Goal: Register for event/course

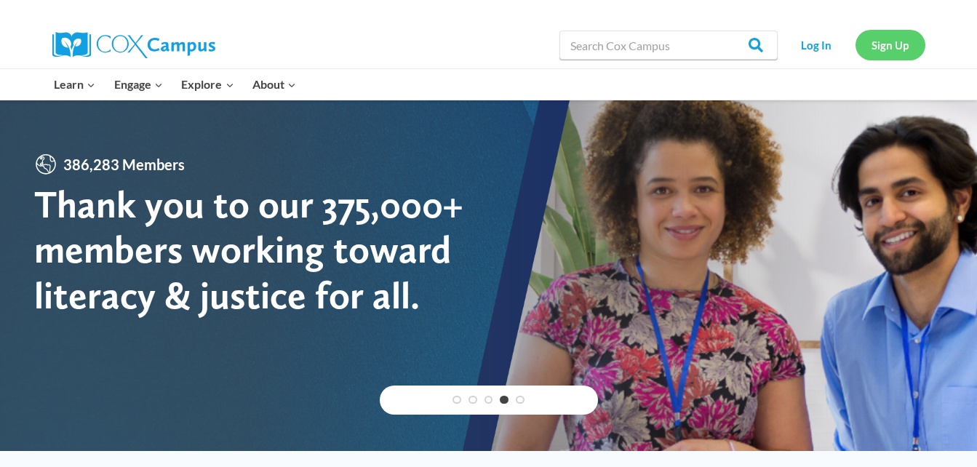
click at [894, 53] on link "Sign Up" at bounding box center [891, 45] width 70 height 30
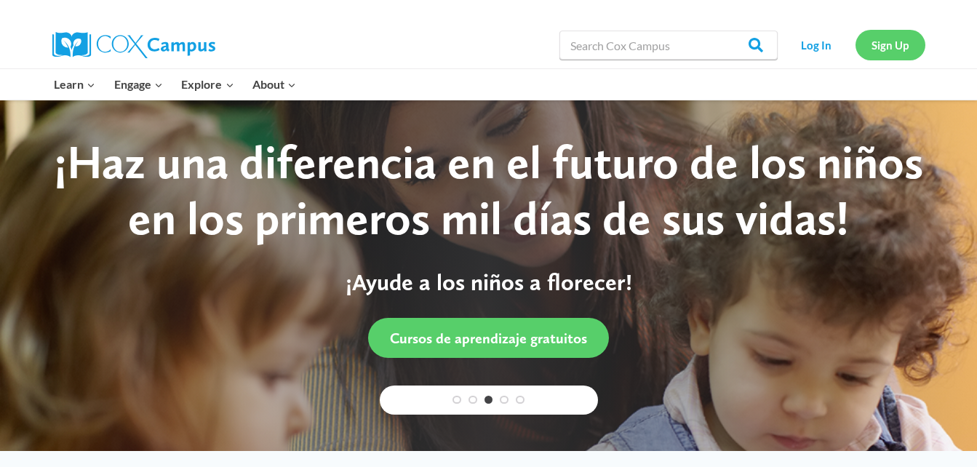
click at [873, 43] on link "Sign Up" at bounding box center [891, 45] width 70 height 30
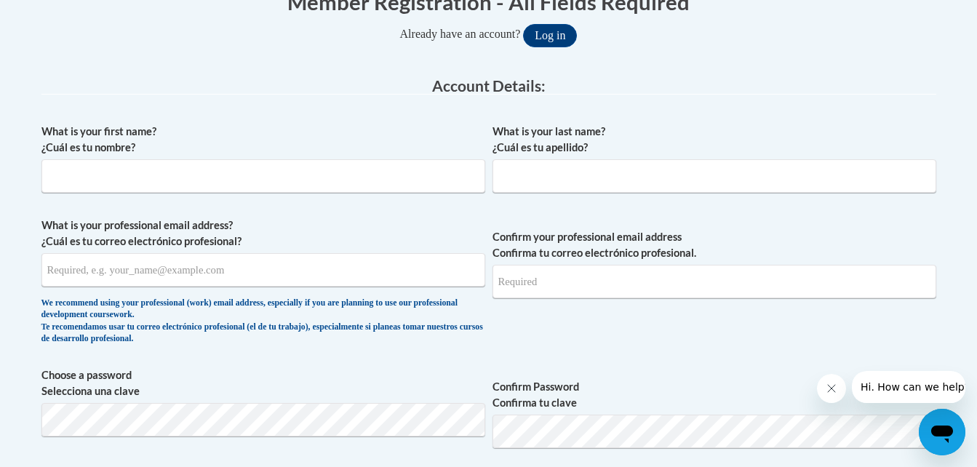
scroll to position [311, 0]
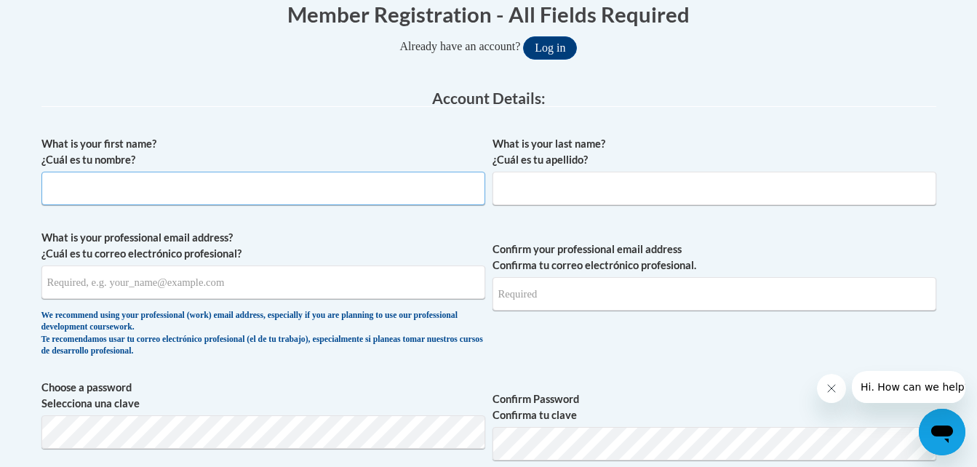
click at [216, 183] on input "What is your first name? ¿Cuál es tu nombre?" at bounding box center [263, 188] width 444 height 33
type input "Katrina"
type input "Freeman"
type input "[EMAIL_ADDRESS][DOMAIN_NAME]"
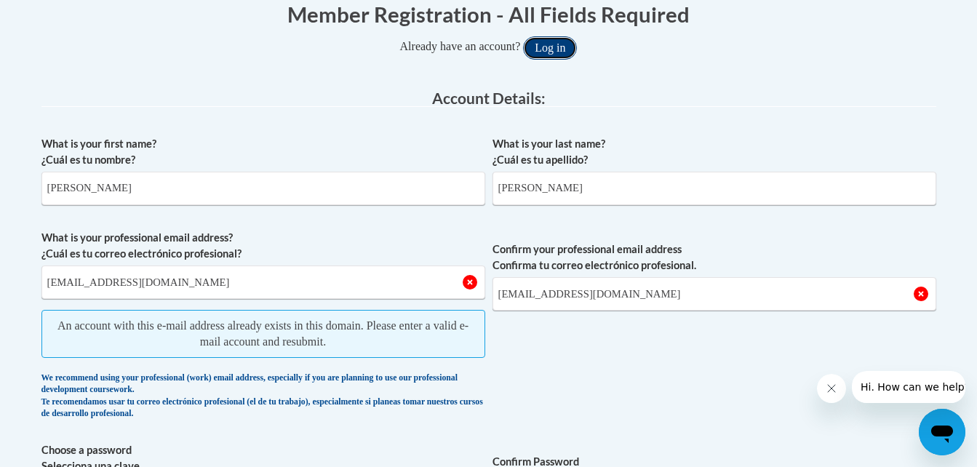
click at [550, 47] on button "Log in" at bounding box center [550, 47] width 54 height 23
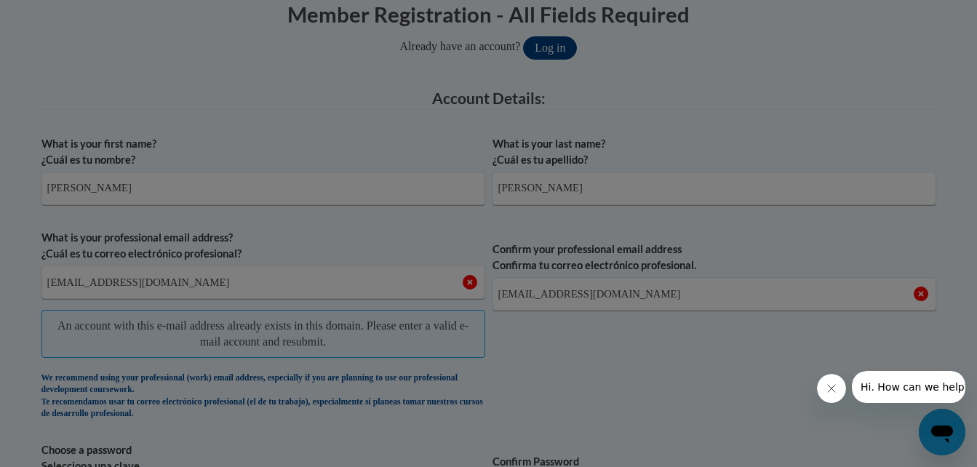
scroll to position [355, 0]
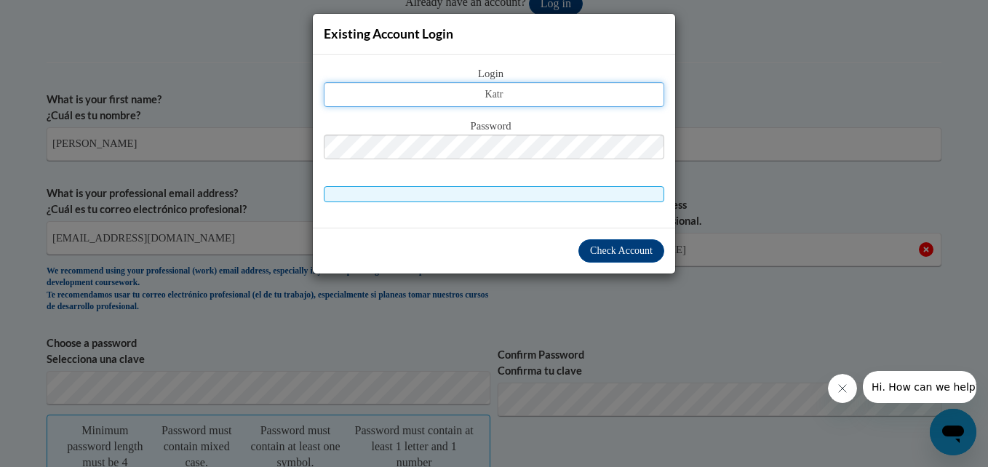
type input "katrinajdavis85@yahoo.com"
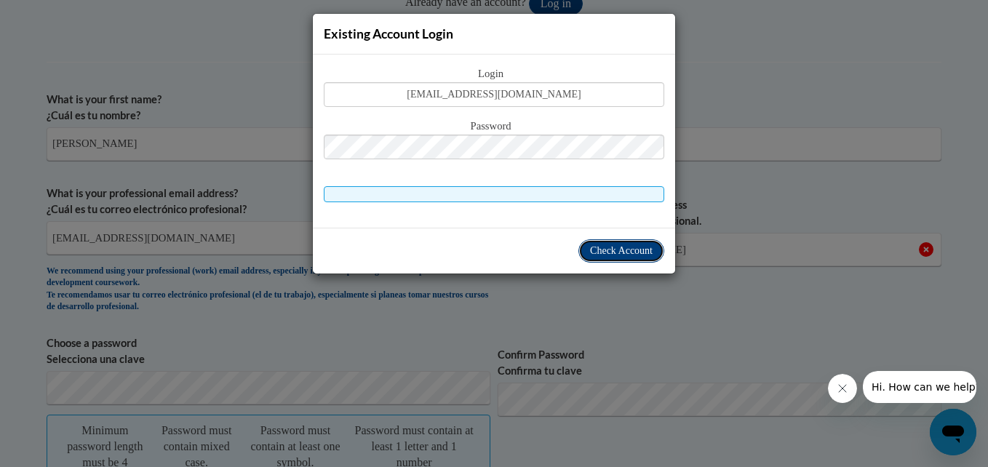
click at [622, 248] on span "Check Account" at bounding box center [621, 250] width 63 height 11
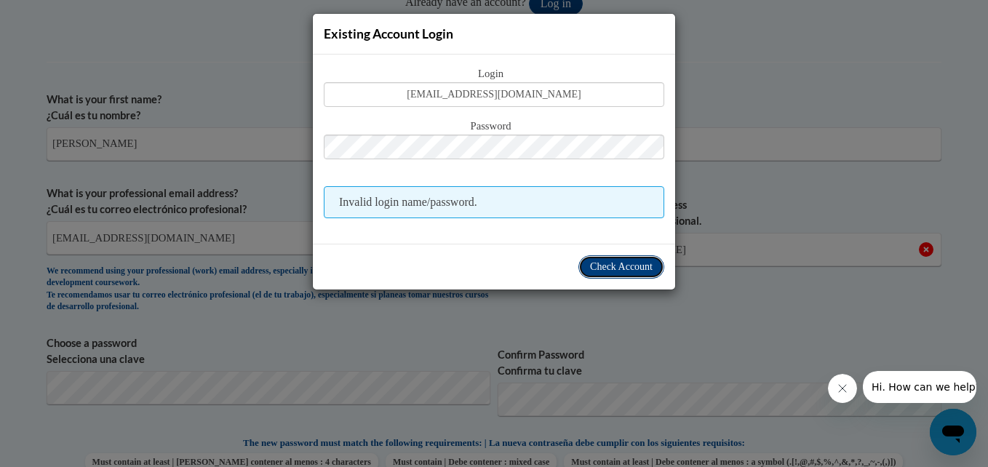
click at [619, 263] on span "Check Account" at bounding box center [621, 266] width 63 height 11
click at [616, 271] on span "Check Account" at bounding box center [621, 266] width 63 height 11
click at [793, 74] on div "Existing Account Login Login katrinajdavis85@yahoo.com Password Invalid login n…" at bounding box center [494, 233] width 988 height 467
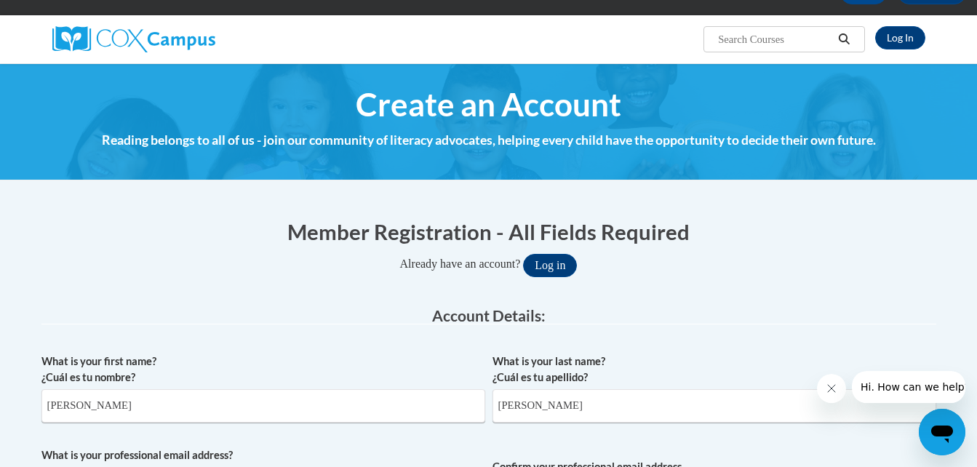
scroll to position [0, 0]
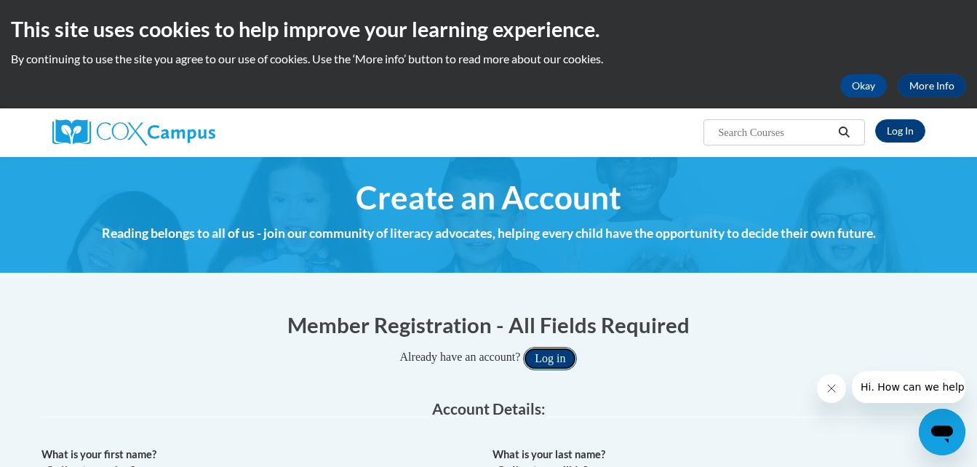
click at [571, 356] on button "Log in" at bounding box center [550, 358] width 54 height 23
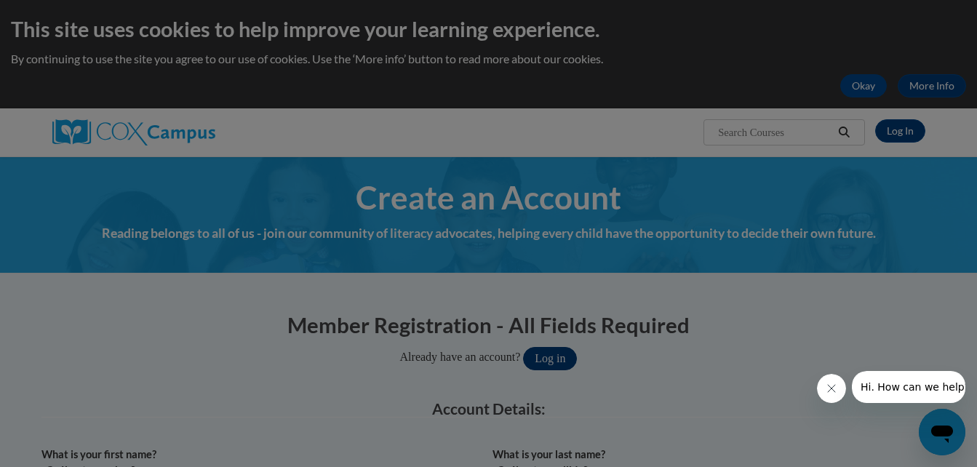
scroll to position [293, 0]
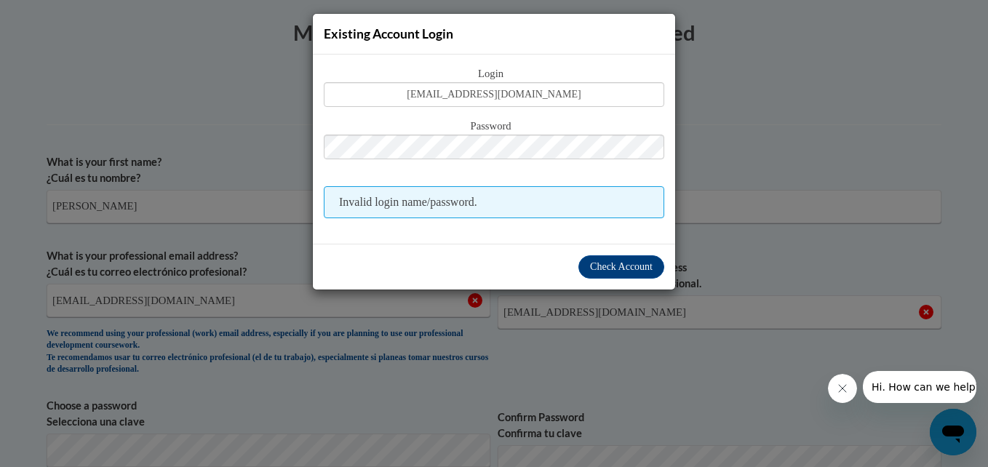
click at [761, 33] on div "Existing Account Login Login katrinajdavis85@yahoo.com Password Invalid login n…" at bounding box center [494, 233] width 988 height 467
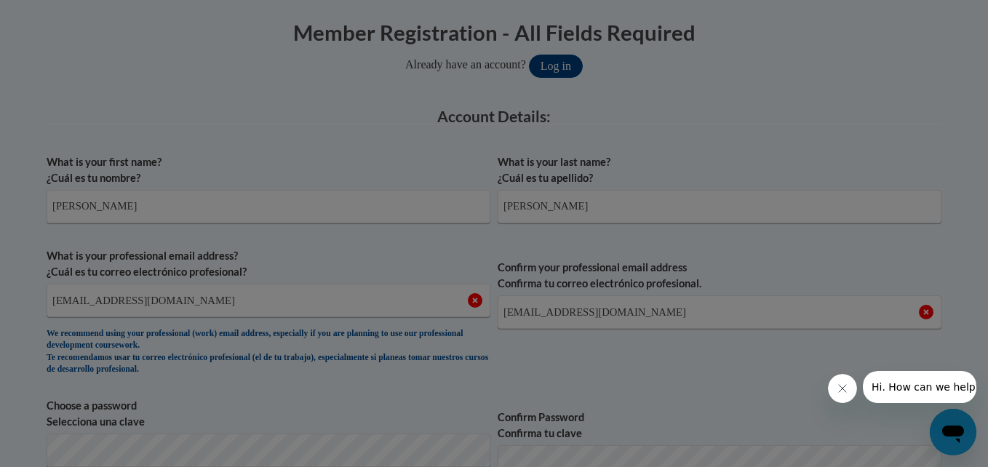
click at [761, 33] on div "Existing Account Login Login katrinajdavis85@yahoo.com Password Invalid login n…" at bounding box center [494, 233] width 988 height 467
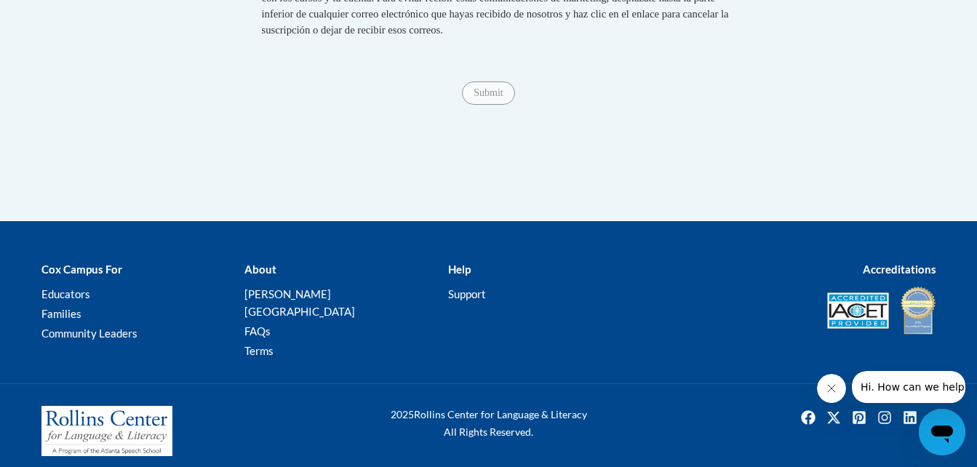
scroll to position [1377, 0]
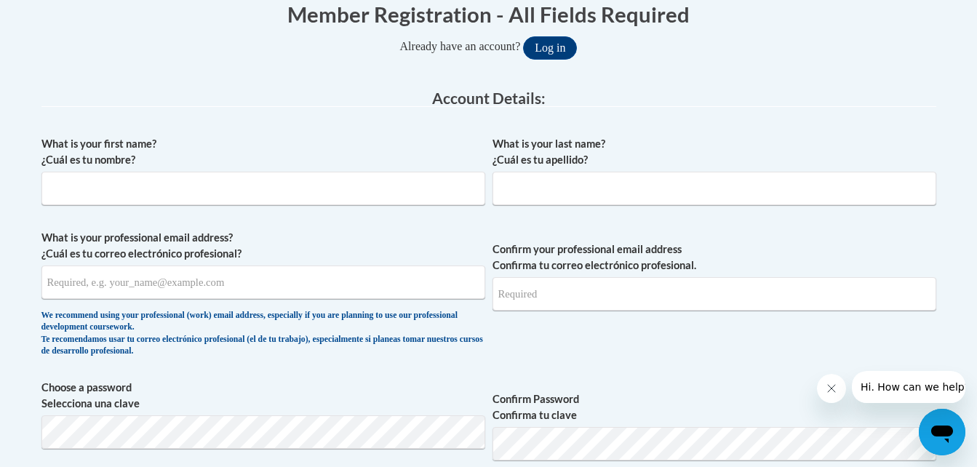
scroll to position [349, 0]
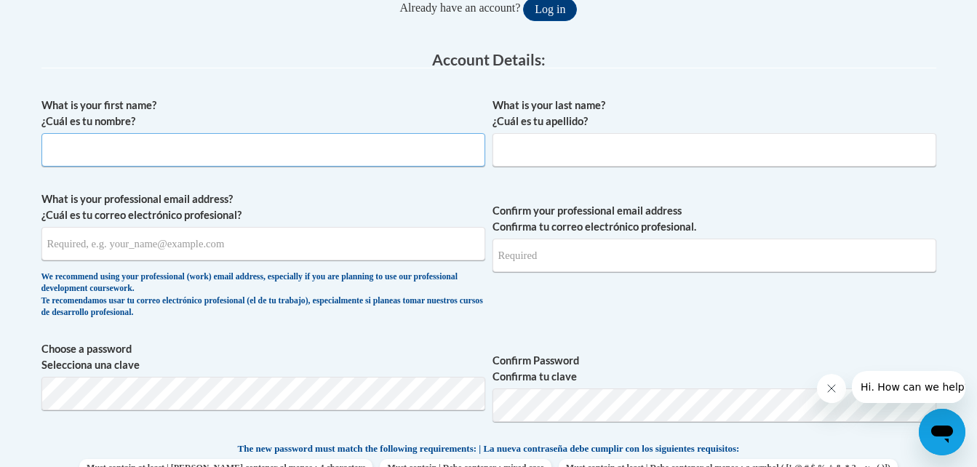
click at [378, 154] on input "What is your first name? ¿Cuál es tu nombre?" at bounding box center [263, 149] width 444 height 33
type input "Katrina"
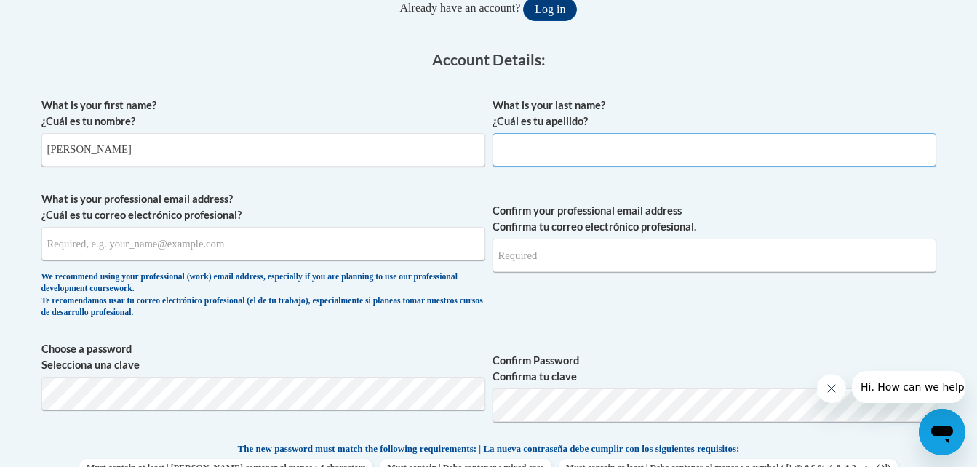
type input "Freeman"
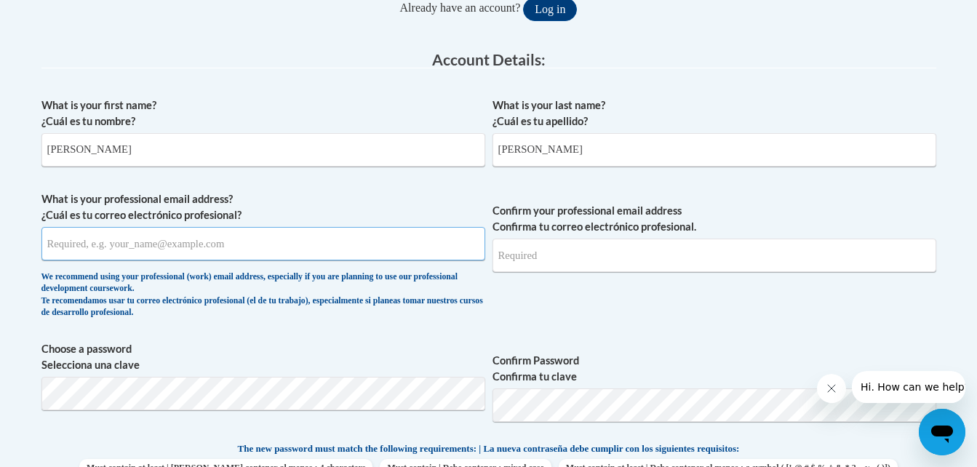
type input "[EMAIL_ADDRESS][DOMAIN_NAME]"
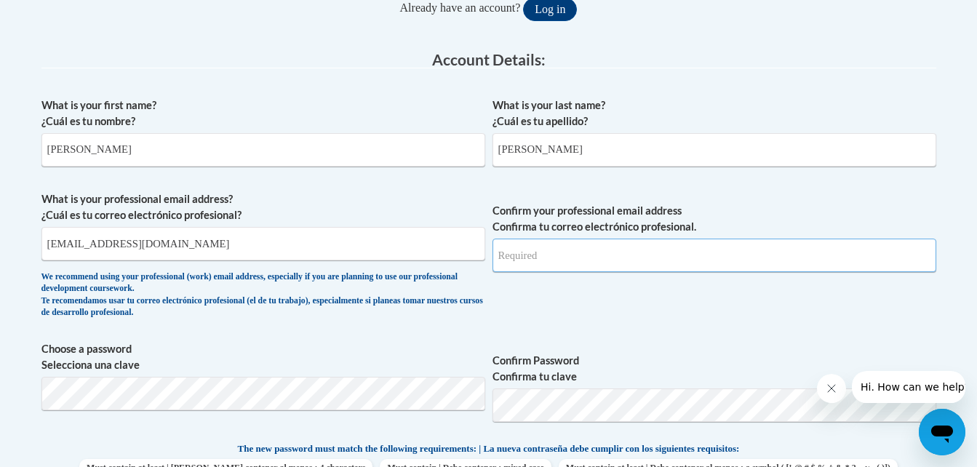
type input "[EMAIL_ADDRESS][DOMAIN_NAME]"
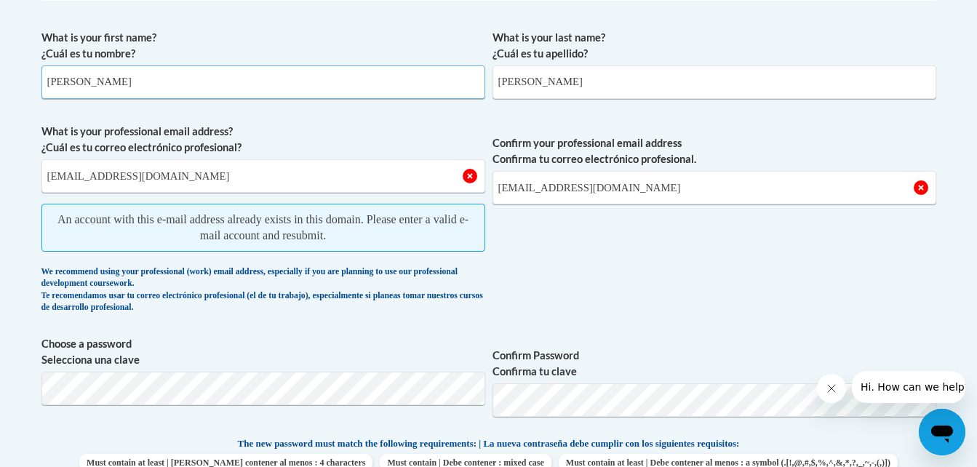
scroll to position [271, 0]
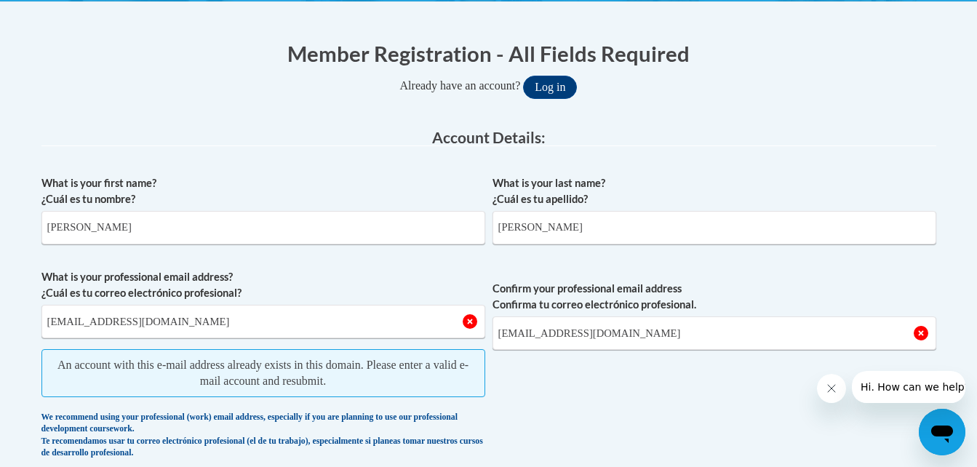
click at [635, 88] on div "Already have an account? Log in" at bounding box center [488, 87] width 895 height 23
click at [557, 92] on button "Log in" at bounding box center [550, 87] width 54 height 23
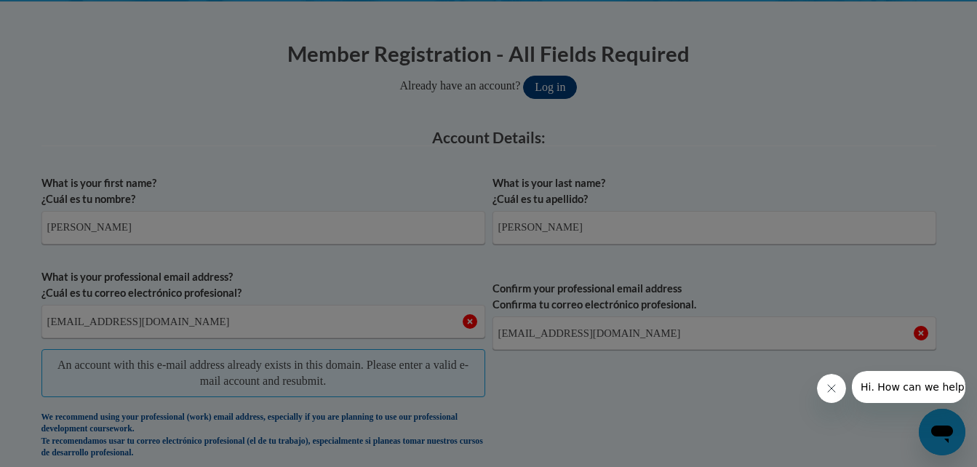
scroll to position [355, 0]
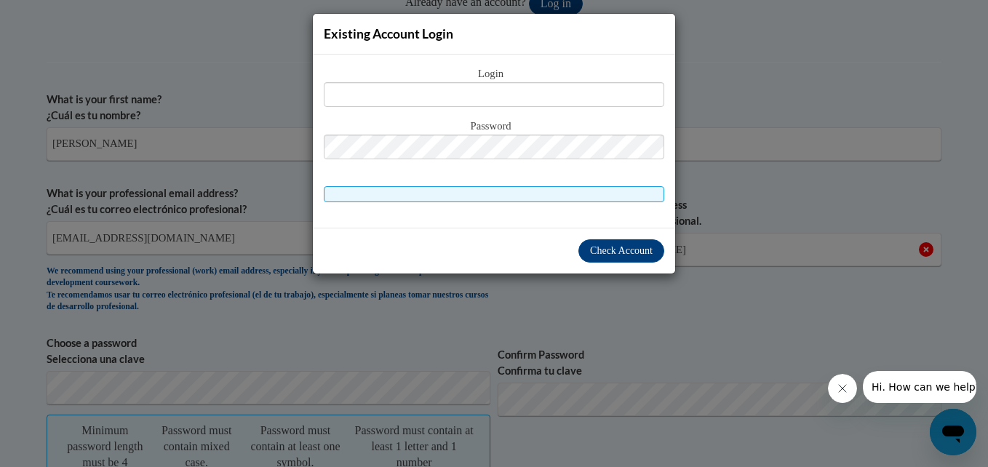
click at [518, 215] on div "Login Password" at bounding box center [494, 141] width 362 height 173
click at [728, 149] on div "Existing Account Login Login Password" at bounding box center [494, 233] width 988 height 467
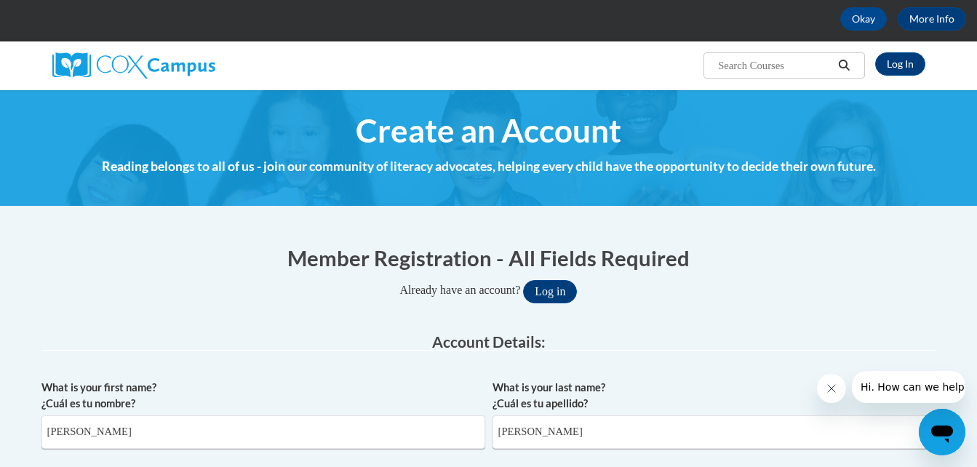
scroll to position [0, 0]
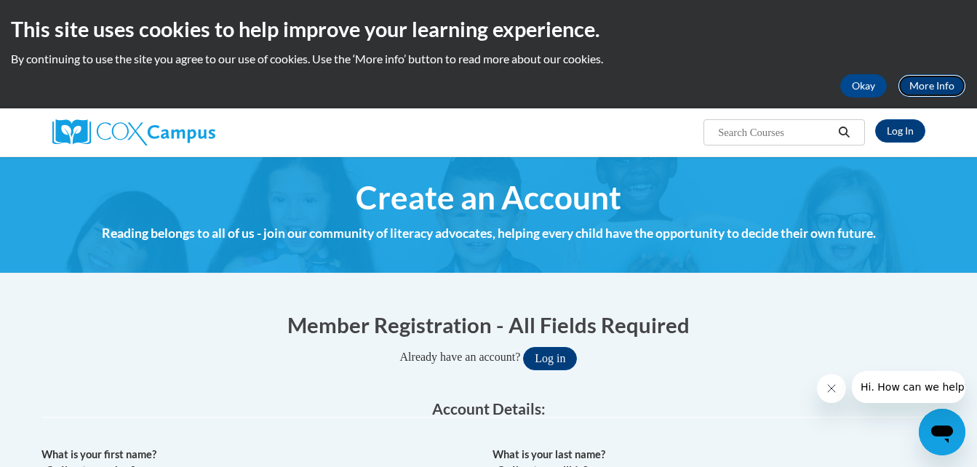
click at [911, 89] on link "More Info" at bounding box center [932, 85] width 68 height 23
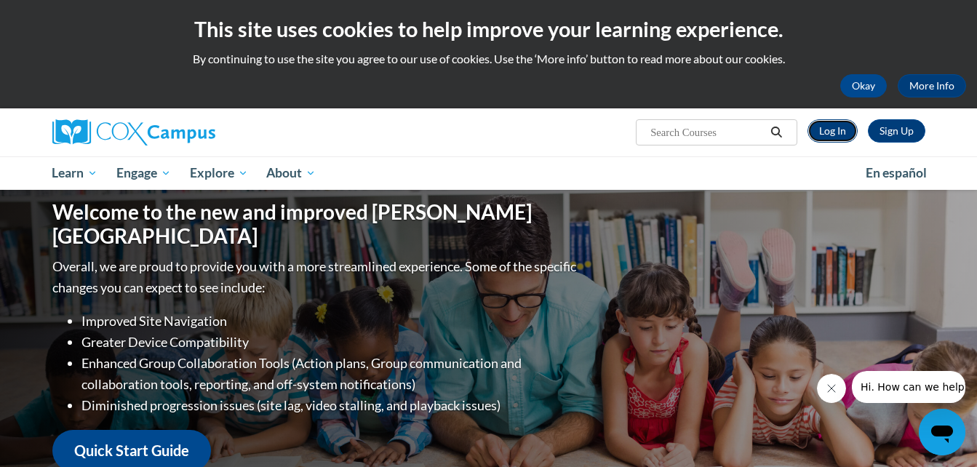
click at [838, 128] on link "Log In" at bounding box center [833, 130] width 50 height 23
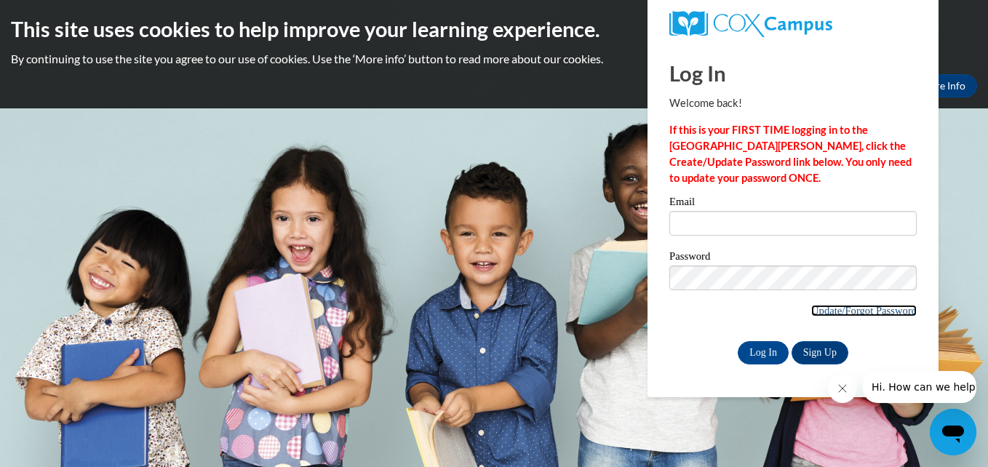
click at [854, 313] on link "Update/Forgot Password" at bounding box center [864, 311] width 106 height 12
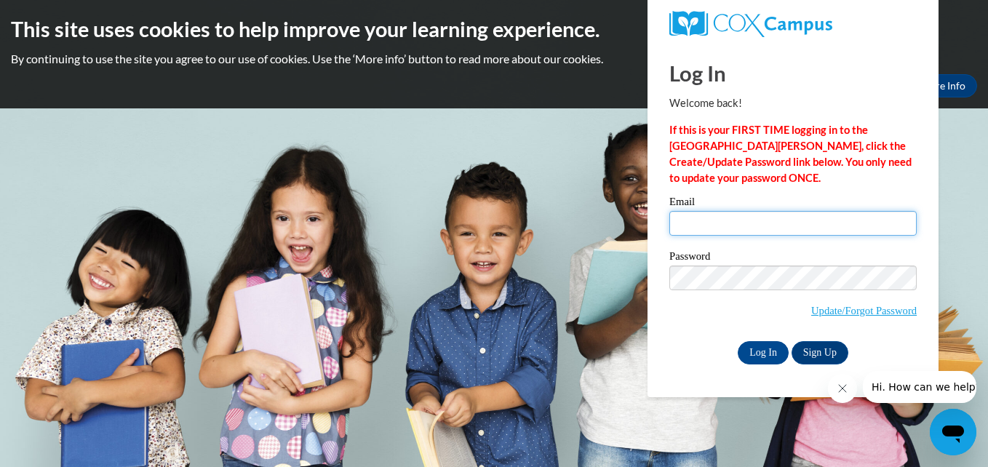
click at [752, 225] on input "Email" at bounding box center [793, 223] width 247 height 25
type input "[EMAIL_ADDRESS][DOMAIN_NAME]"
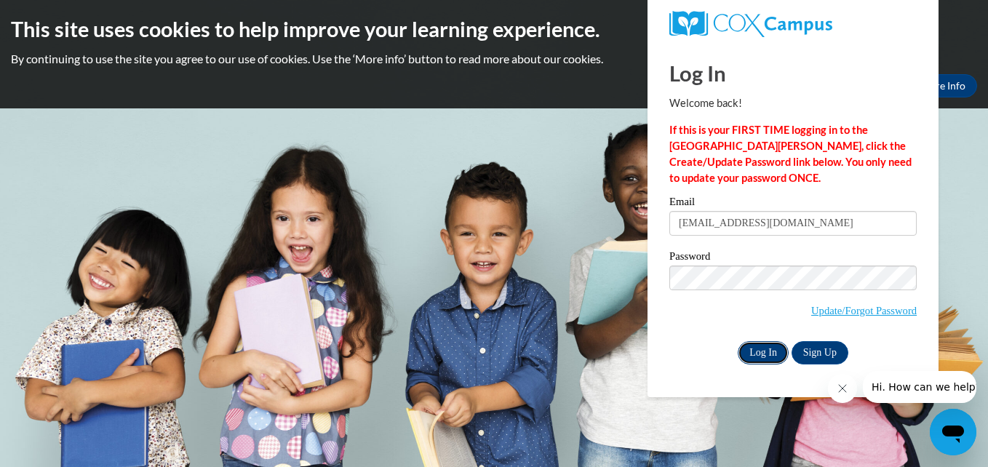
click at [763, 346] on input "Log In" at bounding box center [763, 352] width 51 height 23
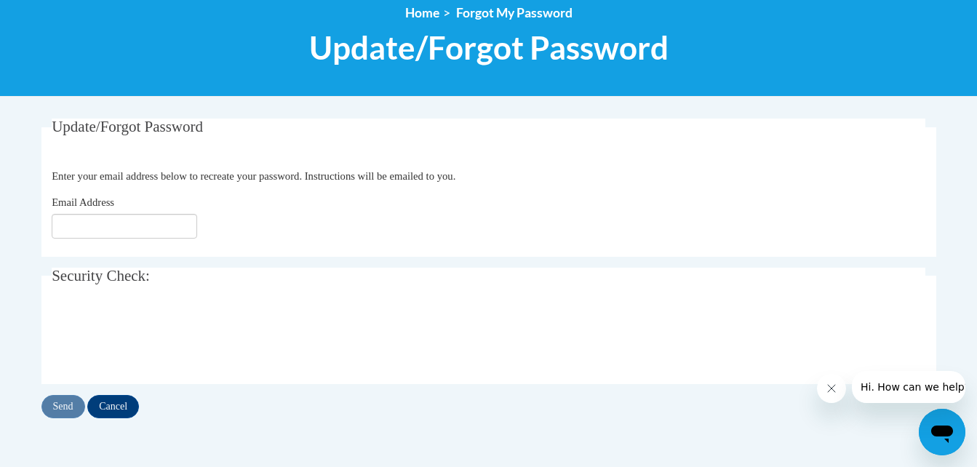
scroll to position [175, 0]
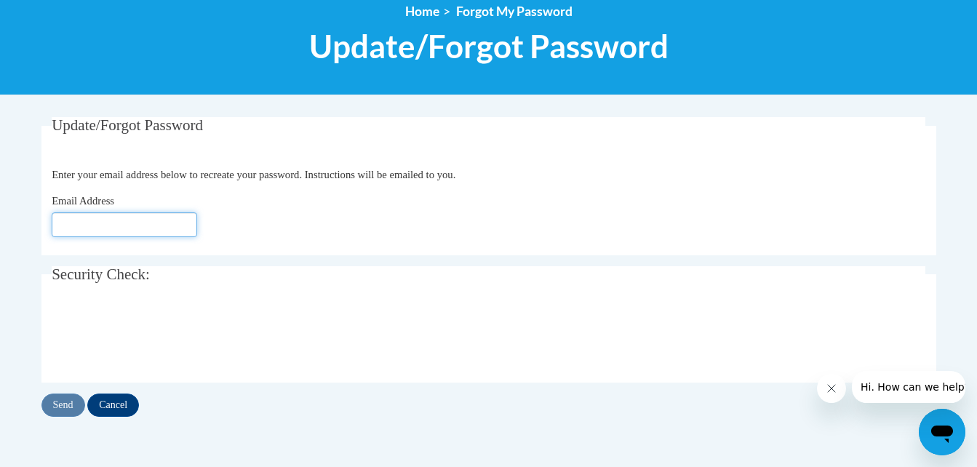
click at [169, 228] on input "Email Address" at bounding box center [125, 225] width 146 height 25
type input "[EMAIL_ADDRESS][DOMAIN_NAME]"
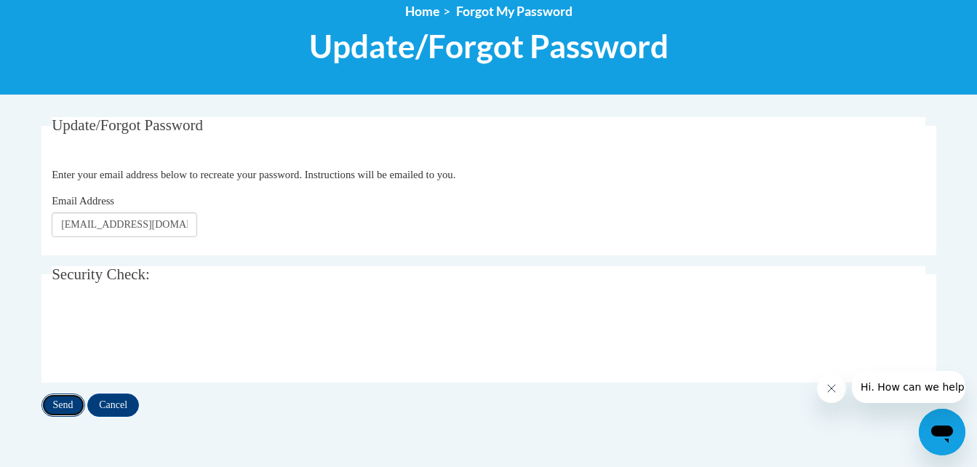
click at [71, 397] on input "Send" at bounding box center [63, 405] width 44 height 23
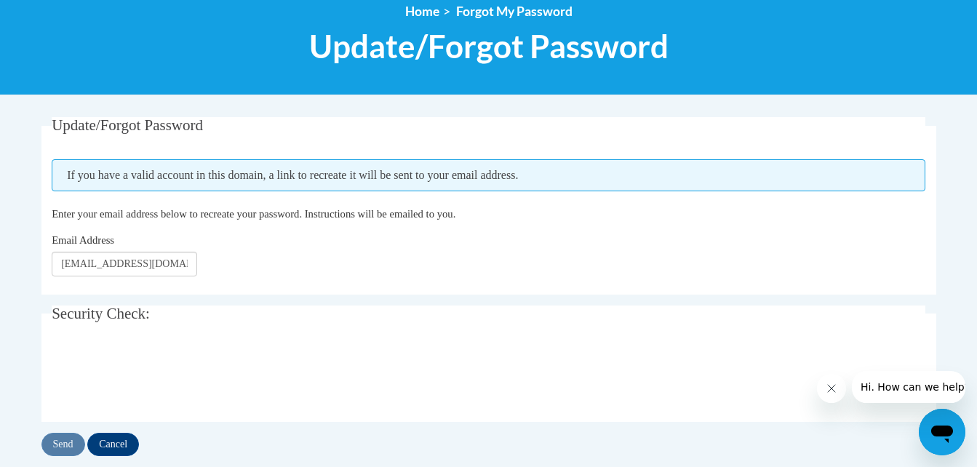
scroll to position [204, 0]
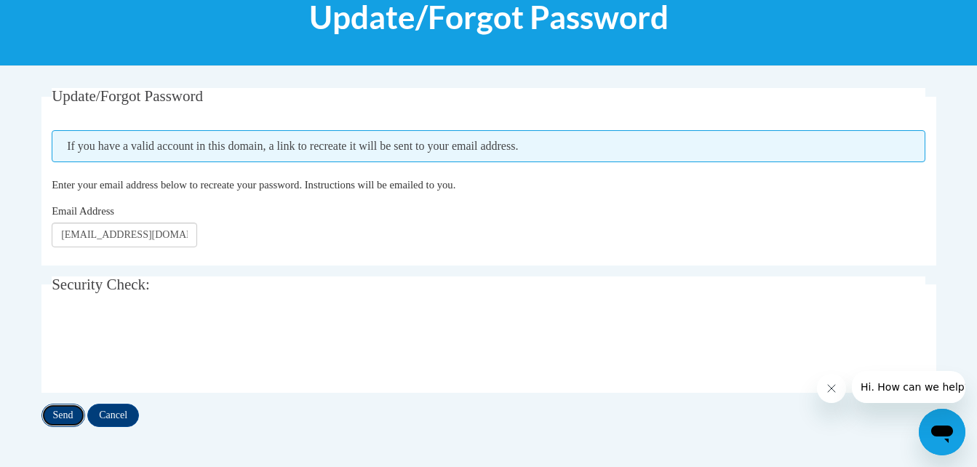
click at [72, 424] on input "Send" at bounding box center [63, 415] width 44 height 23
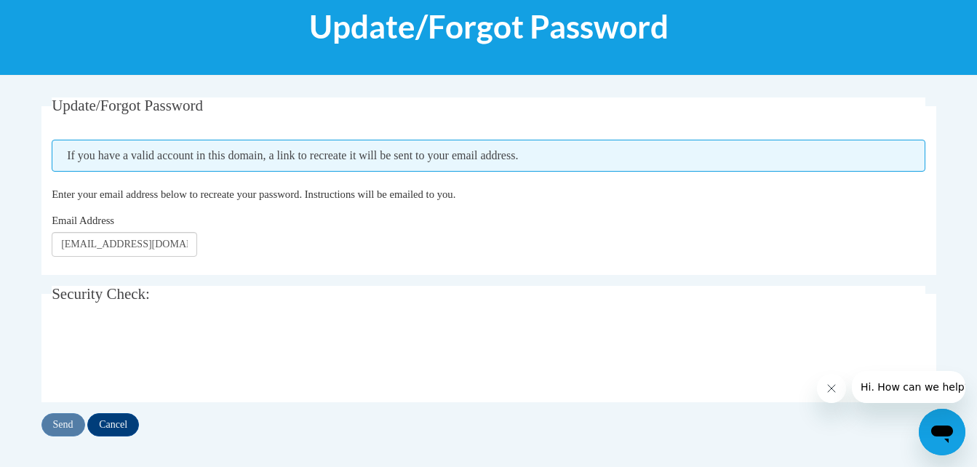
scroll to position [213, 0]
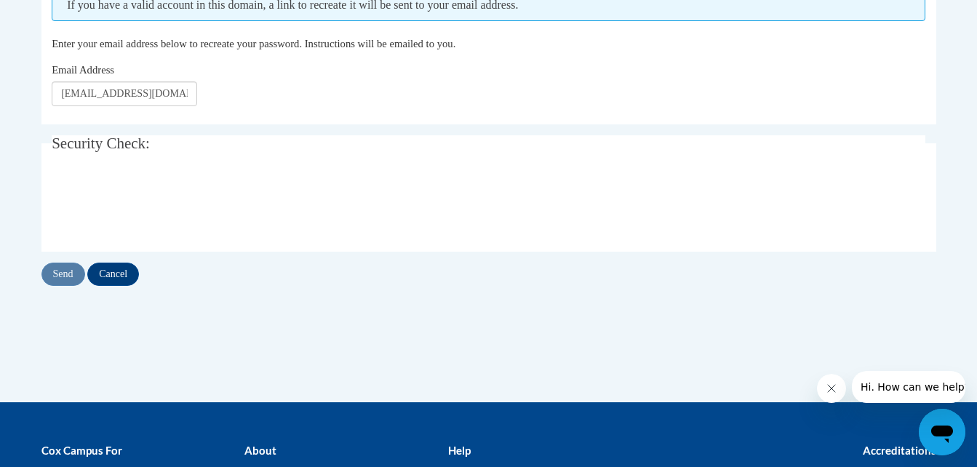
scroll to position [204, 0]
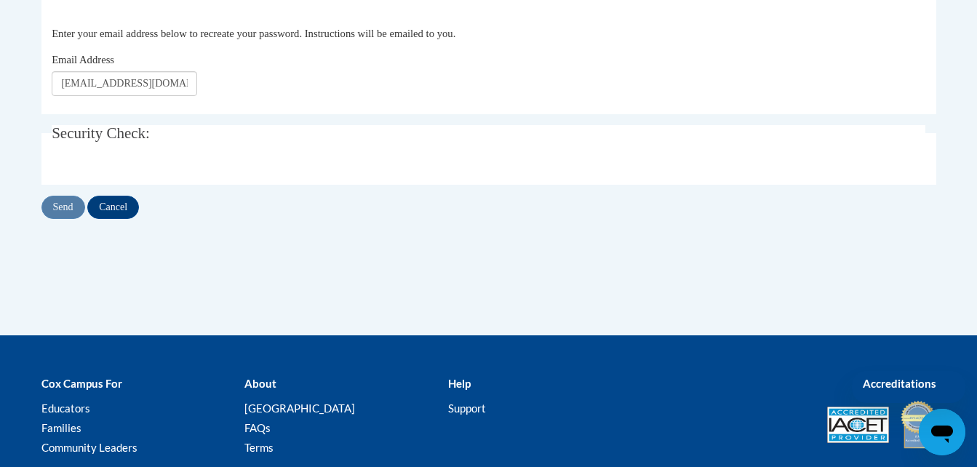
scroll to position [175, 0]
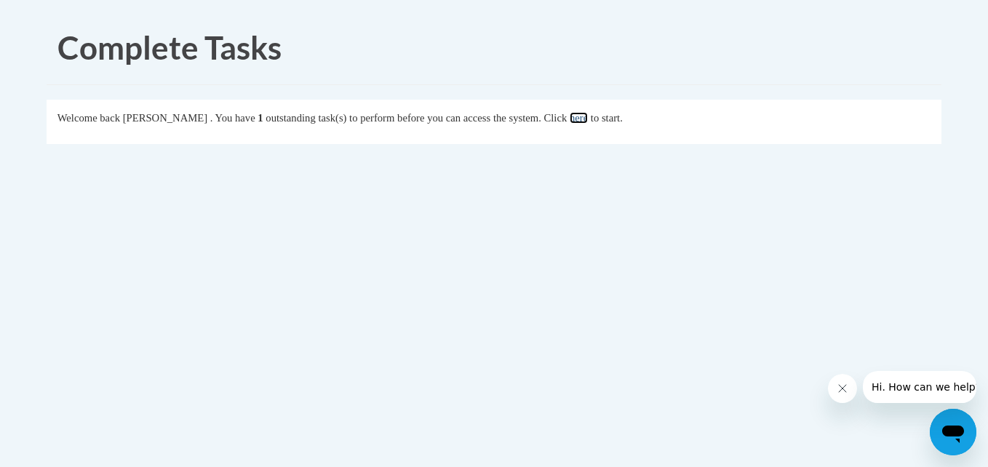
click at [588, 118] on link "here" at bounding box center [579, 118] width 18 height 12
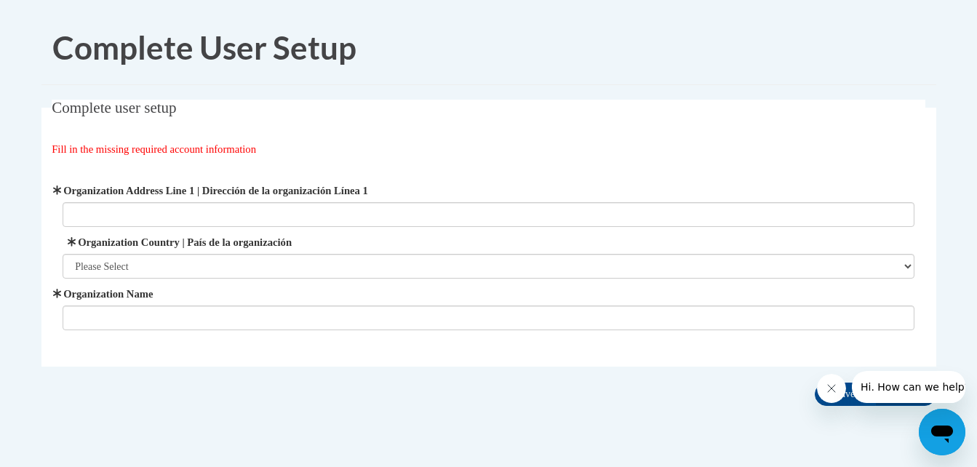
click at [576, 401] on div "Complete user setup Fill in the missing required account information User Profi…" at bounding box center [489, 256] width 917 height 312
click at [835, 394] on icon "Close message from company" at bounding box center [831, 389] width 12 height 12
click at [904, 390] on input "Cancel" at bounding box center [905, 394] width 61 height 23
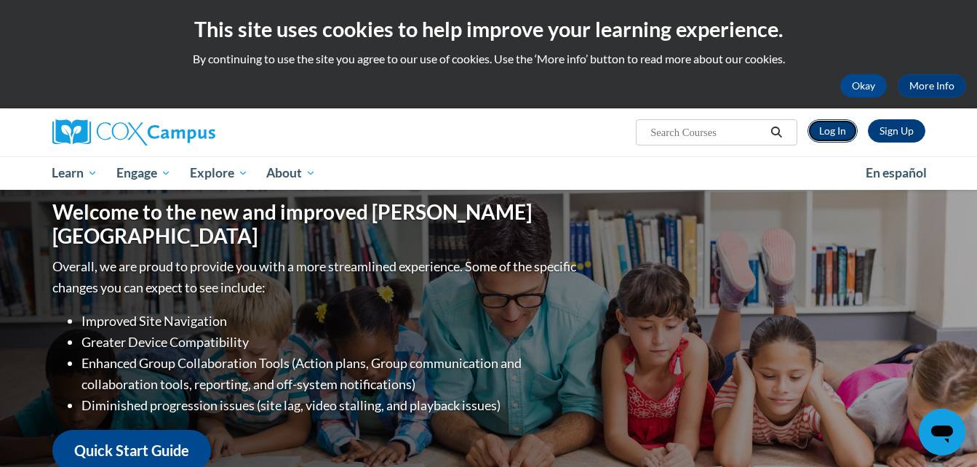
click at [826, 132] on link "Log In" at bounding box center [833, 130] width 50 height 23
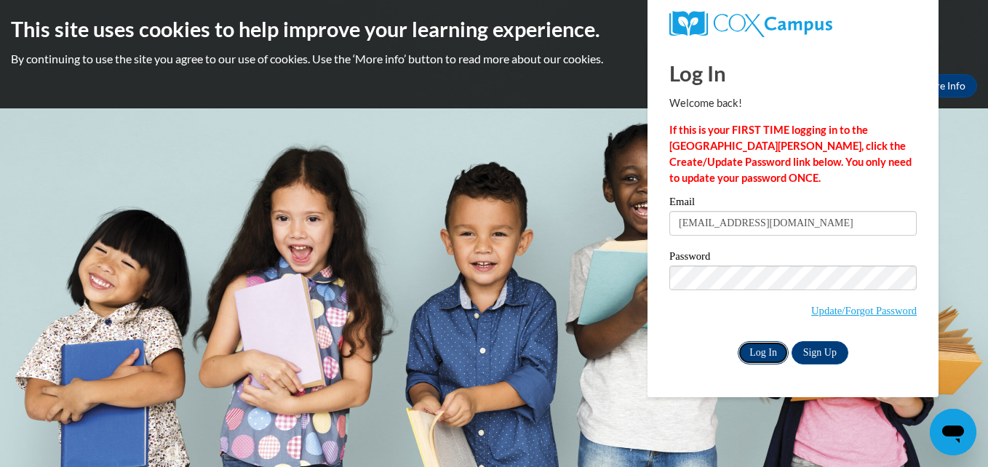
click at [767, 348] on input "Log In" at bounding box center [763, 352] width 51 height 23
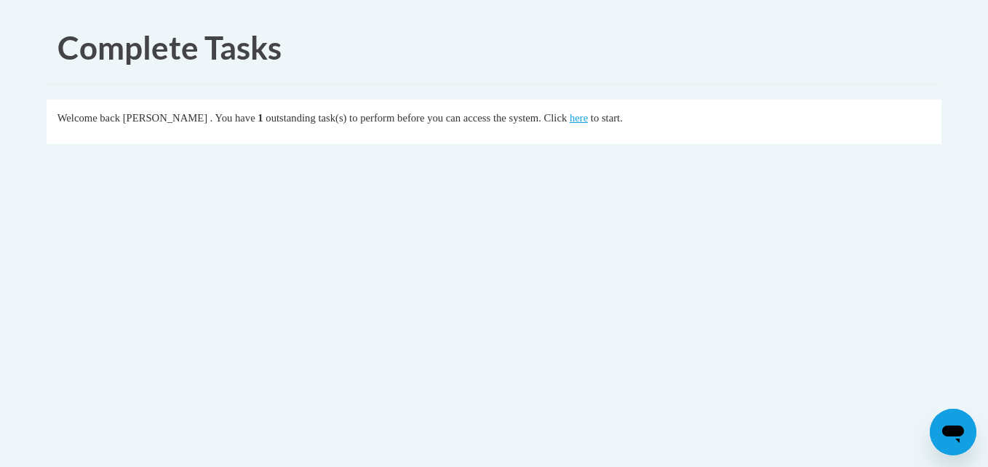
click at [605, 223] on div "Complete Tasks Welcome back [PERSON_NAME] . You have 1 outstanding task(s) to p…" at bounding box center [494, 126] width 917 height 231
click at [588, 119] on link "here" at bounding box center [579, 118] width 18 height 12
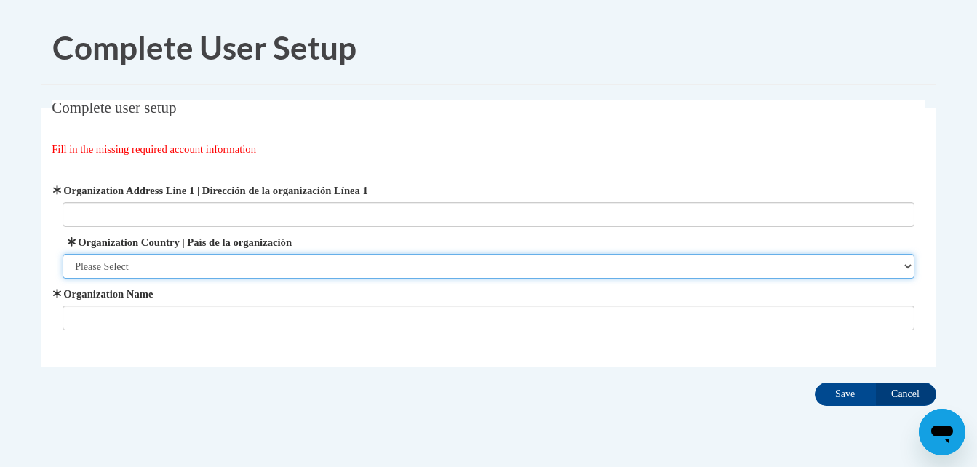
click at [909, 264] on select "Please Select [GEOGRAPHIC_DATA] | [GEOGRAPHIC_DATA] Outside of [GEOGRAPHIC_DATA…" at bounding box center [489, 266] width 852 height 25
select select "ad49bcad-a171-4b2e-b99c-48b446064914"
click at [63, 254] on select "Please Select [GEOGRAPHIC_DATA] | [GEOGRAPHIC_DATA] Outside of [GEOGRAPHIC_DATA…" at bounding box center [489, 266] width 852 height 25
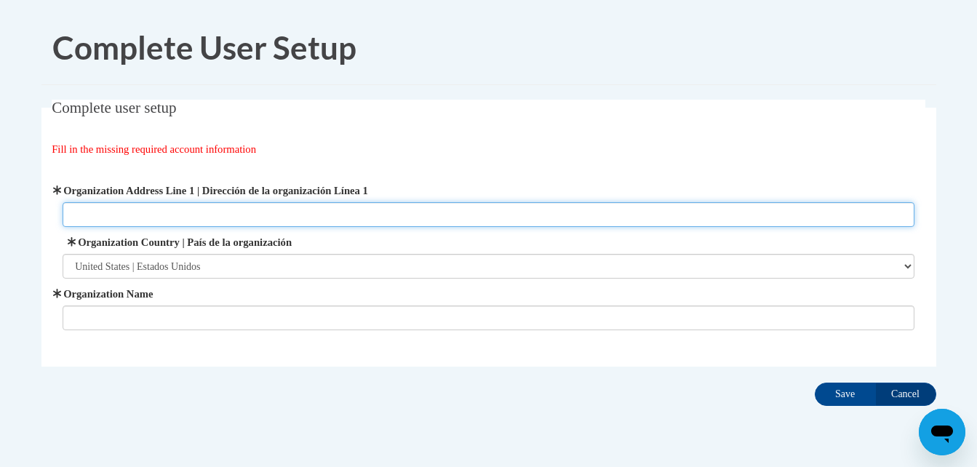
click at [444, 210] on input "Organization Address Line 1 | Dirección de la organización Línea 1" at bounding box center [489, 214] width 852 height 25
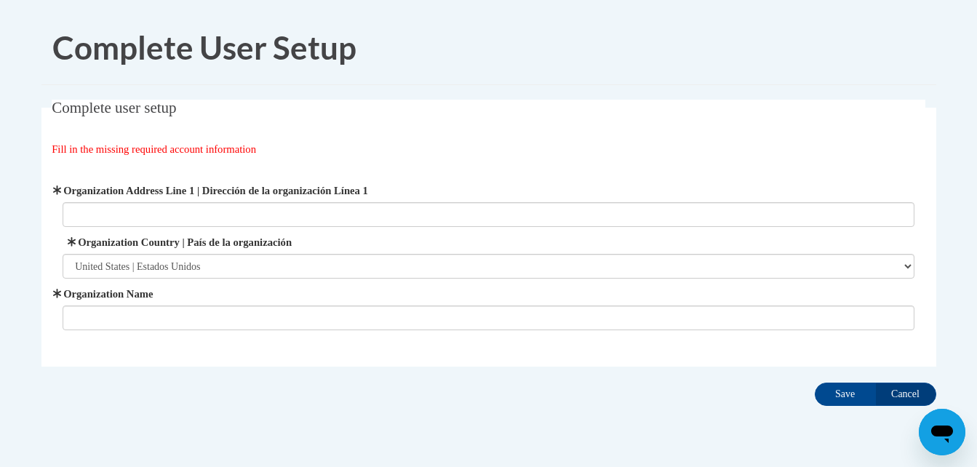
click at [521, 111] on legend "Complete user setup" at bounding box center [489, 108] width 874 height 17
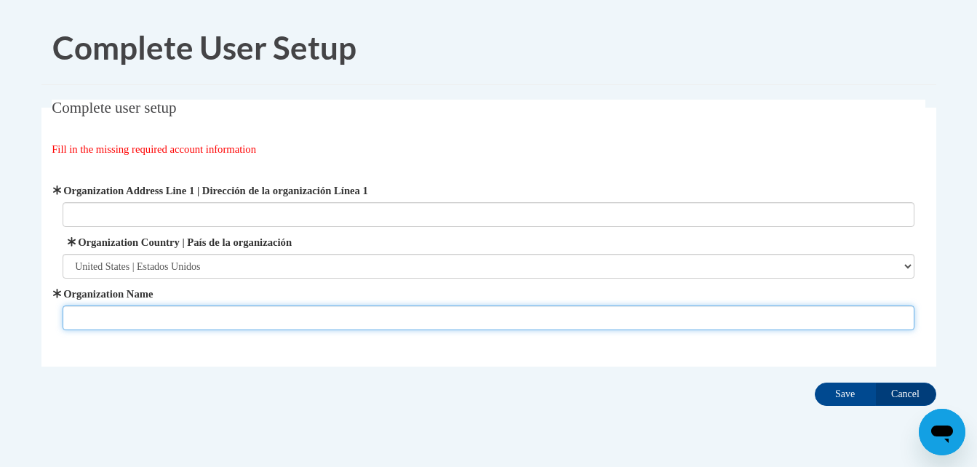
click at [220, 325] on input "Organization Name" at bounding box center [489, 318] width 852 height 25
type input "M & S Magical Stars Daycare and Learning Center Inc."
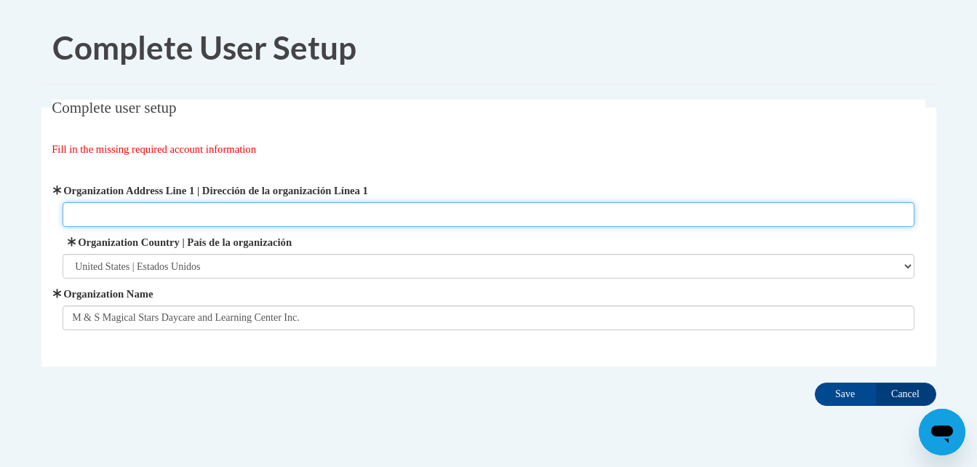
click at [226, 219] on input "Organization Address Line 1 | Dirección de la organización Línea 1" at bounding box center [489, 214] width 852 height 25
type input "[STREET_ADDRESS][PERSON_NAME][PERSON_NAME]. 30294"
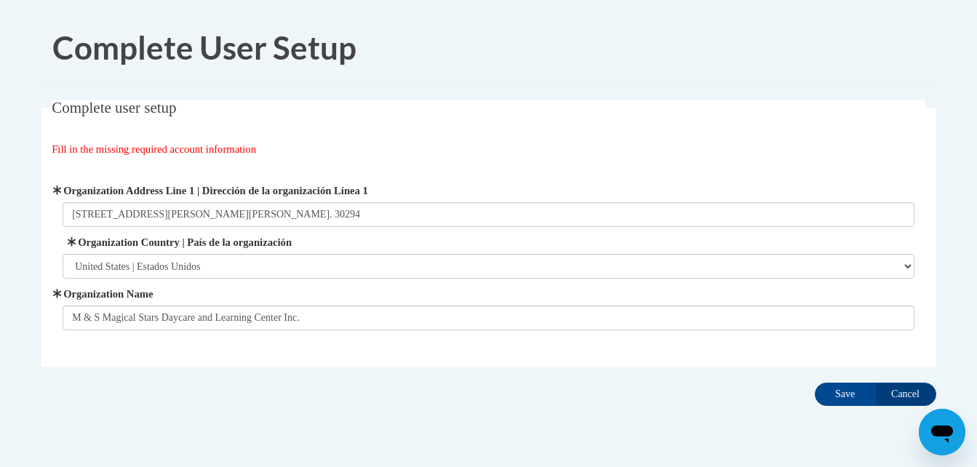
click at [736, 416] on div "Complete User Setup Complete user setup Fill in the missing required account in…" at bounding box center [489, 255] width 917 height 488
click at [841, 391] on input "Save" at bounding box center [845, 394] width 61 height 23
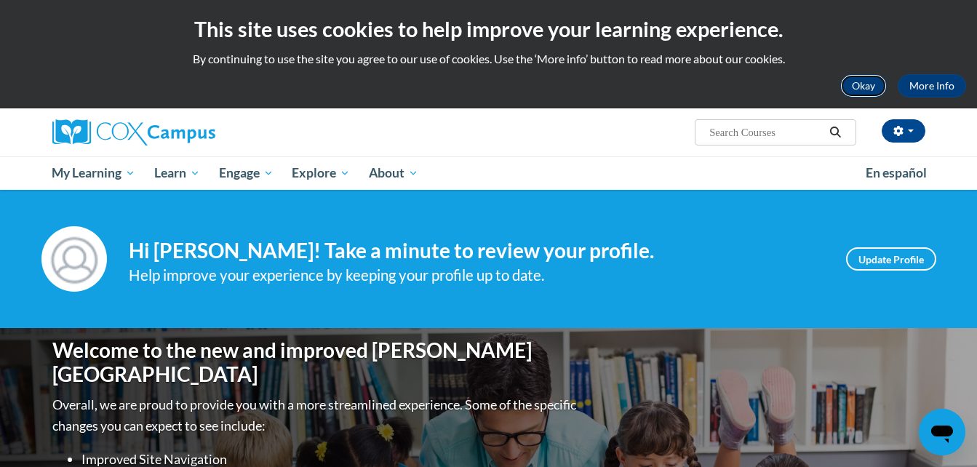
click at [864, 92] on button "Okay" at bounding box center [864, 85] width 47 height 23
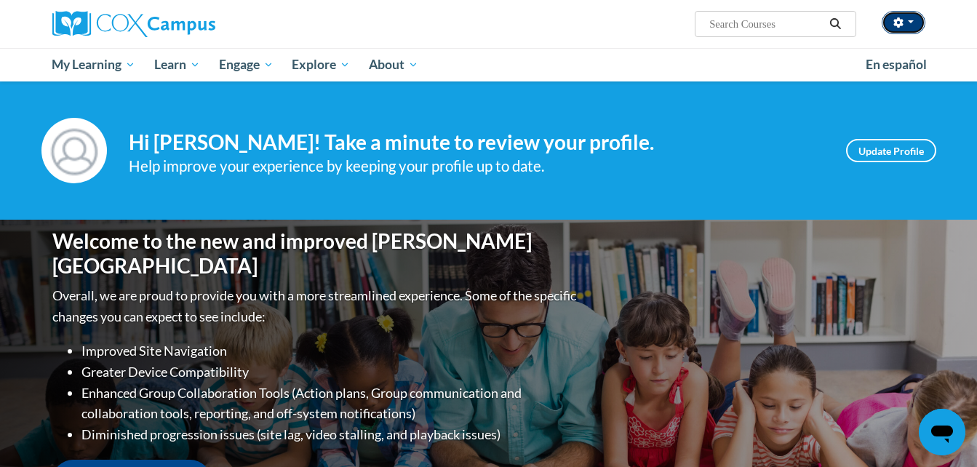
click at [913, 15] on button "button" at bounding box center [904, 22] width 44 height 23
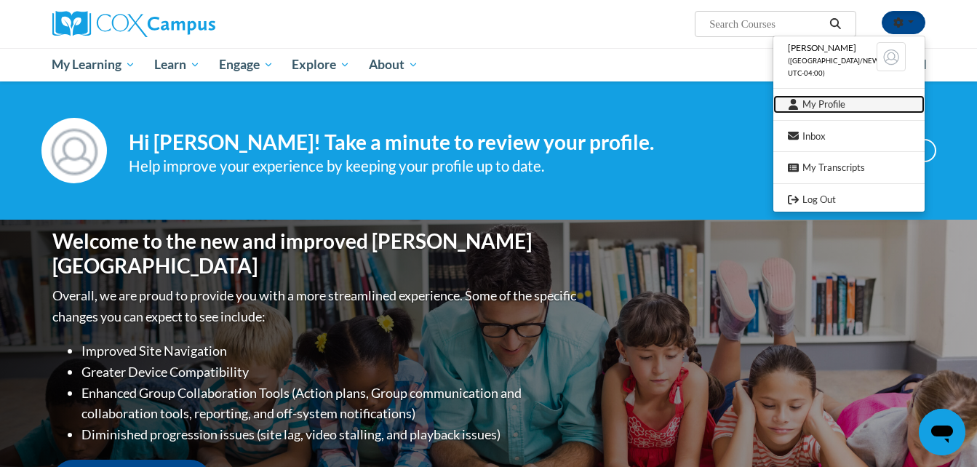
click at [821, 107] on link "My Profile" at bounding box center [849, 104] width 151 height 18
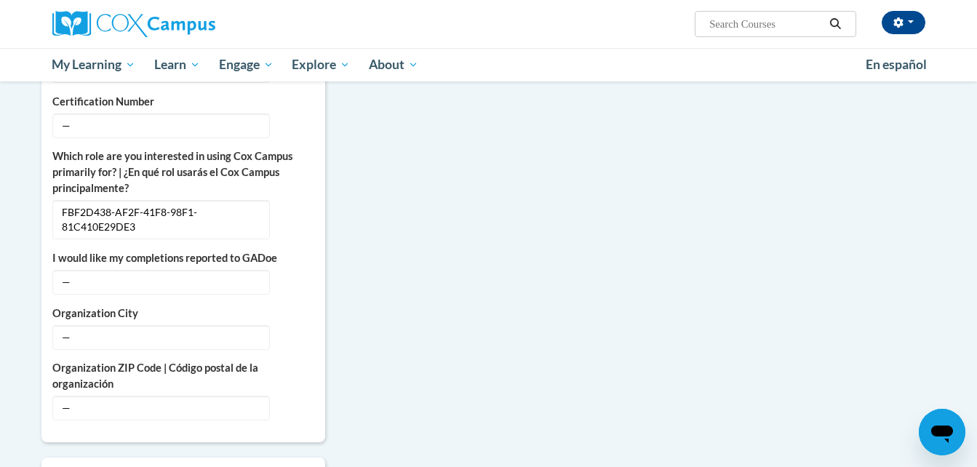
scroll to position [699, 0]
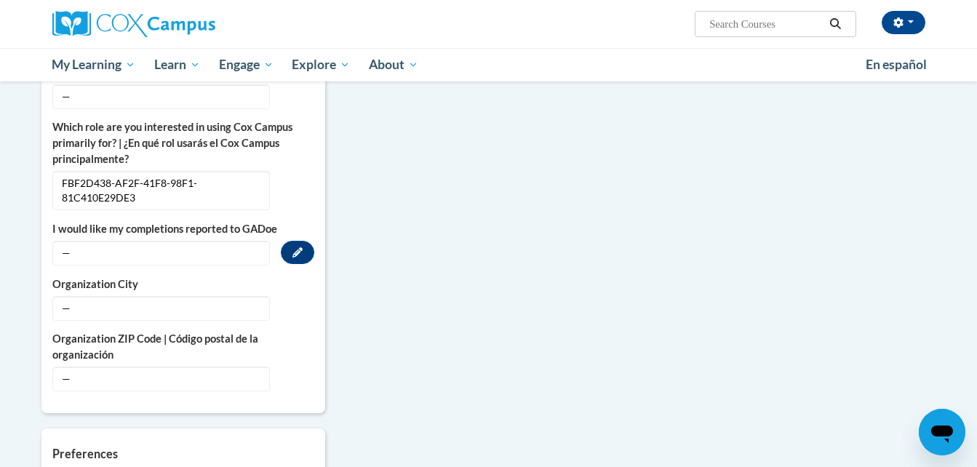
click at [66, 241] on span "—" at bounding box center [161, 253] width 218 height 25
click at [293, 247] on icon "Custom profile fields" at bounding box center [298, 252] width 10 height 10
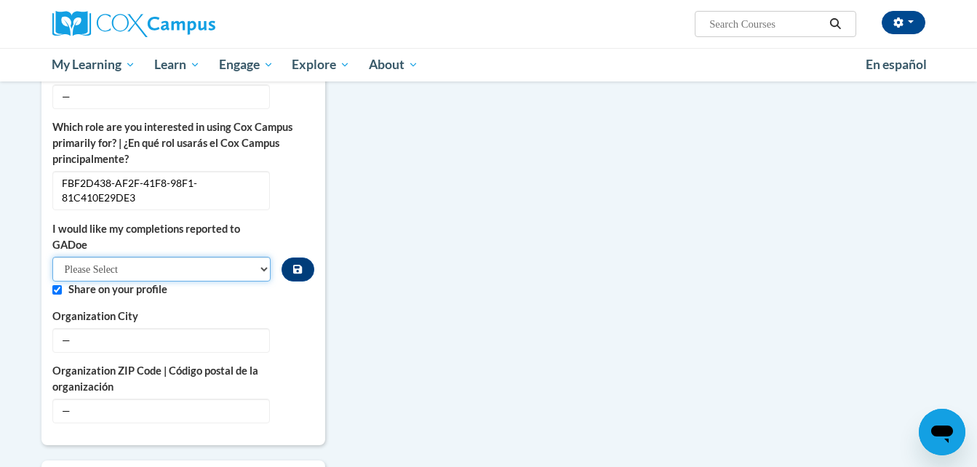
click at [260, 257] on select "Please Select Yes No" at bounding box center [161, 269] width 219 height 25
click at [376, 308] on div "More About Me Click or press to edit any of the profile fields below. Select mu…" at bounding box center [489, 227] width 917 height 1015
click at [265, 257] on select "Please Select Yes No" at bounding box center [161, 269] width 219 height 25
select select "603ba6f8-c7dd-435b-84cd-d4c8cfb77024"
click at [52, 257] on select "Please Select Yes No" at bounding box center [161, 269] width 219 height 25
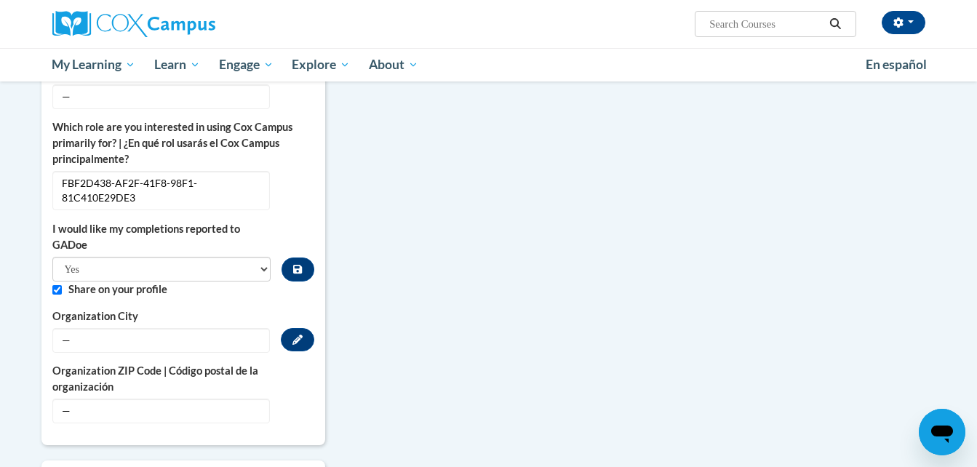
click at [263, 328] on span "—" at bounding box center [161, 340] width 218 height 25
click at [65, 328] on span "—" at bounding box center [161, 340] width 218 height 25
click at [294, 334] on icon "Custom profile fields" at bounding box center [298, 339] width 10 height 10
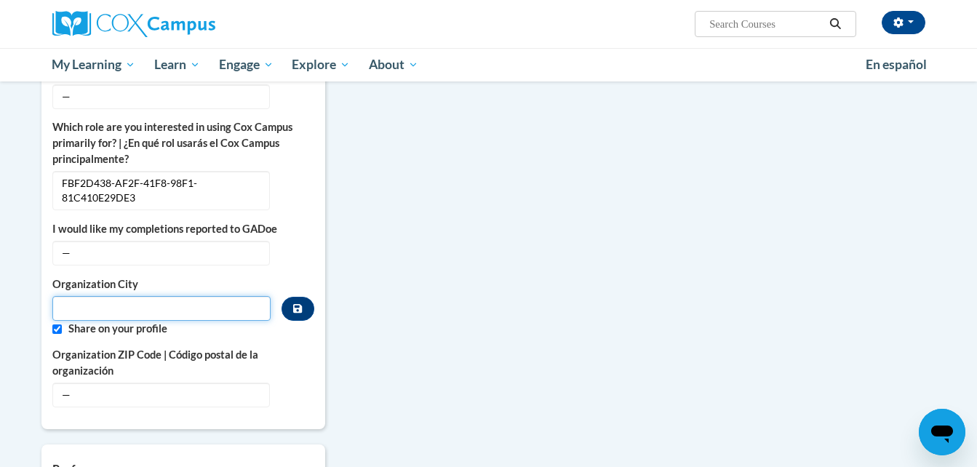
click at [242, 296] on input "Metadata input" at bounding box center [161, 308] width 219 height 25
type input "Ellenwood"
click at [350, 295] on div "More About Me Click or press to edit any of the profile fields below. Select mu…" at bounding box center [489, 219] width 917 height 999
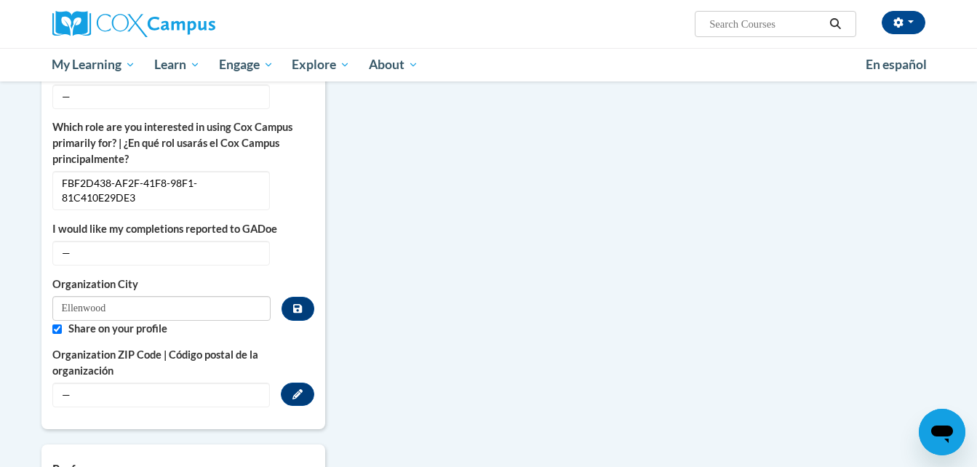
click at [140, 383] on span "—" at bounding box center [161, 395] width 218 height 25
click at [63, 383] on span "—" at bounding box center [161, 395] width 218 height 25
drag, startPoint x: 63, startPoint y: 376, endPoint x: 74, endPoint y: 385, distance: 14.0
click at [74, 385] on span "—" at bounding box center [161, 395] width 218 height 25
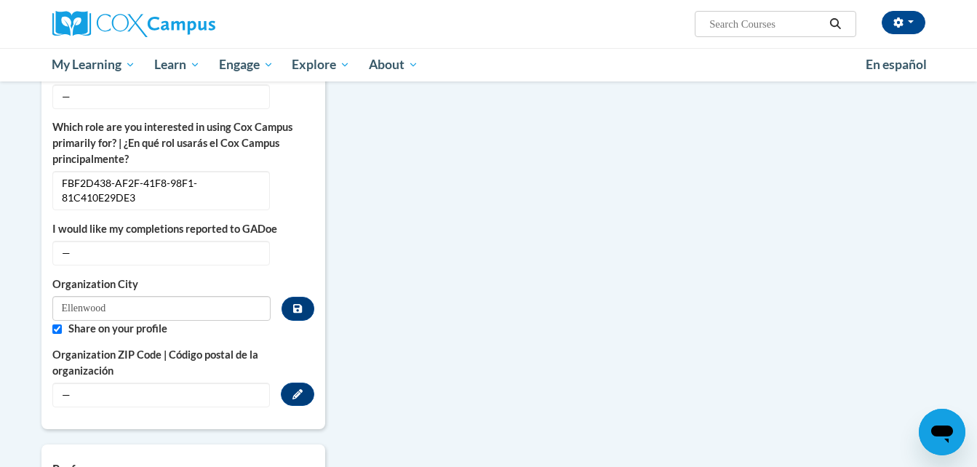
click at [74, 385] on span "—" at bounding box center [161, 395] width 218 height 25
click at [65, 383] on span "—" at bounding box center [161, 395] width 218 height 25
click at [293, 389] on icon "Custom profile fields" at bounding box center [298, 394] width 10 height 10
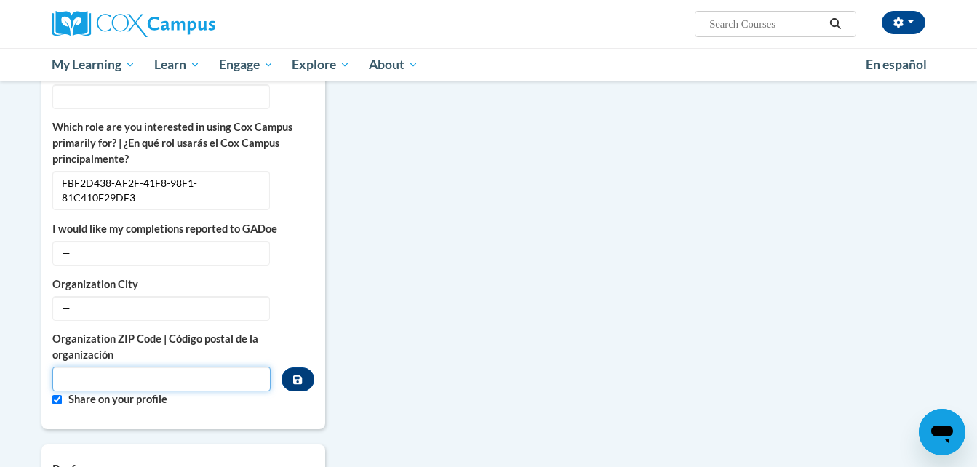
click at [246, 373] on input "Metadata input" at bounding box center [161, 379] width 219 height 25
type input "30294"
click at [285, 296] on button "Edit" at bounding box center [297, 307] width 33 height 23
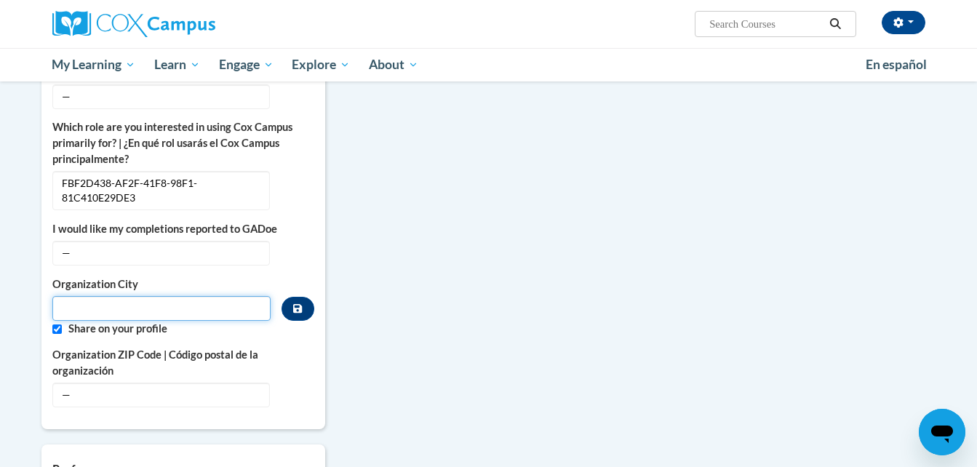
click at [217, 296] on input "Metadata input" at bounding box center [161, 308] width 219 height 25
type input "Ellenwood"
click at [266, 277] on label "Organization City" at bounding box center [161, 285] width 219 height 16
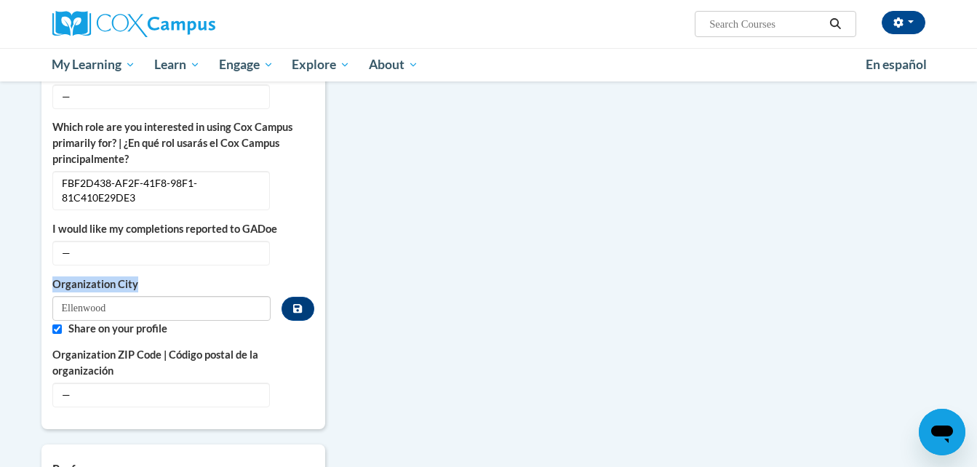
click at [266, 277] on label "Organization City" at bounding box center [161, 285] width 219 height 16
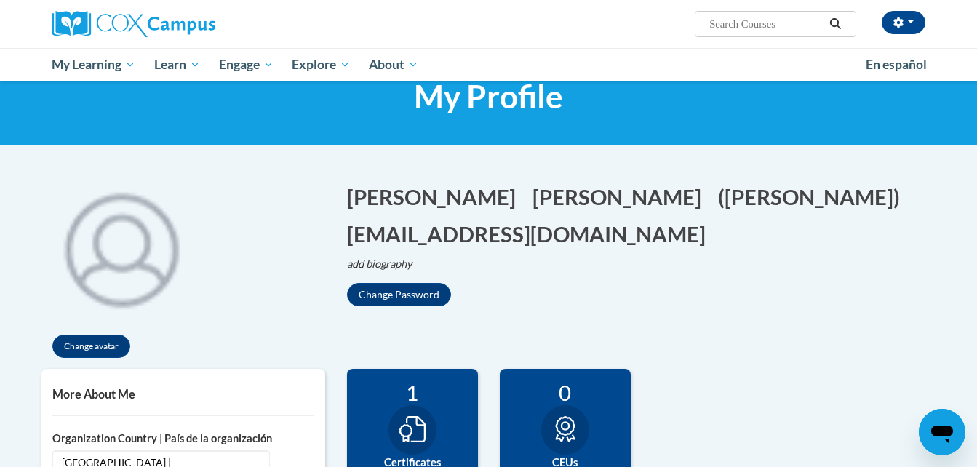
scroll to position [0, 0]
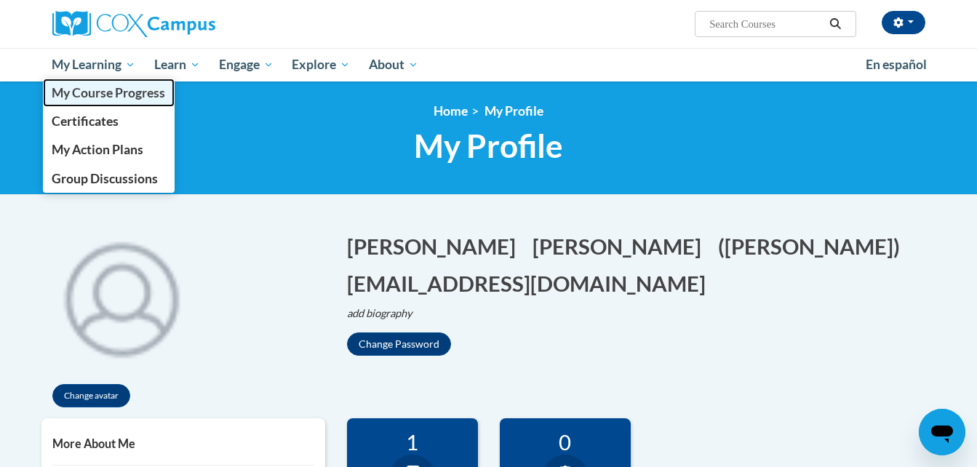
click at [109, 95] on span "My Course Progress" at bounding box center [109, 92] width 114 height 15
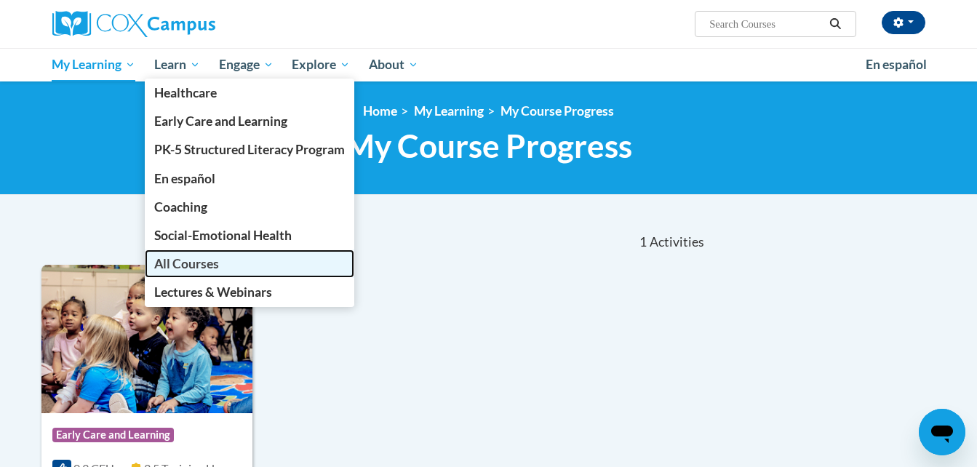
click at [192, 264] on span "All Courses" at bounding box center [186, 263] width 65 height 15
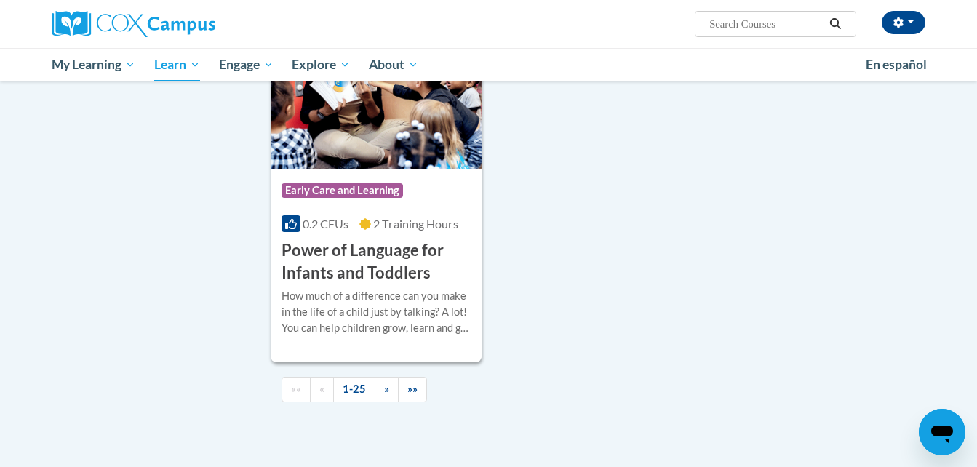
scroll to position [3380, 0]
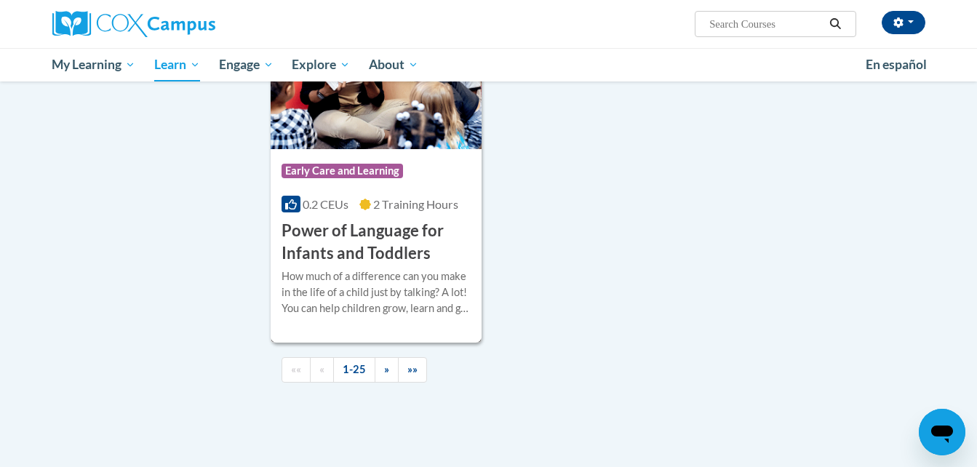
click at [374, 262] on h3 "Power of Language for Infants and Toddlers" at bounding box center [377, 242] width 190 height 45
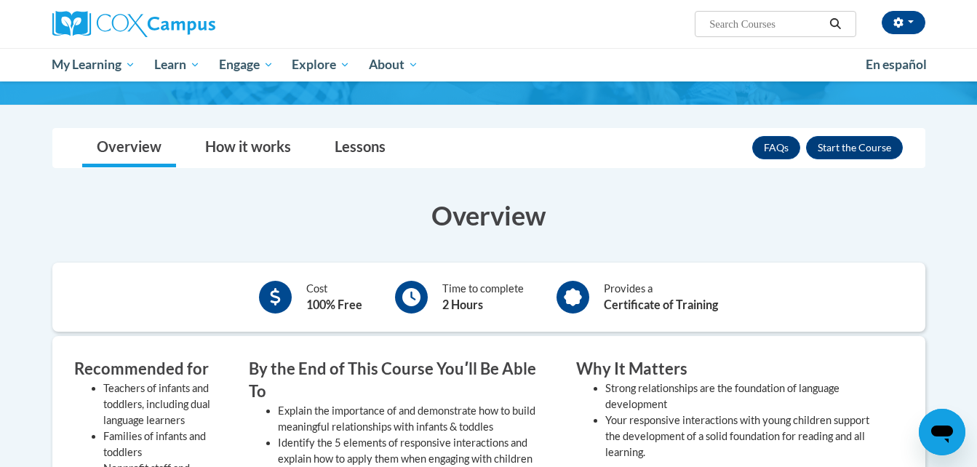
scroll to position [194, 0]
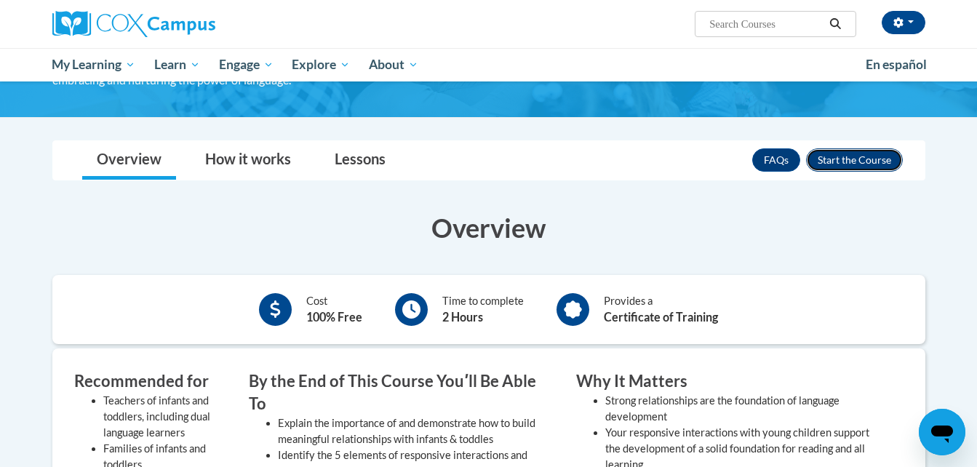
click at [869, 159] on button "Enroll" at bounding box center [854, 159] width 97 height 23
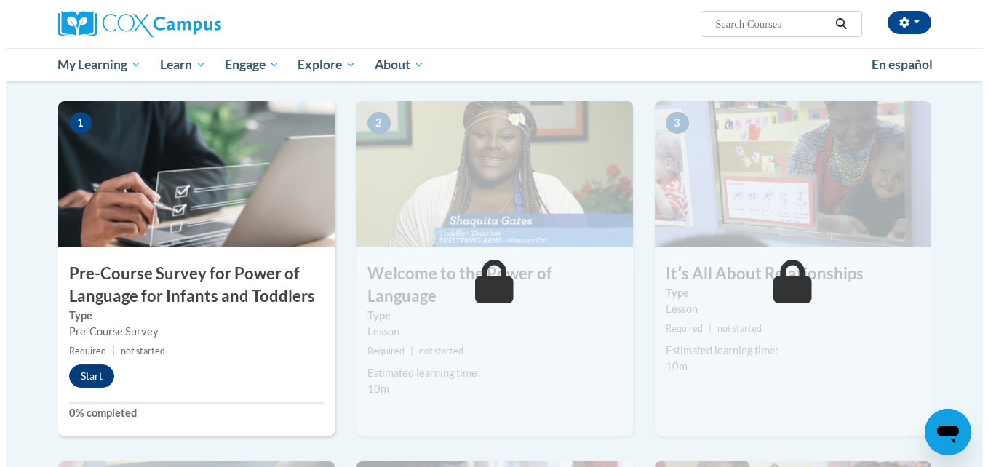
scroll to position [291, 0]
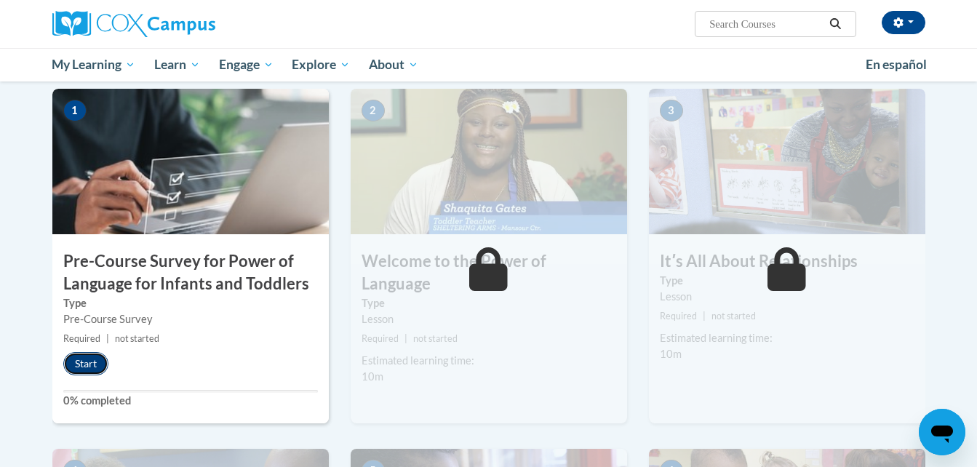
click at [91, 367] on button "Start" at bounding box center [85, 363] width 45 height 23
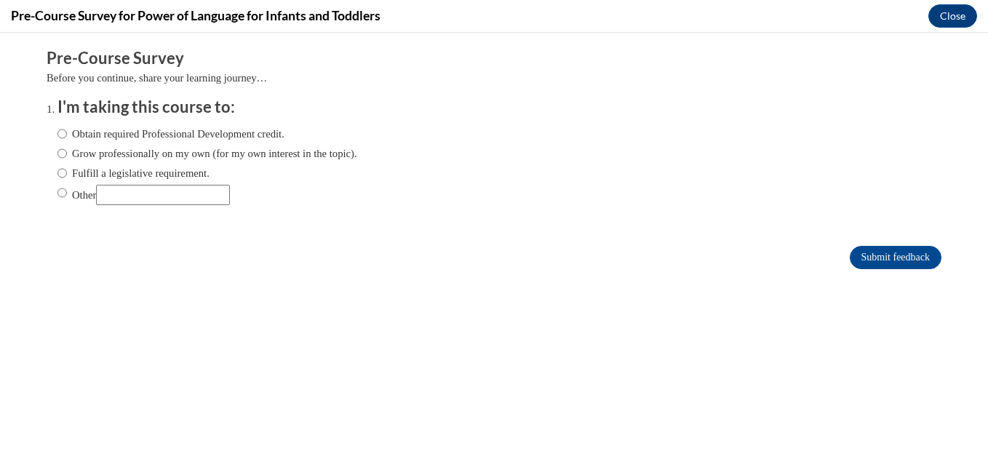
scroll to position [0, 0]
click at [57, 134] on input "Obtain required Professional Development credit." at bounding box center [61, 134] width 9 height 16
radio input "true"
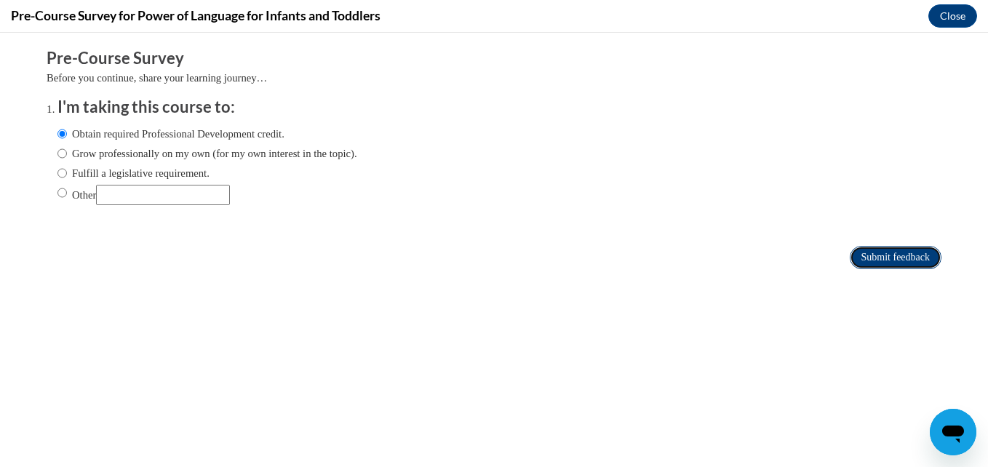
click at [887, 250] on input "Submit feedback" at bounding box center [896, 257] width 92 height 23
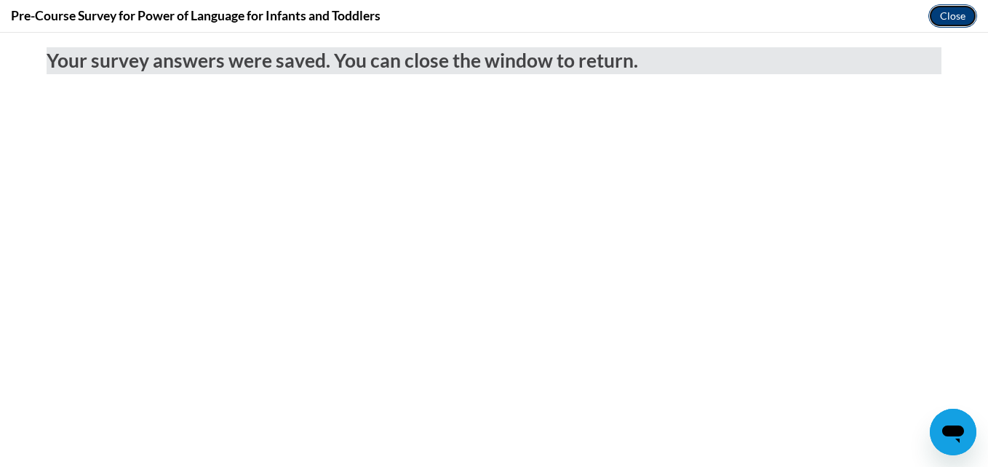
click at [952, 23] on button "Close" at bounding box center [953, 15] width 49 height 23
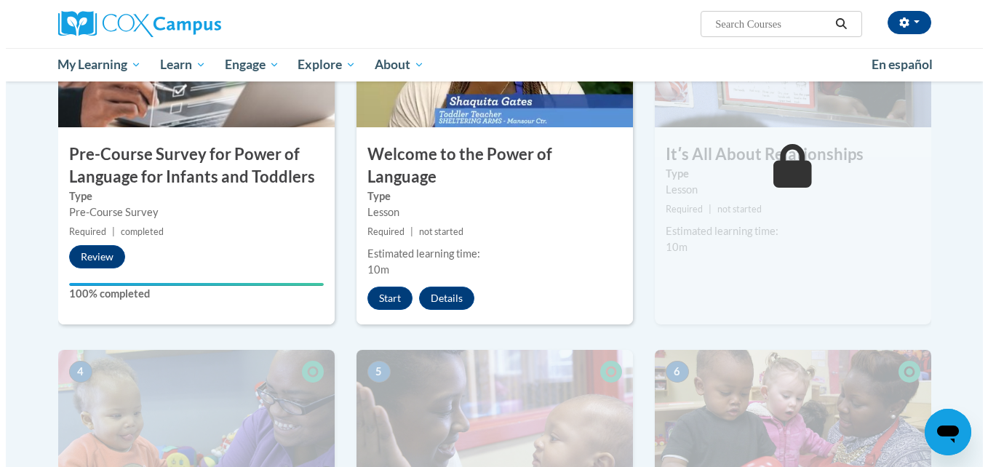
scroll to position [360, 0]
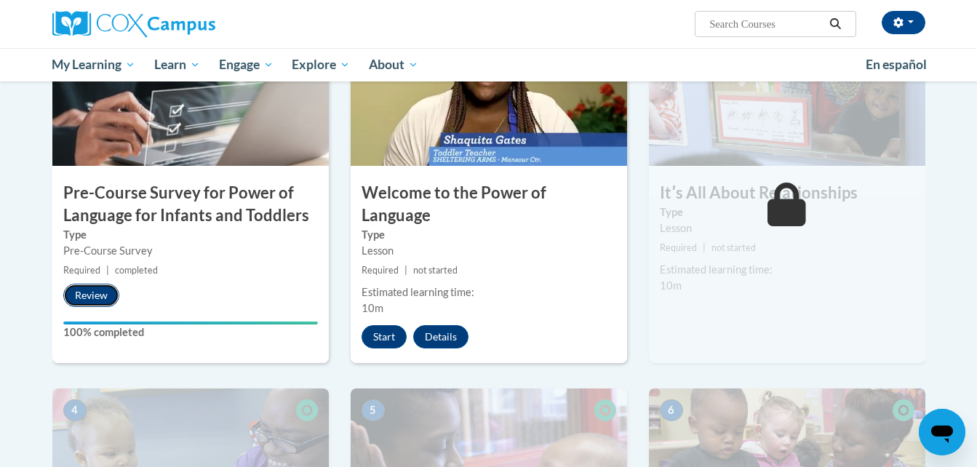
click at [100, 294] on button "Review" at bounding box center [91, 295] width 56 height 23
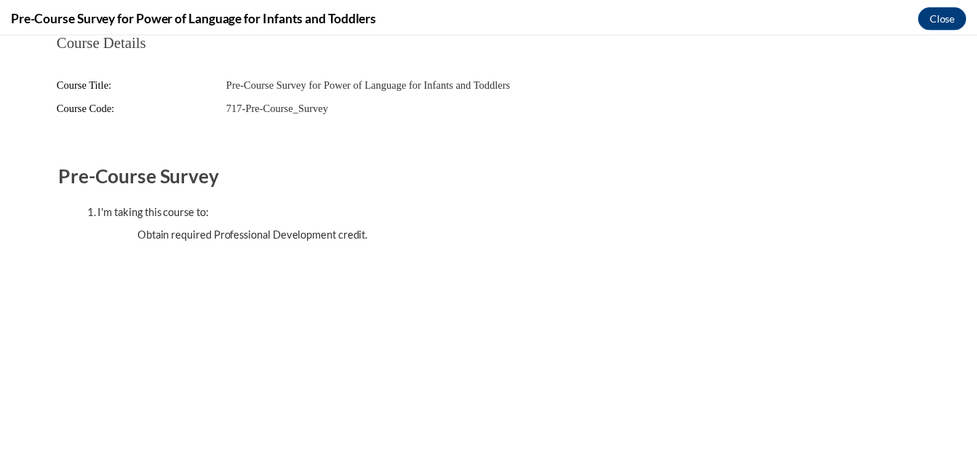
scroll to position [0, 0]
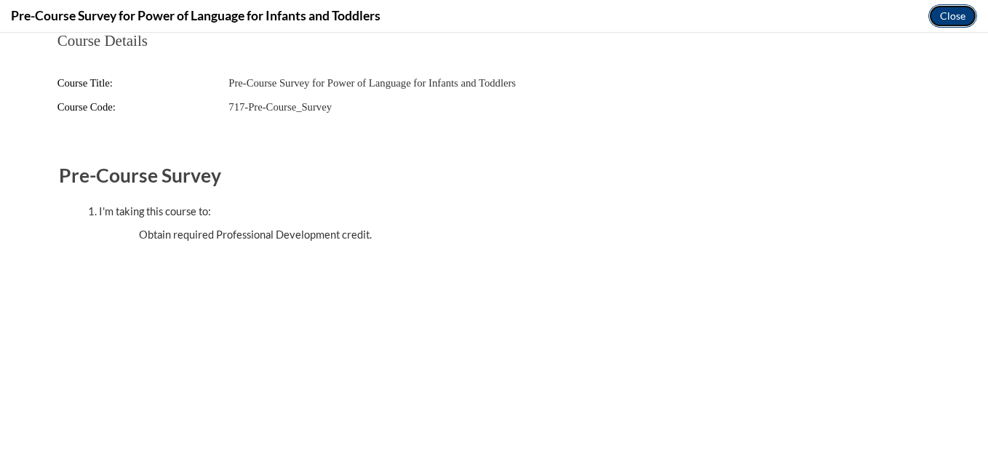
click at [961, 13] on button "Close" at bounding box center [953, 15] width 49 height 23
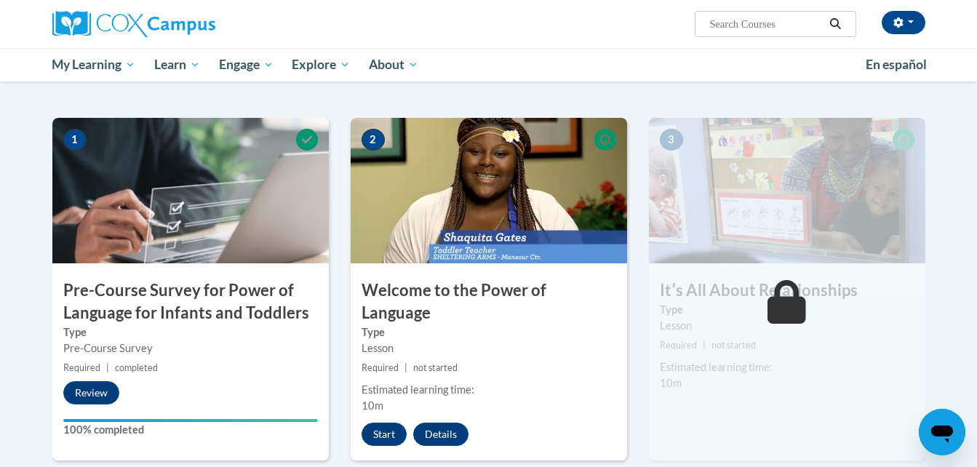
scroll to position [291, 0]
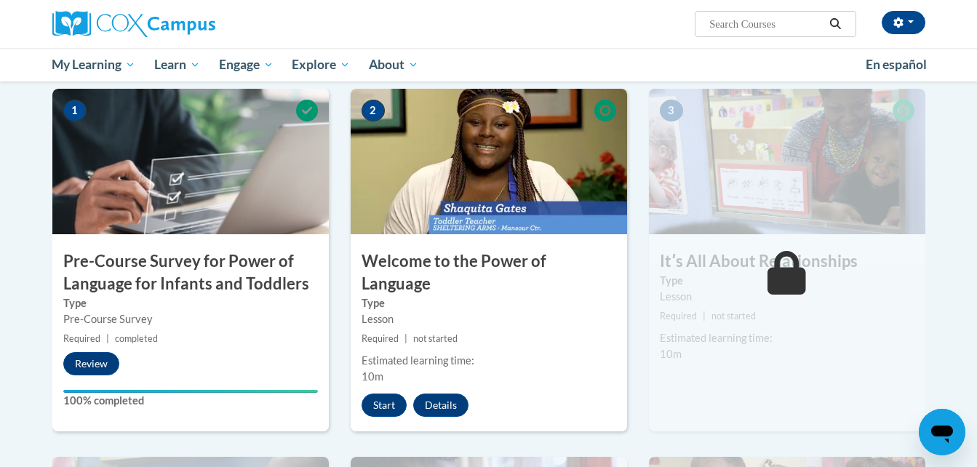
click at [122, 316] on div "Pre-Course Survey" at bounding box center [190, 319] width 255 height 16
click at [121, 280] on h3 "Pre-Course Survey for Power of Language for Infants and Toddlers" at bounding box center [190, 272] width 277 height 45
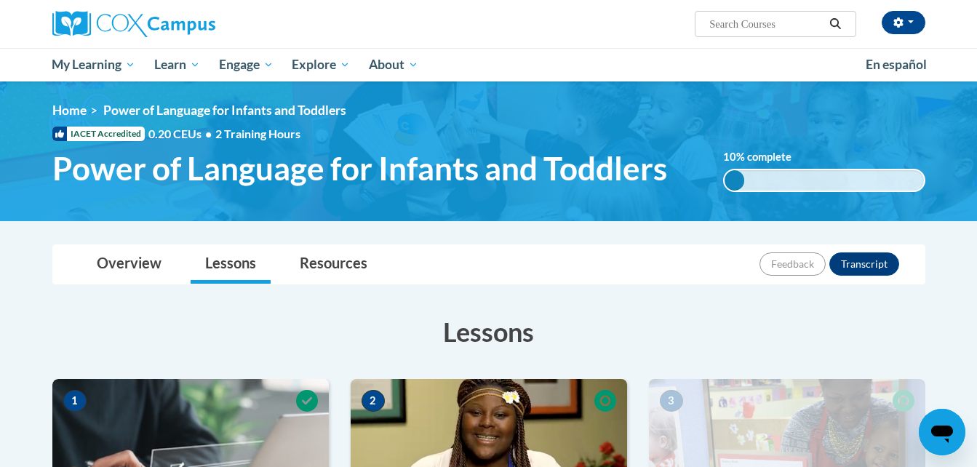
scroll to position [0, 0]
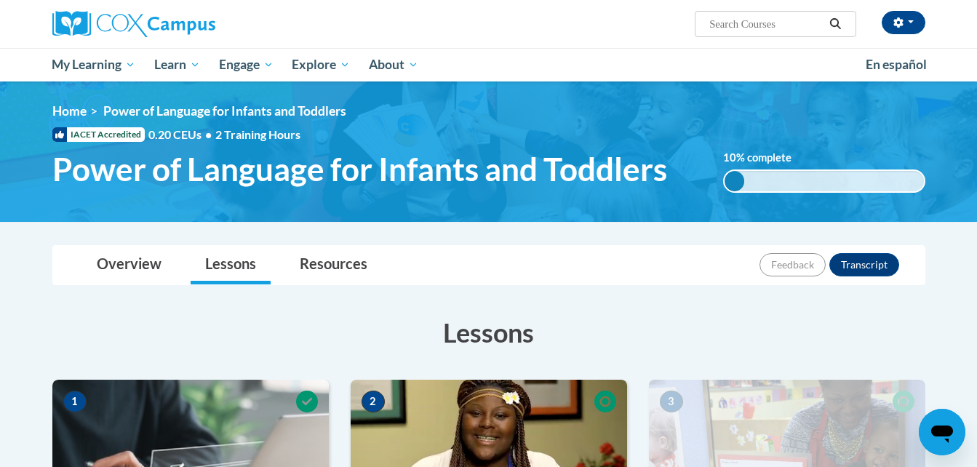
click at [401, 170] on span "Power of Language for Infants and Toddlers" at bounding box center [359, 169] width 615 height 39
click at [231, 159] on span "Power of Language for Infants and Toddlers" at bounding box center [359, 169] width 615 height 39
click at [767, 170] on div "0.001% complete 0.001%" at bounding box center [824, 181] width 202 height 23
click at [628, 169] on span "Power of Language for Infants and Toddlers" at bounding box center [359, 169] width 615 height 39
click at [255, 121] on div "<en>Home</en><fr>Accueil</fr><de>Zuhause</de><it>Casa</it><es>Casa</es><pt>Casa…" at bounding box center [489, 151] width 917 height 97
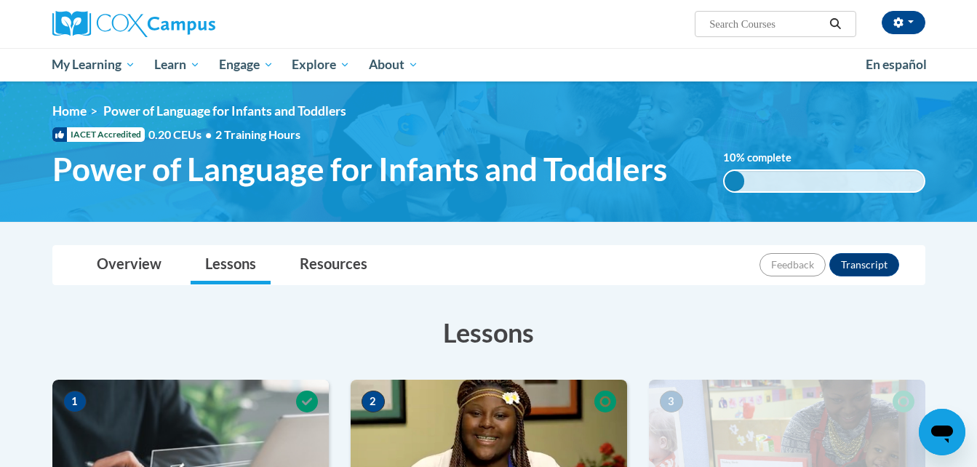
click at [255, 110] on span "Power of Language for Infants and Toddlers" at bounding box center [224, 110] width 243 height 15
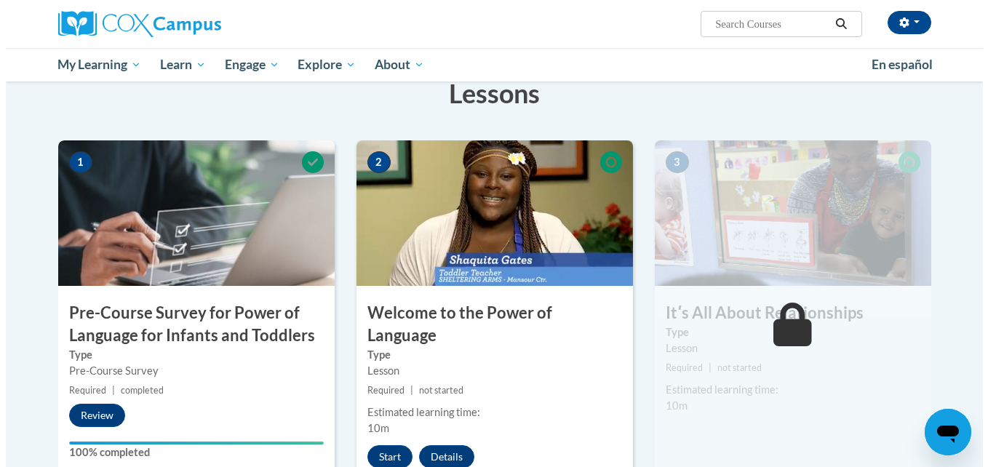
scroll to position [253, 0]
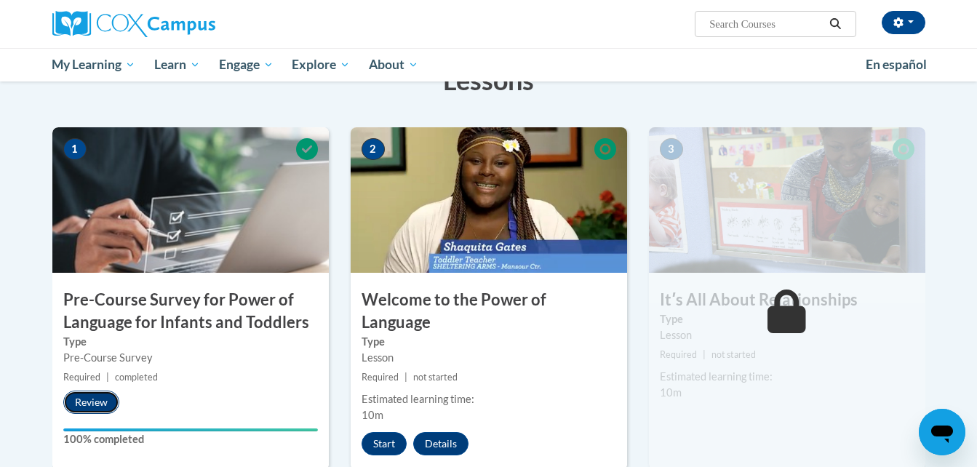
click at [92, 400] on button "Review" at bounding box center [91, 402] width 56 height 23
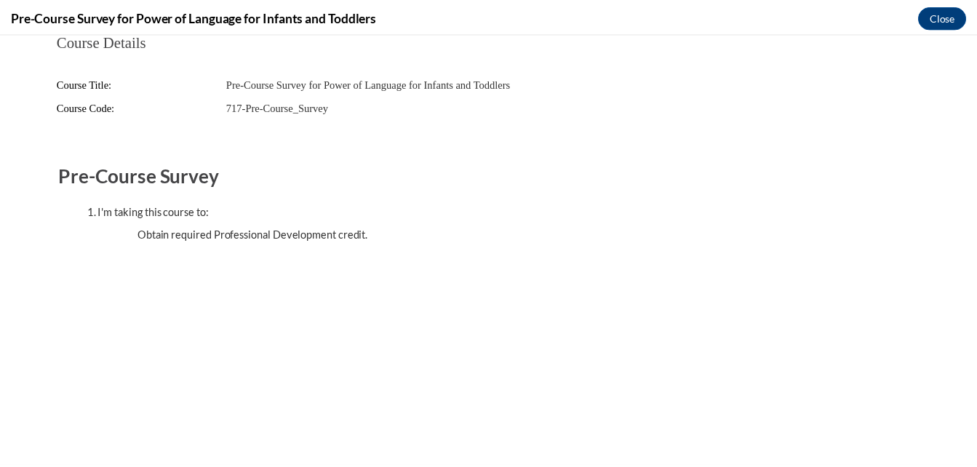
scroll to position [0, 0]
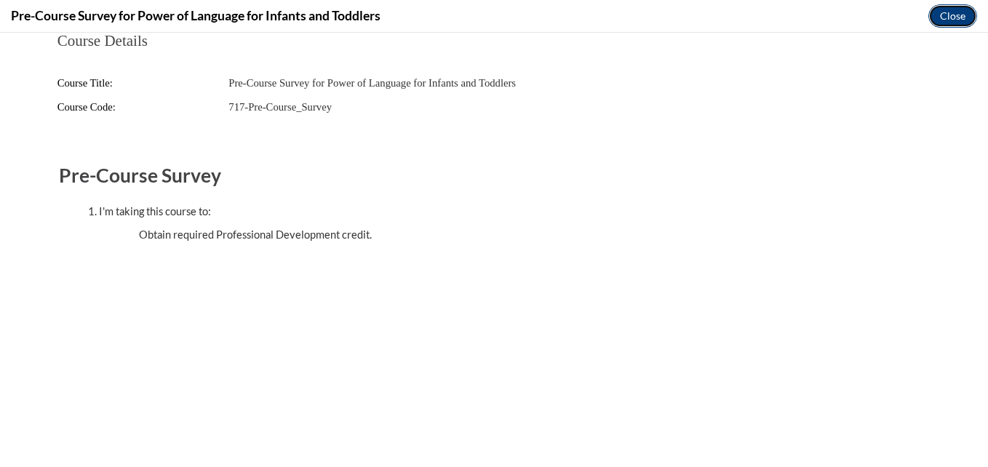
click at [953, 13] on button "Close" at bounding box center [953, 15] width 49 height 23
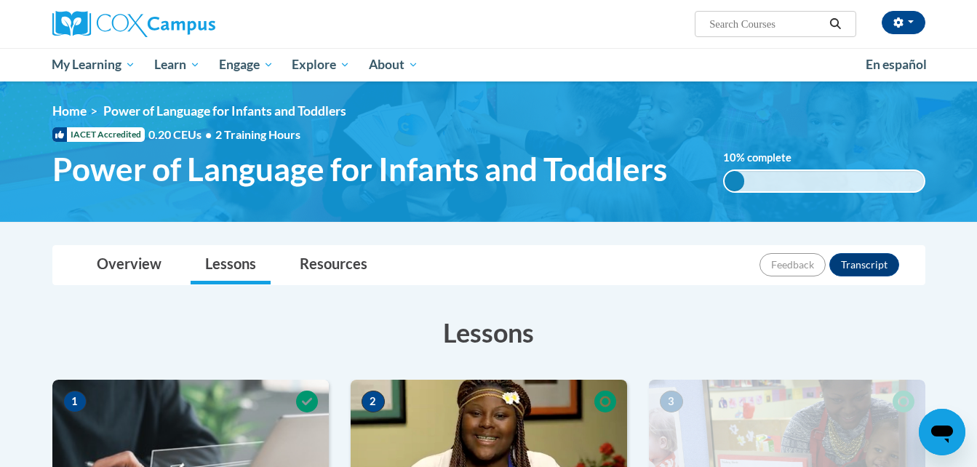
click at [812, 171] on div "0.001% complete 0.001%" at bounding box center [824, 181] width 202 height 23
click at [859, 261] on button "Transcript" at bounding box center [865, 264] width 70 height 23
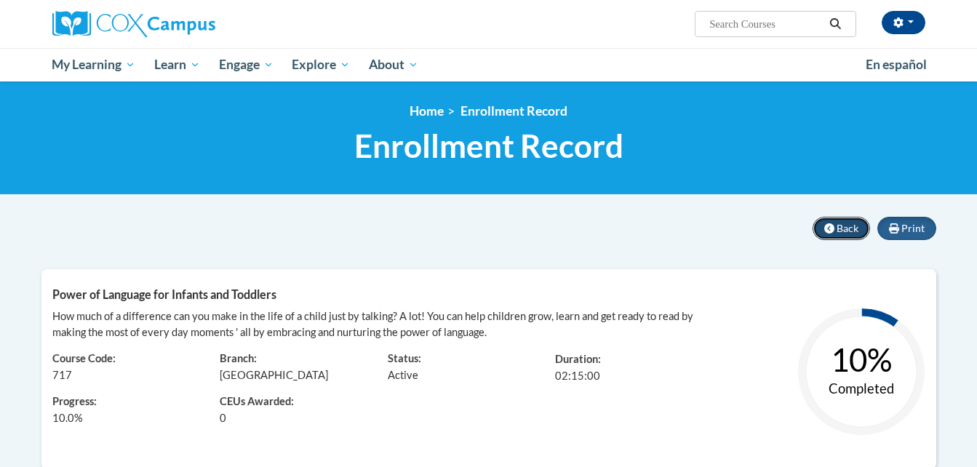
click at [839, 228] on span "Back" at bounding box center [848, 228] width 22 height 12
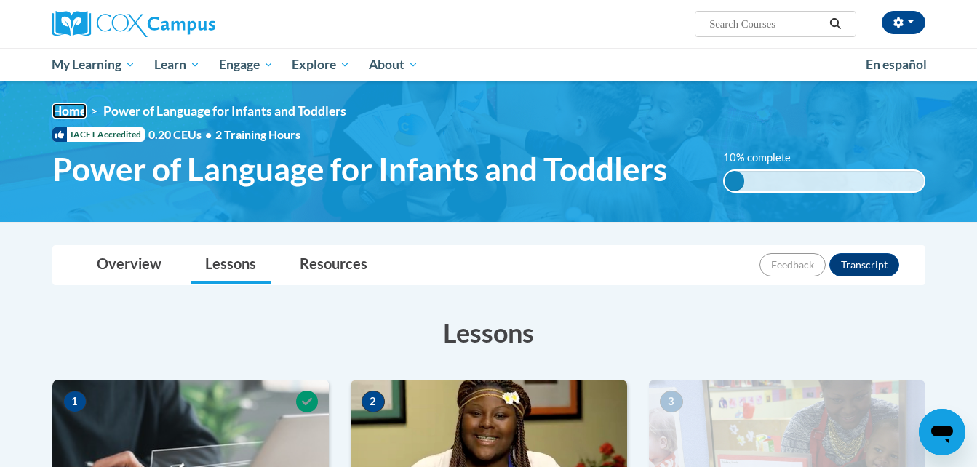
click at [68, 112] on link "Home" at bounding box center [69, 110] width 34 height 15
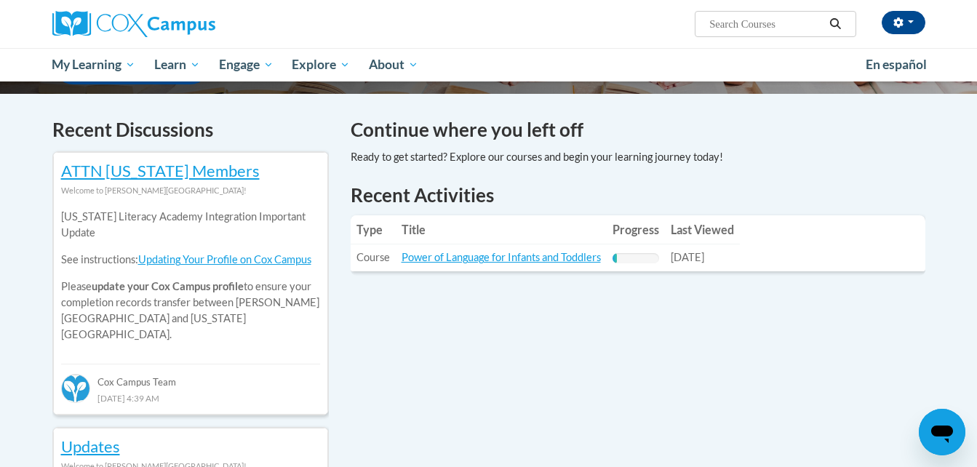
scroll to position [427, 0]
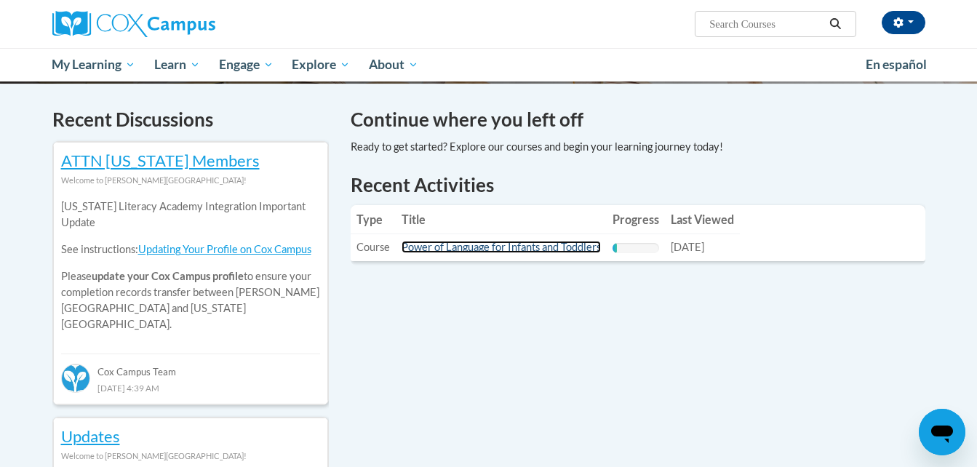
click at [528, 249] on link "Power of Language for Infants and Toddlers" at bounding box center [501, 247] width 199 height 12
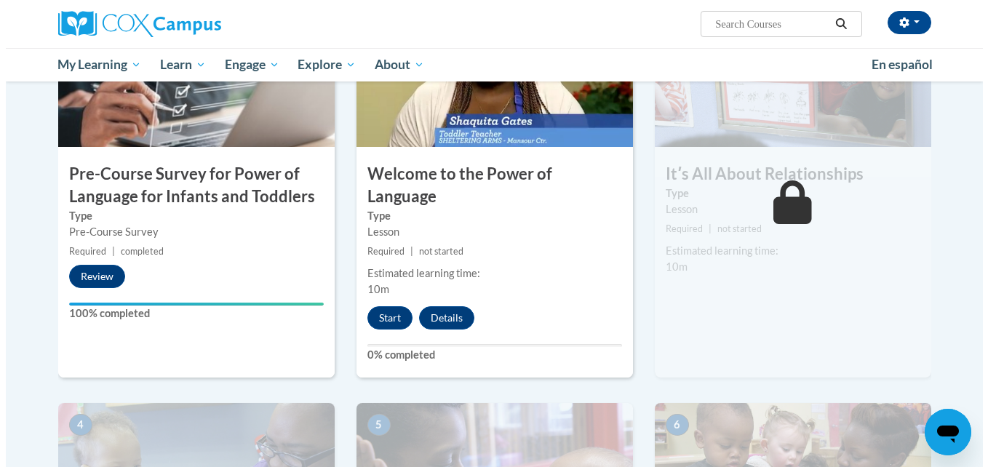
scroll to position [349, 0]
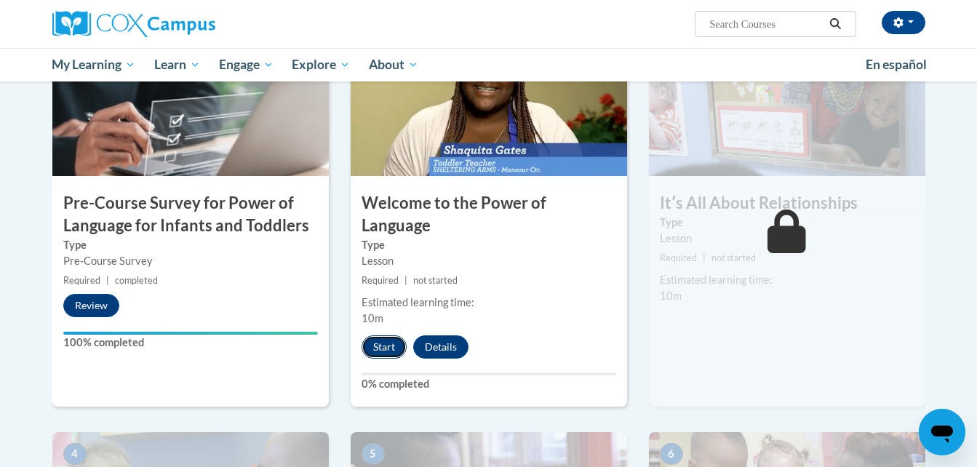
click at [381, 335] on button "Start" at bounding box center [384, 346] width 45 height 23
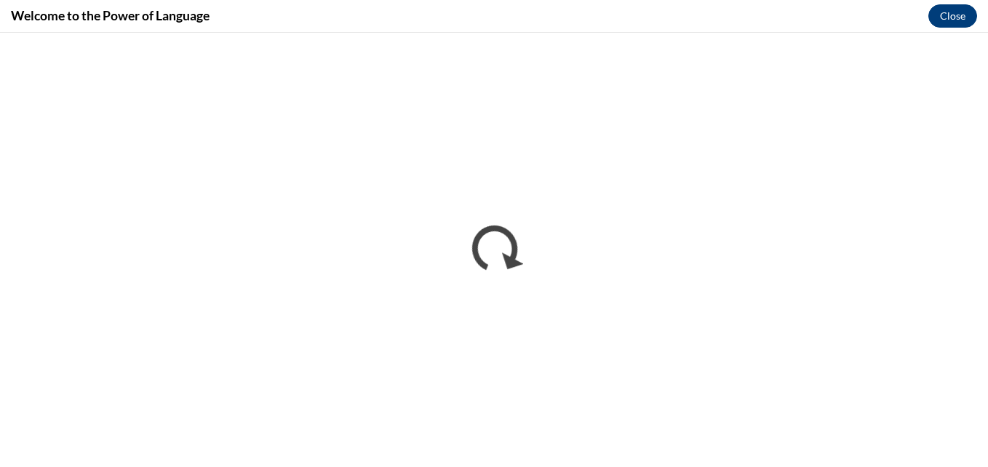
scroll to position [0, 0]
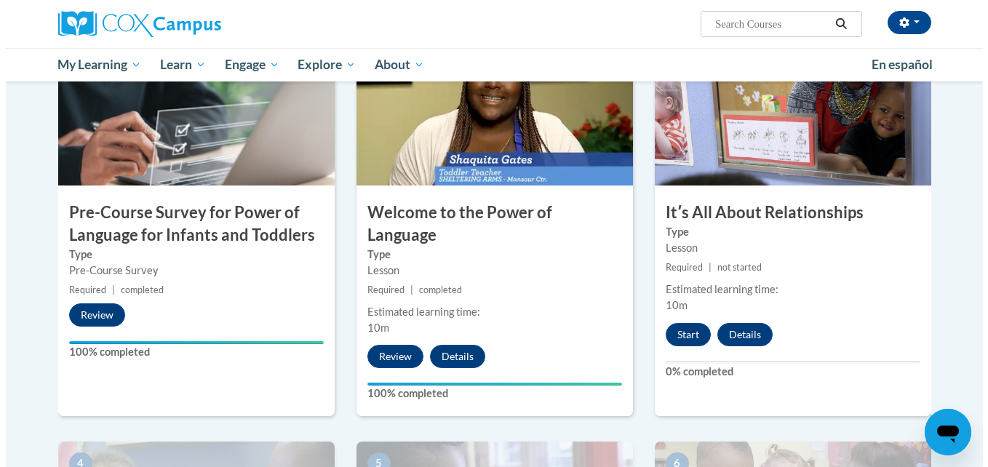
scroll to position [360, 0]
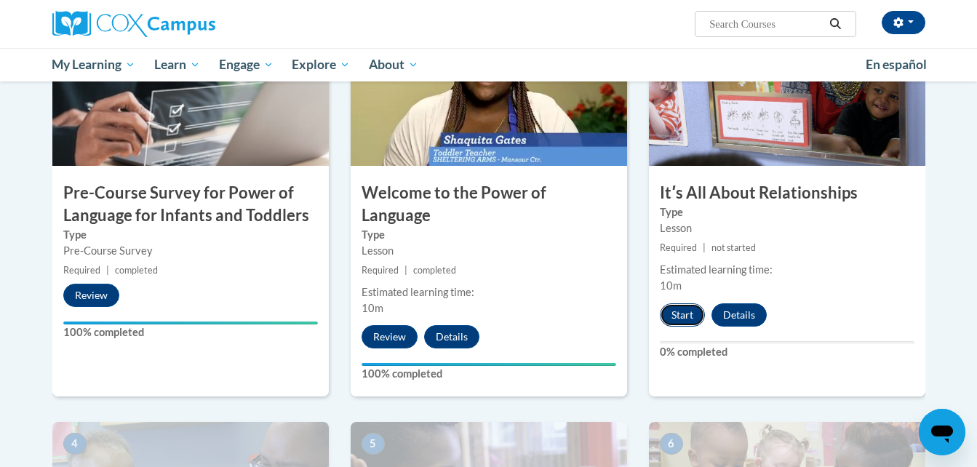
click at [688, 315] on button "Start" at bounding box center [682, 314] width 45 height 23
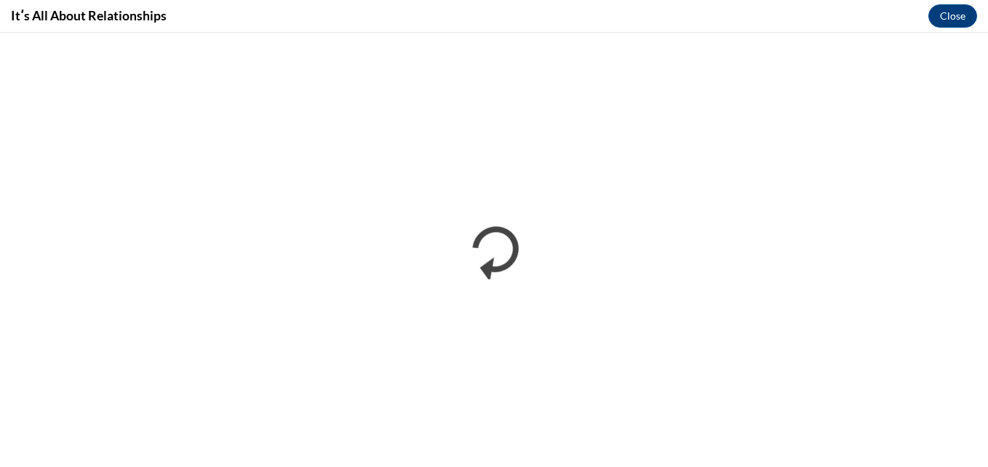
scroll to position [0, 0]
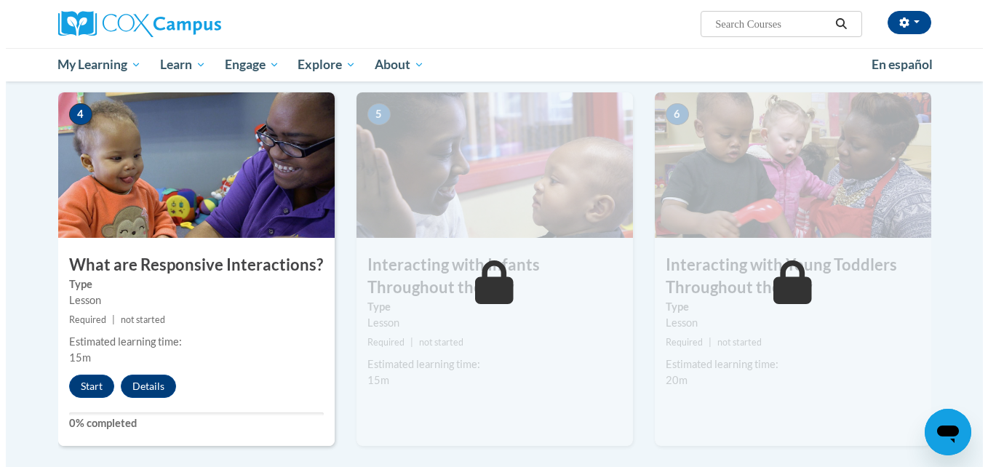
scroll to position [708, 0]
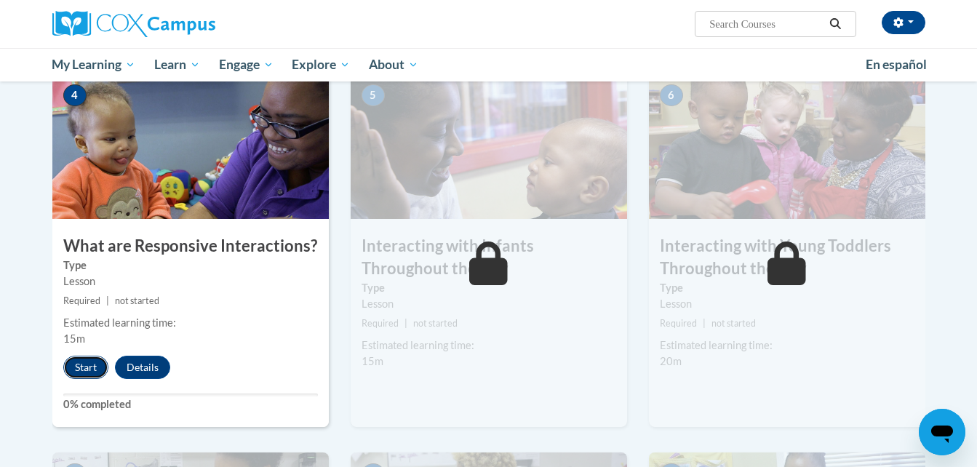
click at [86, 356] on button "Start" at bounding box center [85, 367] width 45 height 23
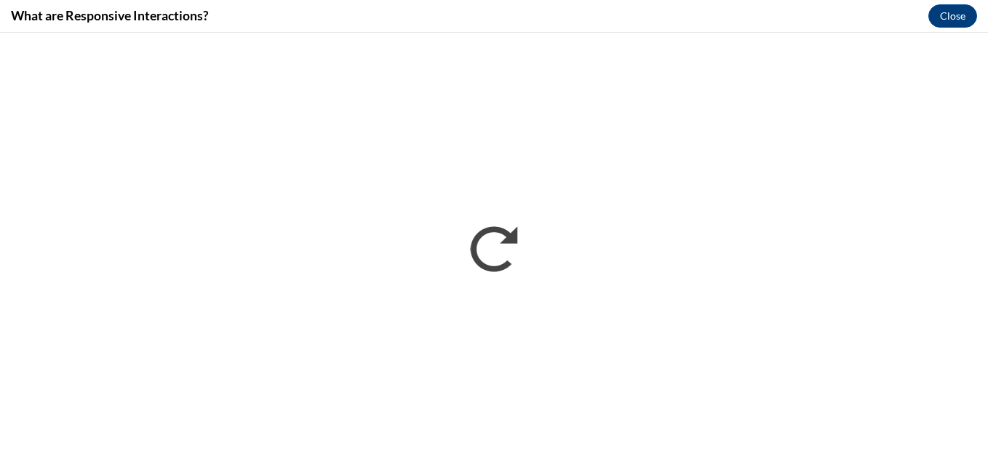
scroll to position [0, 0]
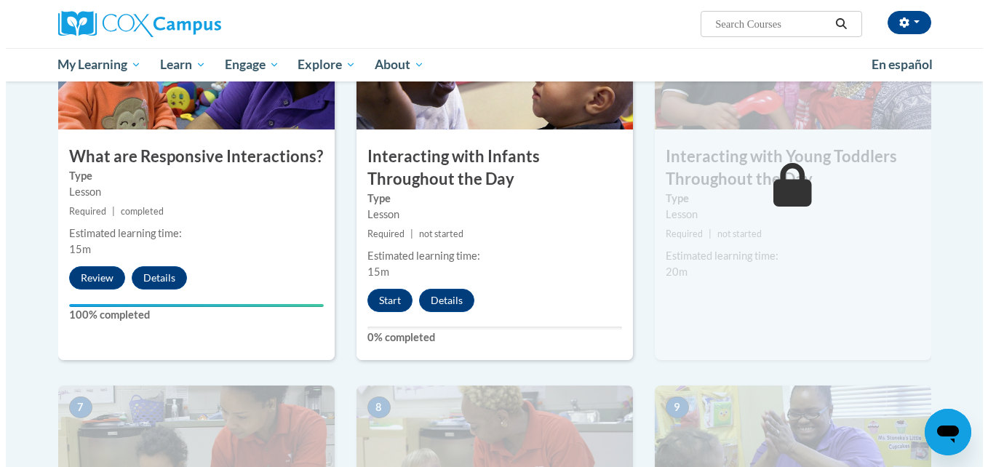
scroll to position [806, 0]
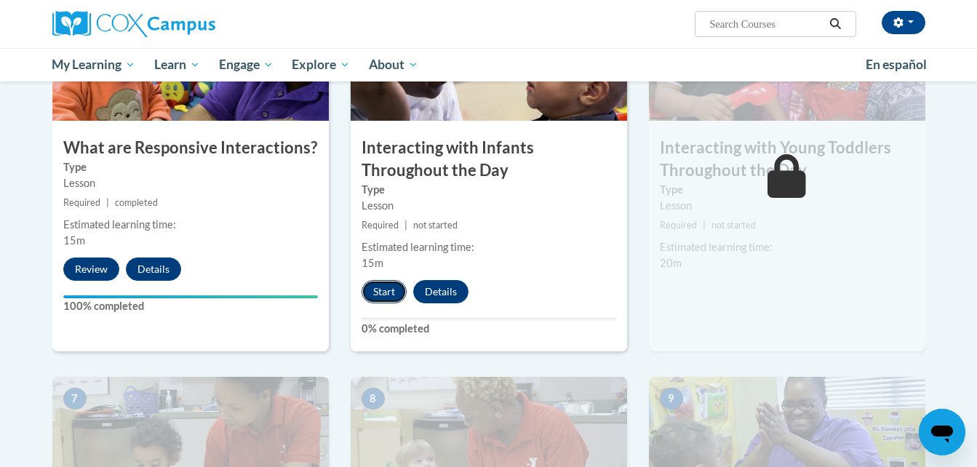
click at [392, 280] on button "Start" at bounding box center [384, 291] width 45 height 23
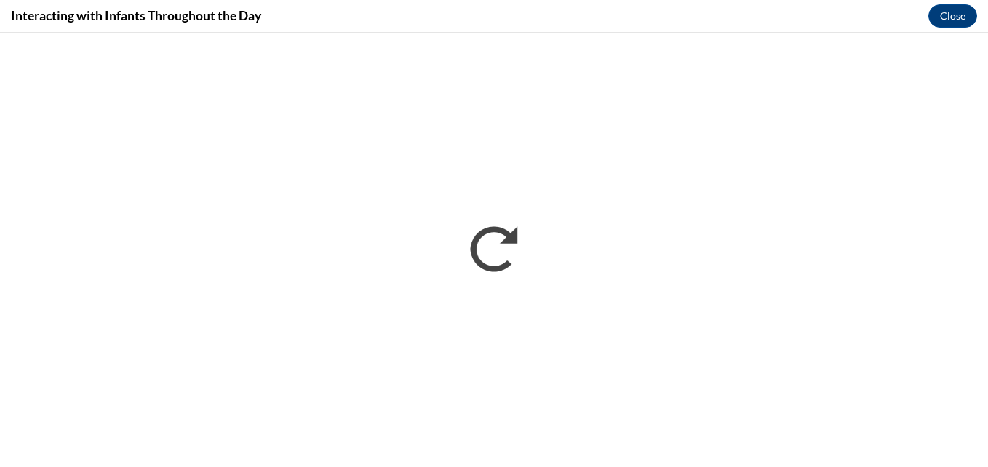
scroll to position [0, 0]
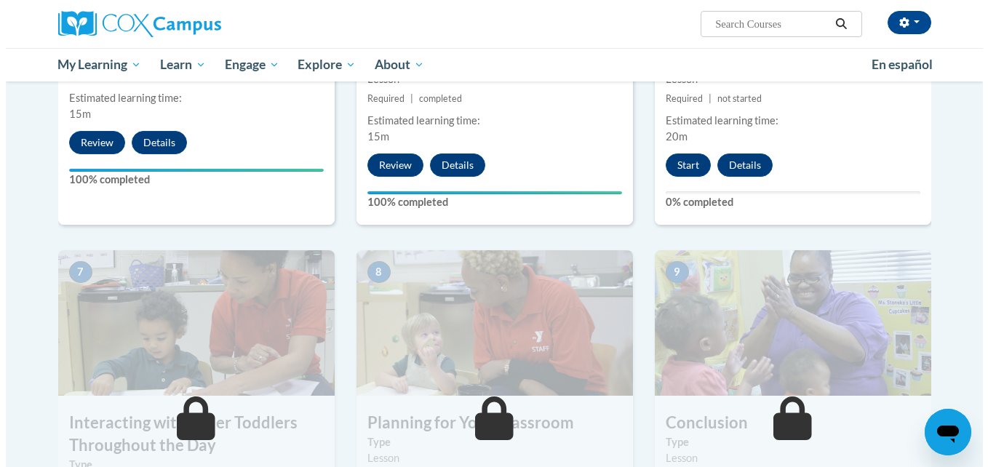
scroll to position [885, 0]
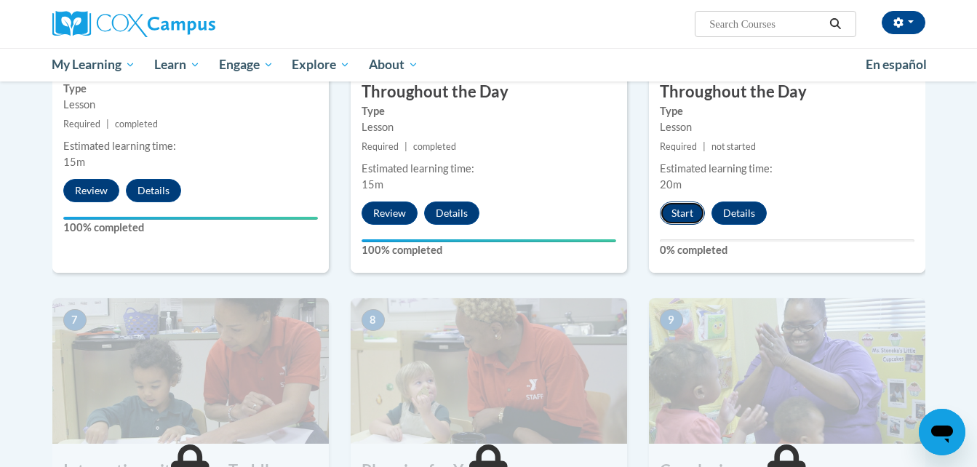
click at [678, 202] on button "Start" at bounding box center [682, 213] width 45 height 23
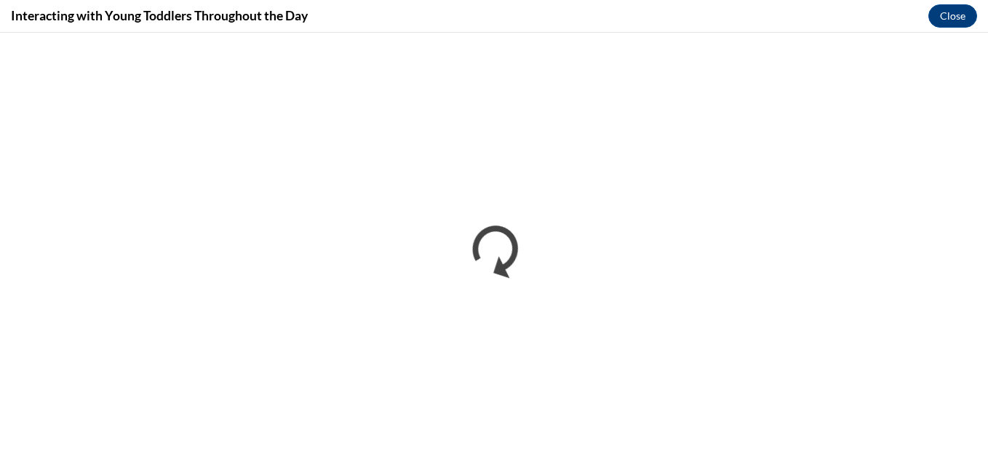
scroll to position [0, 0]
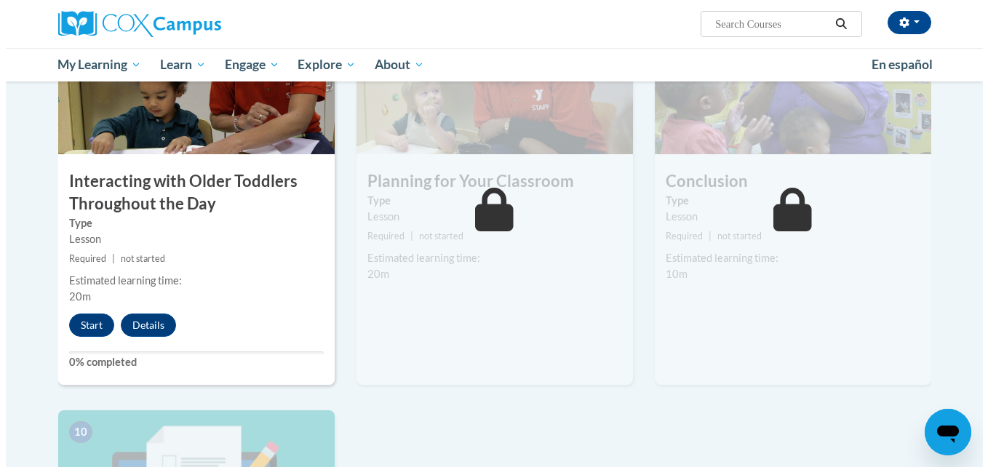
scroll to position [1223, 0]
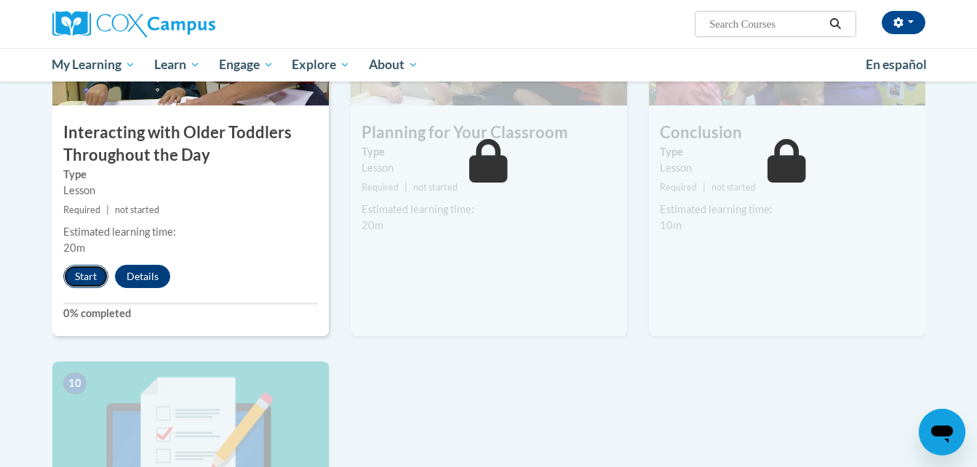
click at [82, 265] on button "Start" at bounding box center [85, 276] width 45 height 23
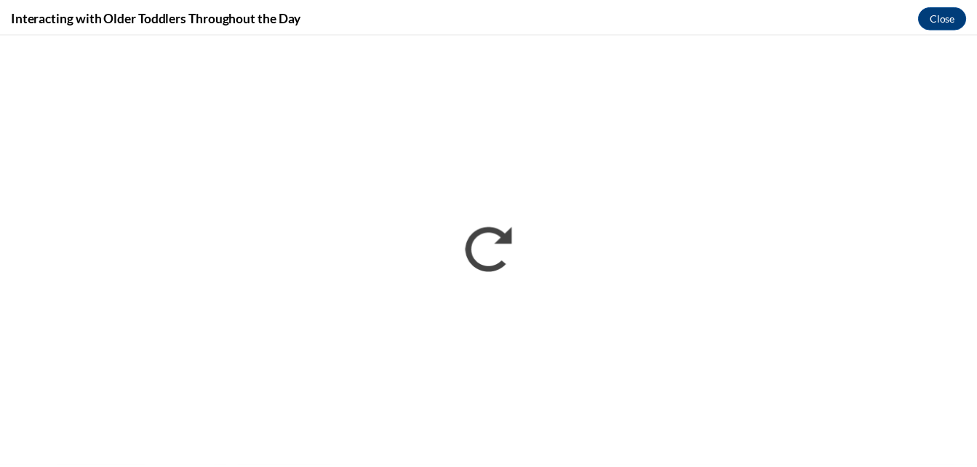
scroll to position [0, 0]
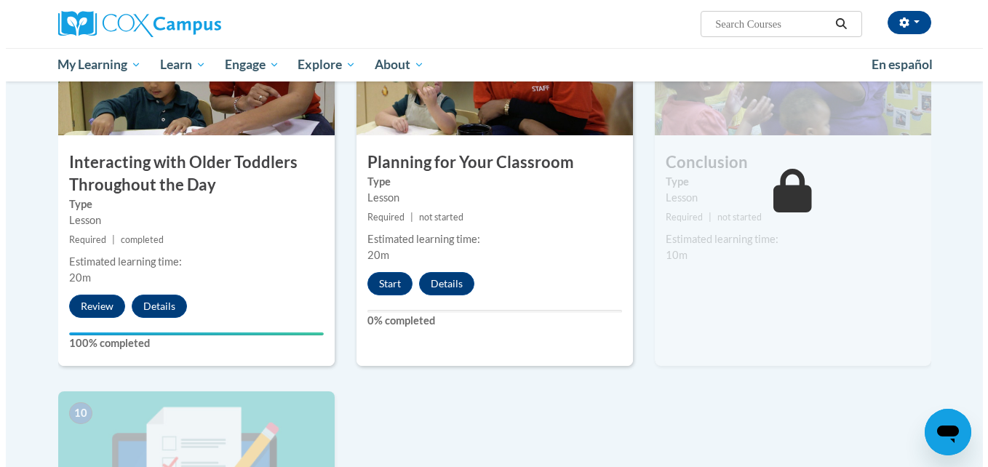
scroll to position [1213, 0]
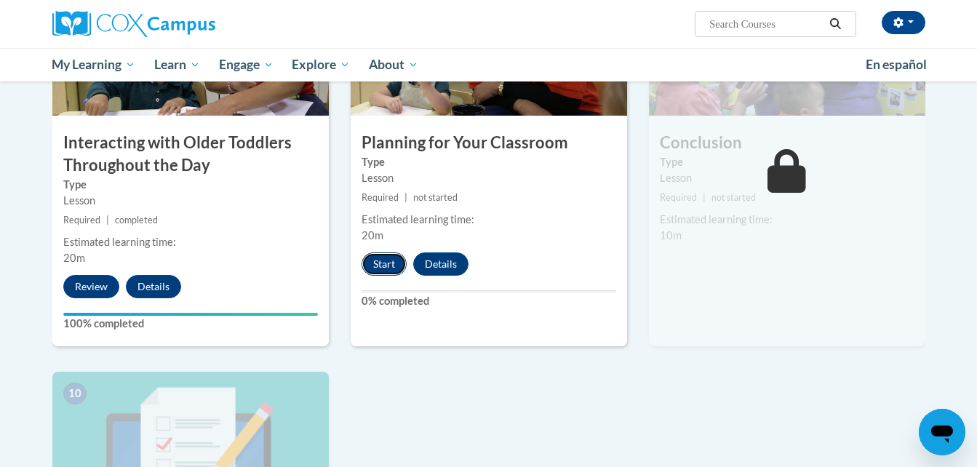
click at [392, 253] on button "Start" at bounding box center [384, 264] width 45 height 23
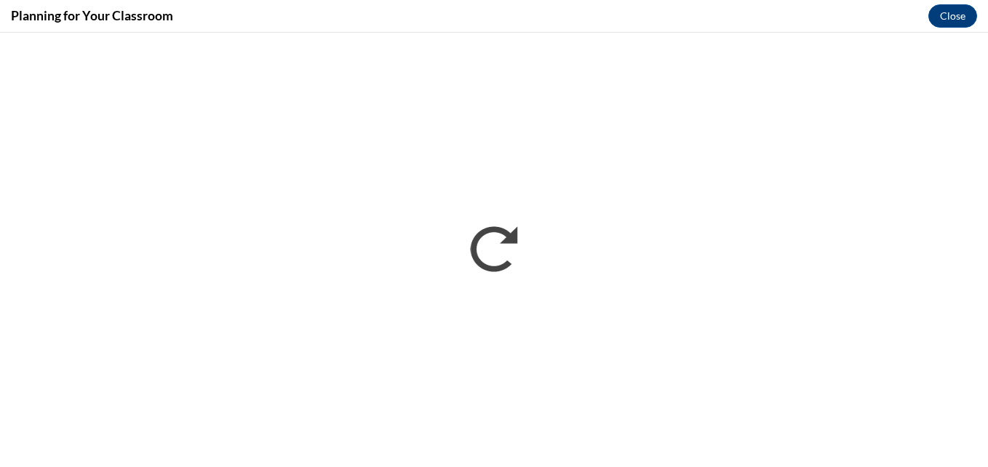
scroll to position [0, 0]
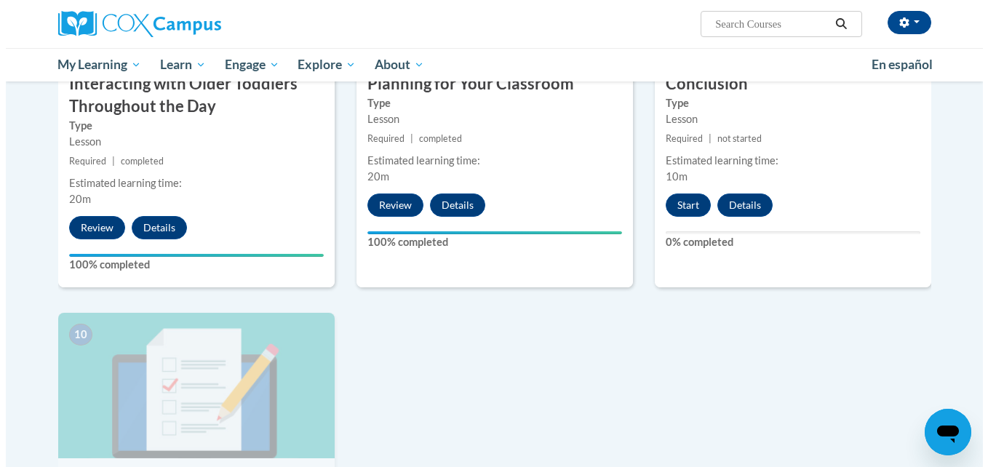
scroll to position [1253, 0]
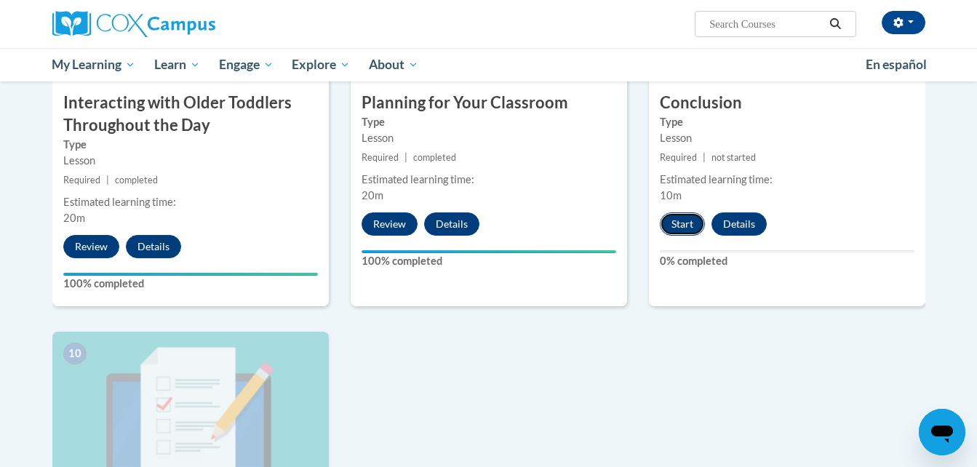
click at [680, 213] on button "Start" at bounding box center [682, 224] width 45 height 23
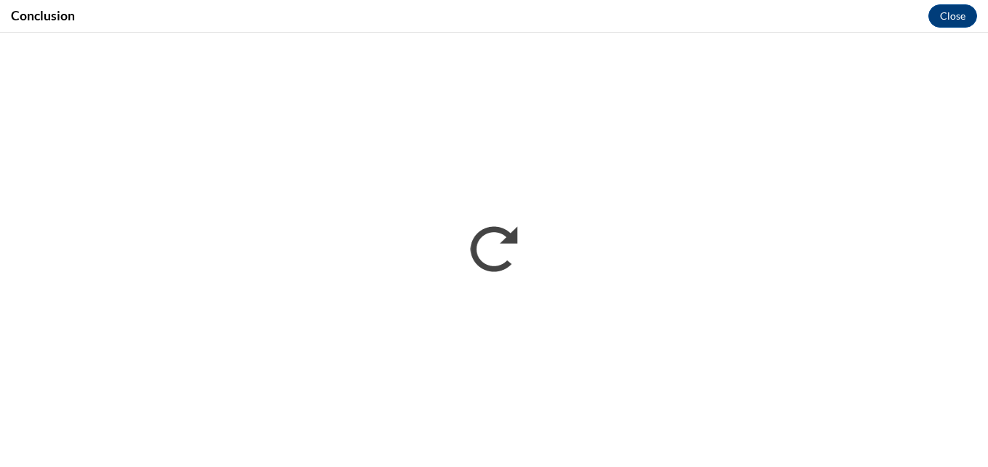
scroll to position [0, 0]
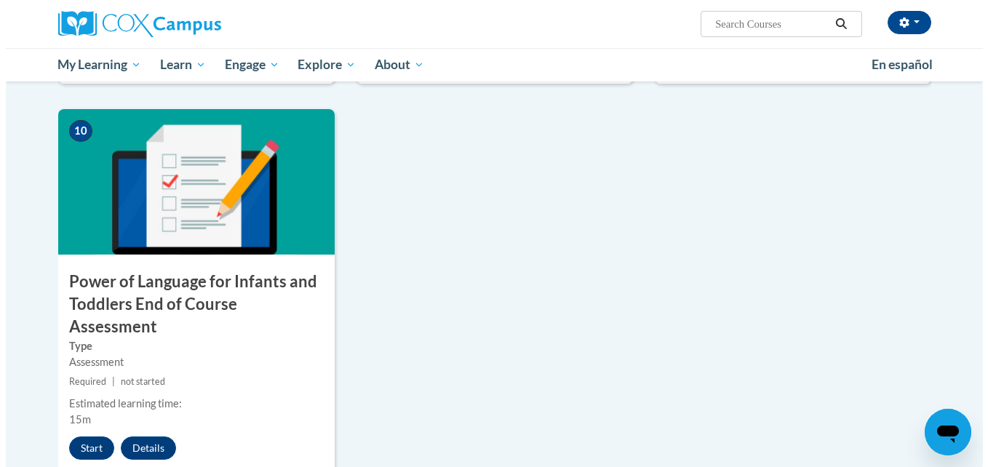
scroll to position [1554, 0]
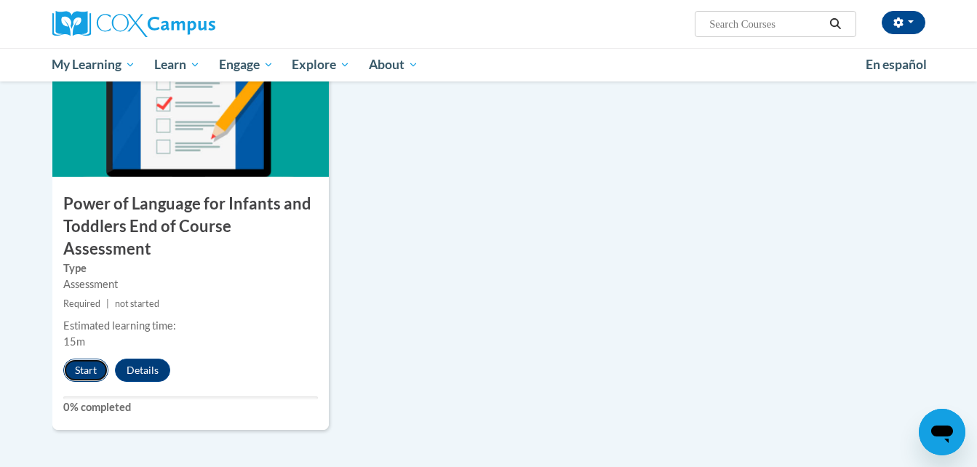
click at [92, 359] on button "Start" at bounding box center [85, 370] width 45 height 23
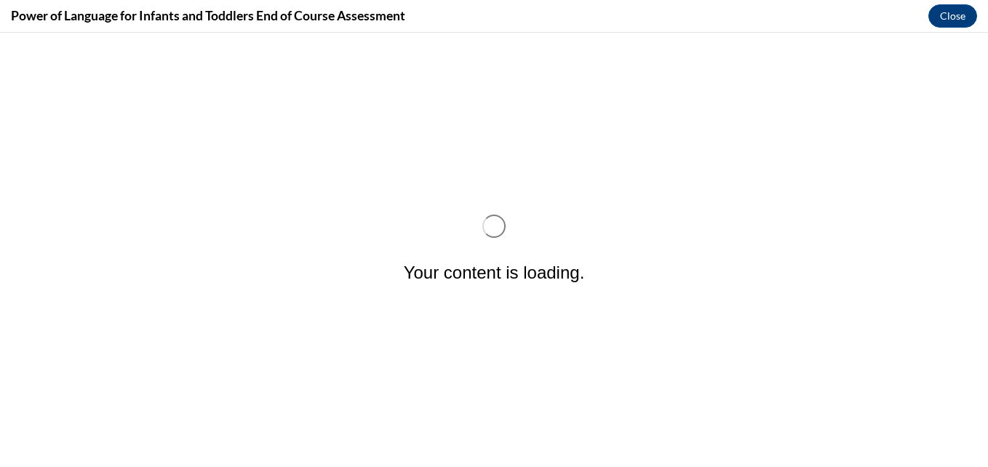
scroll to position [0, 0]
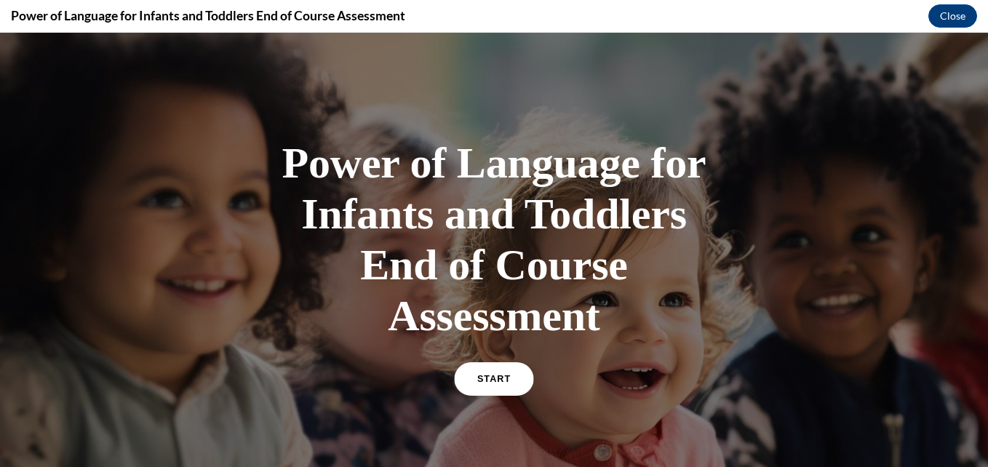
click at [488, 375] on span "START" at bounding box center [493, 379] width 33 height 11
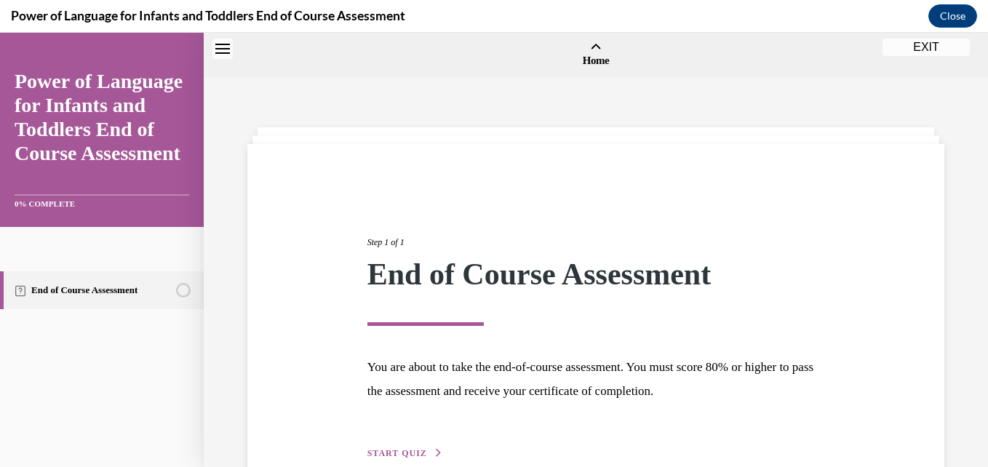
scroll to position [45, 0]
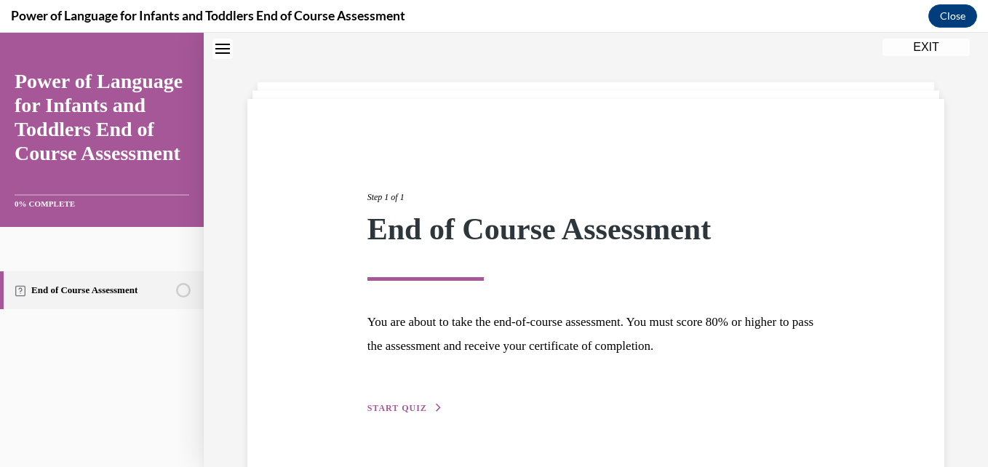
click at [412, 405] on span "START QUIZ" at bounding box center [398, 408] width 60 height 10
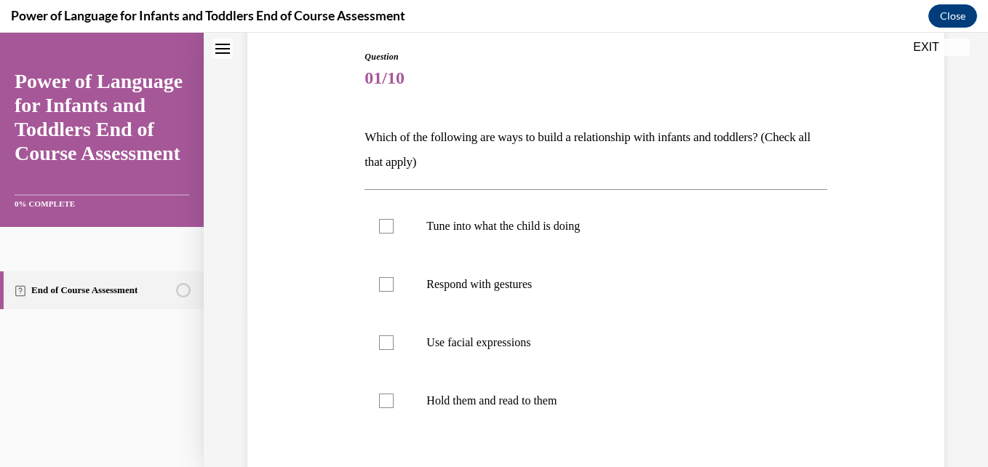
scroll to position [210, 0]
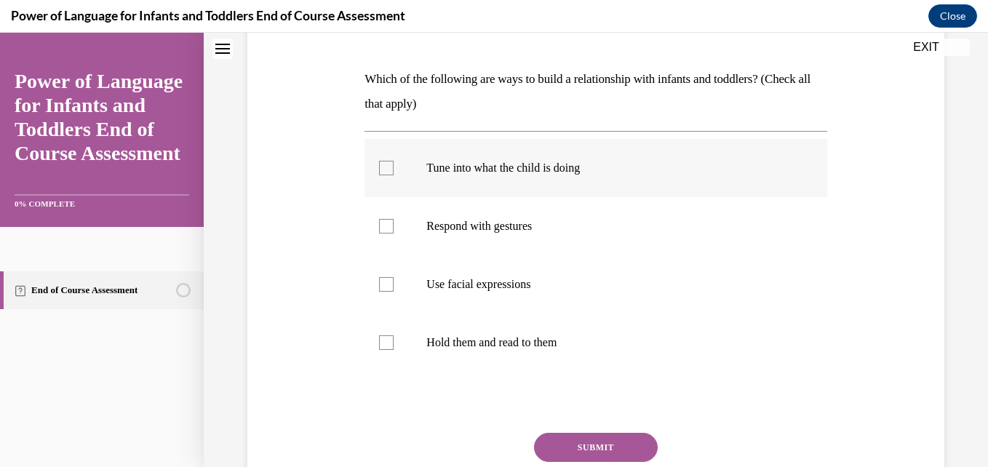
click at [386, 164] on div at bounding box center [386, 168] width 15 height 15
click at [386, 164] on input "Tune into what the child is doing" at bounding box center [386, 168] width 15 height 15
checkbox input "true"
click at [576, 436] on button "SUBMIT" at bounding box center [596, 447] width 124 height 29
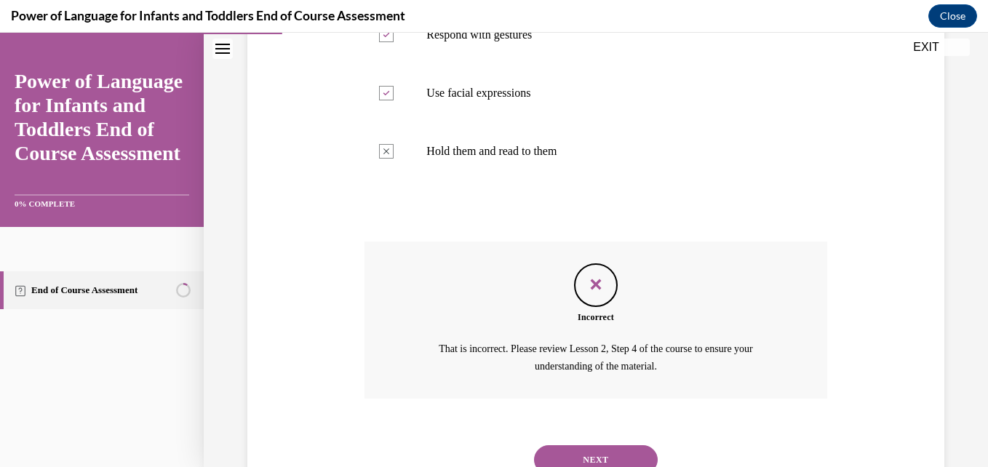
scroll to position [431, 0]
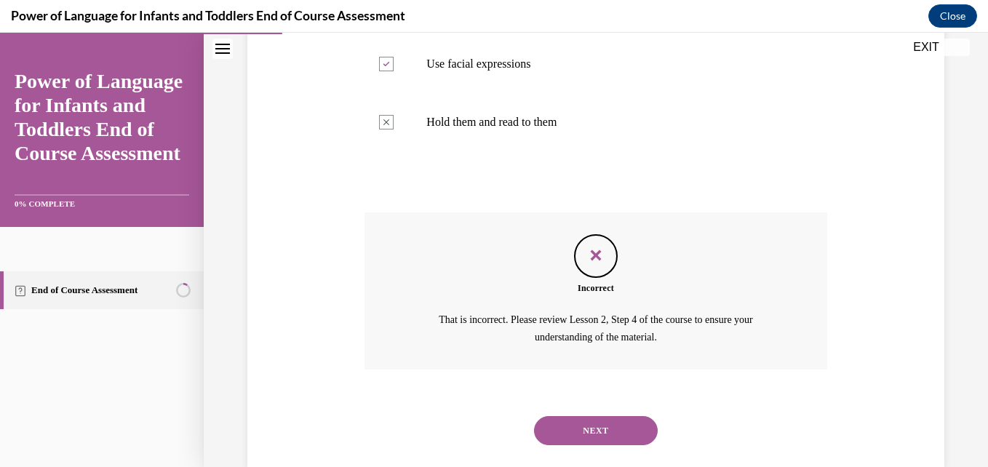
click at [604, 423] on button "NEXT" at bounding box center [596, 430] width 124 height 29
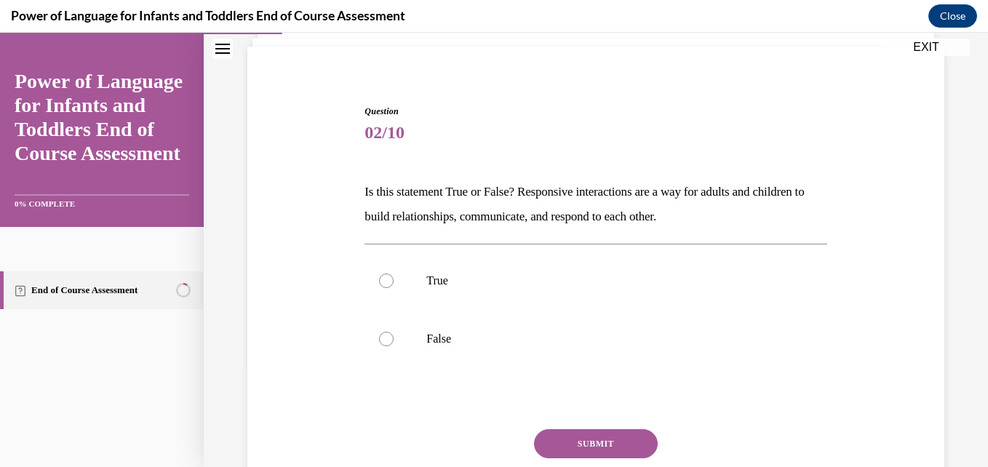
scroll to position [126, 0]
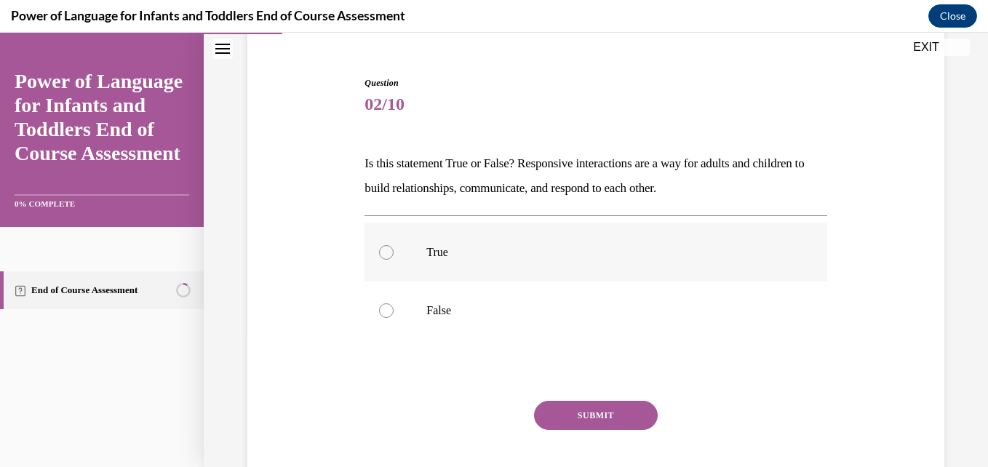
click at [384, 260] on label "True" at bounding box center [596, 252] width 462 height 58
click at [384, 260] on input "True" at bounding box center [386, 252] width 15 height 15
radio input "true"
click at [571, 413] on button "SUBMIT" at bounding box center [596, 415] width 124 height 29
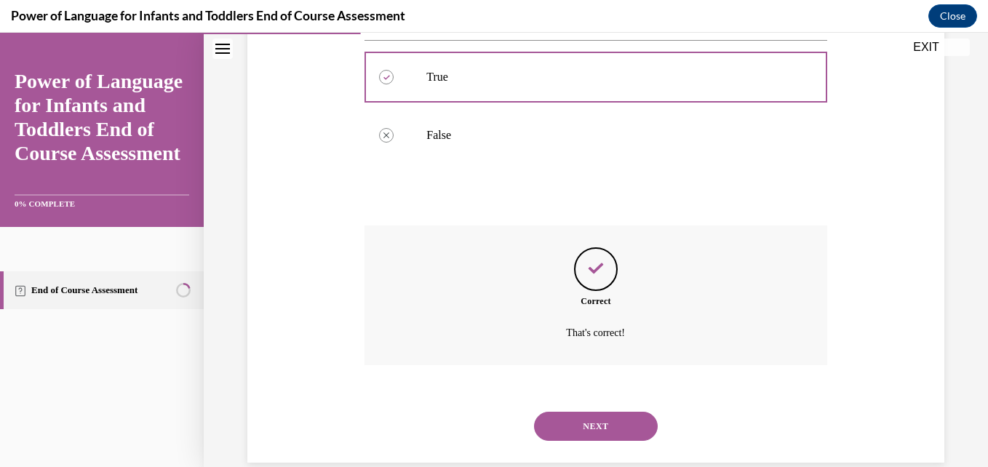
scroll to position [326, 0]
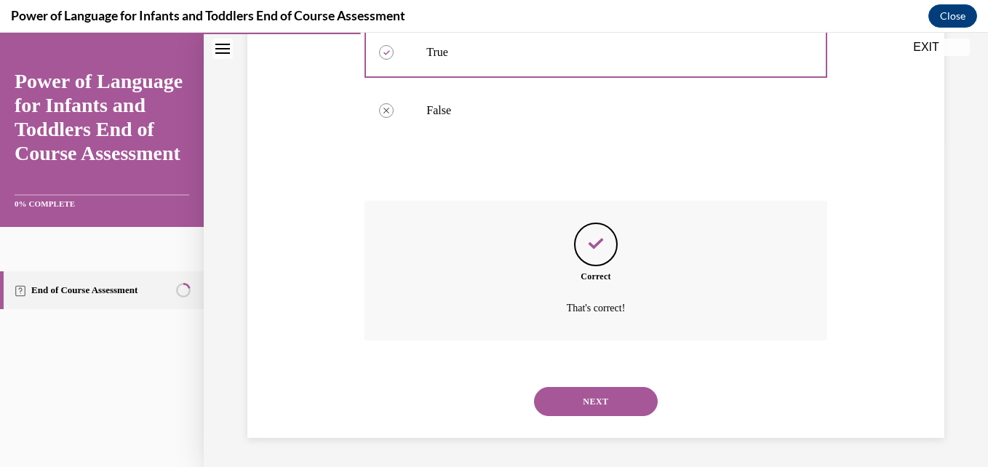
click at [585, 393] on button "NEXT" at bounding box center [596, 401] width 124 height 29
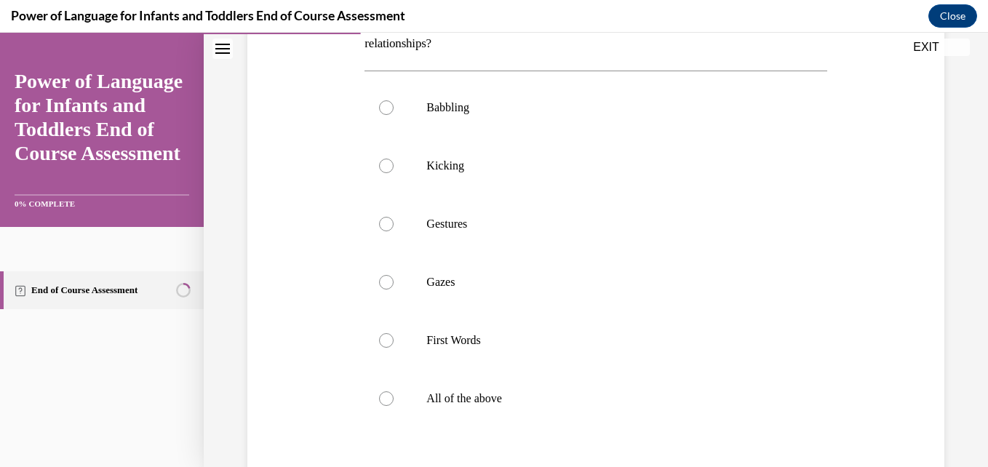
scroll to position [271, 0]
click at [387, 397] on div at bounding box center [386, 398] width 15 height 15
click at [387, 397] on input "All of the above" at bounding box center [386, 398] width 15 height 15
radio input "true"
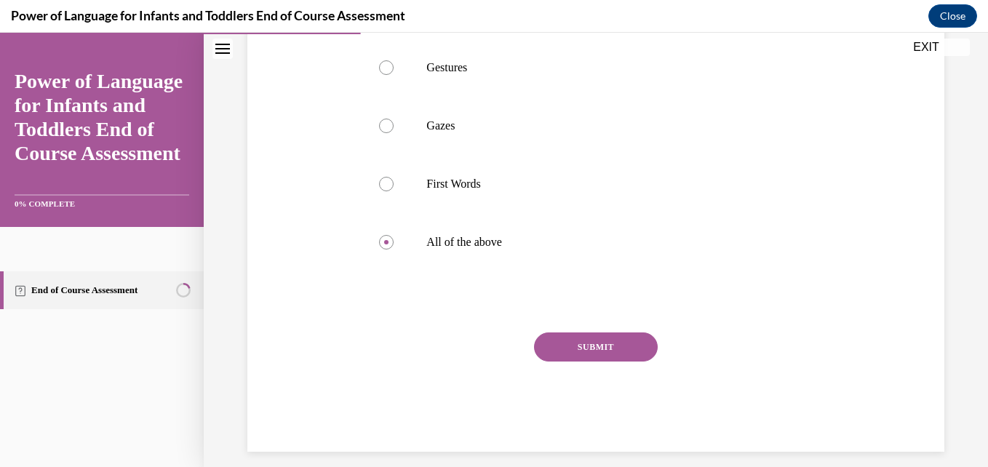
scroll to position [441, 0]
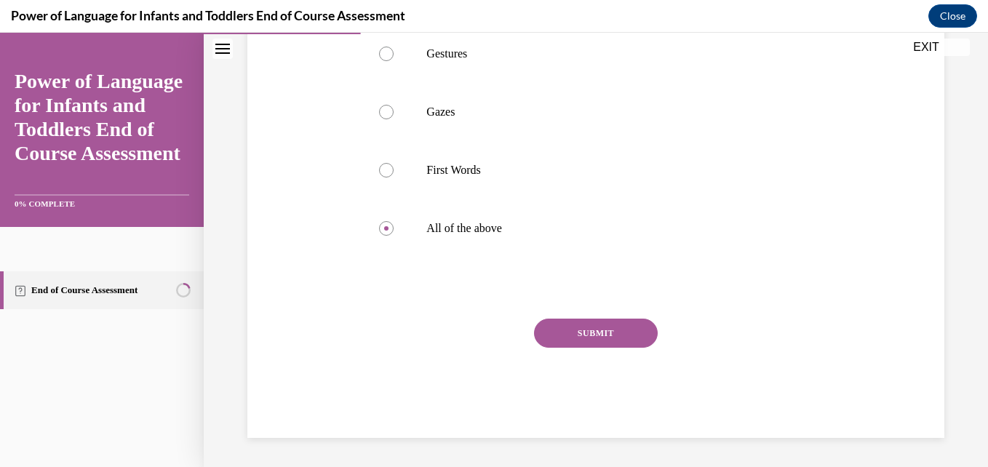
click at [620, 329] on button "SUBMIT" at bounding box center [596, 333] width 124 height 29
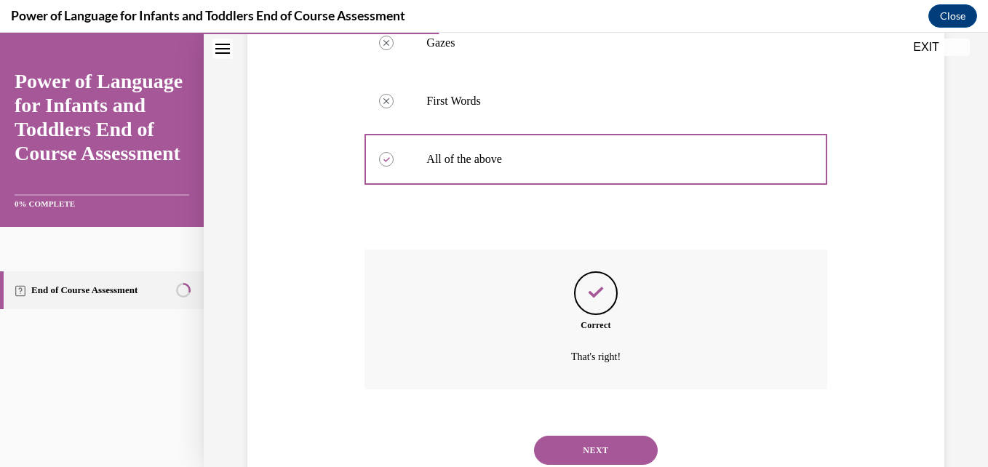
scroll to position [559, 0]
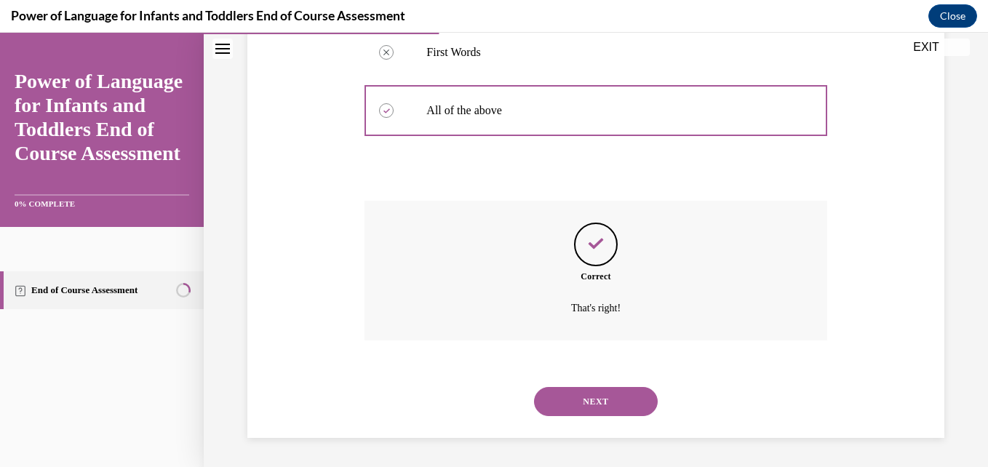
click at [589, 397] on button "NEXT" at bounding box center [596, 401] width 124 height 29
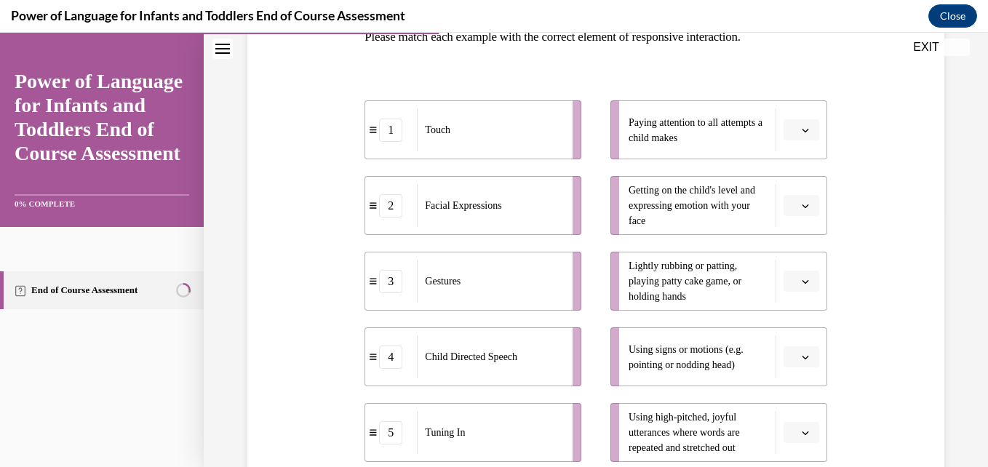
scroll to position [282, 0]
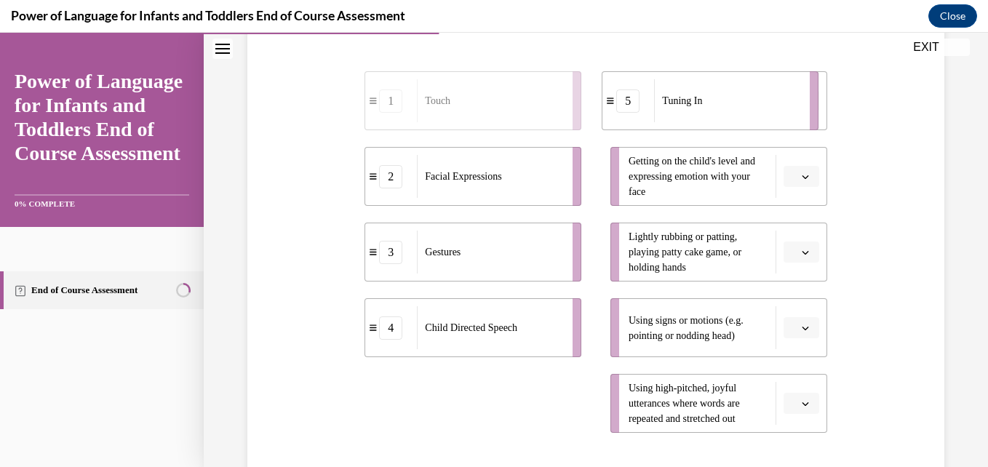
drag, startPoint x: 415, startPoint y: 405, endPoint x: 655, endPoint y: 102, distance: 387.0
click at [655, 102] on div "Tuning In" at bounding box center [727, 100] width 146 height 43
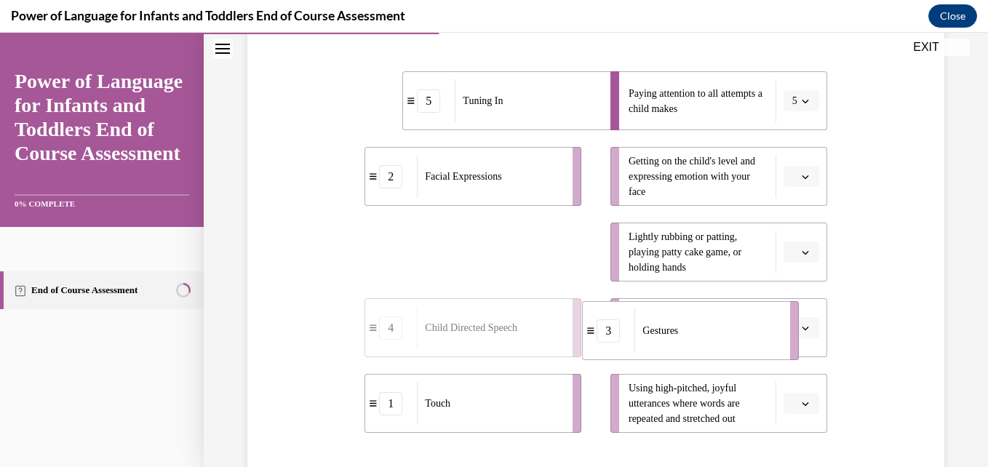
drag, startPoint x: 523, startPoint y: 259, endPoint x: 740, endPoint y: 338, distance: 231.4
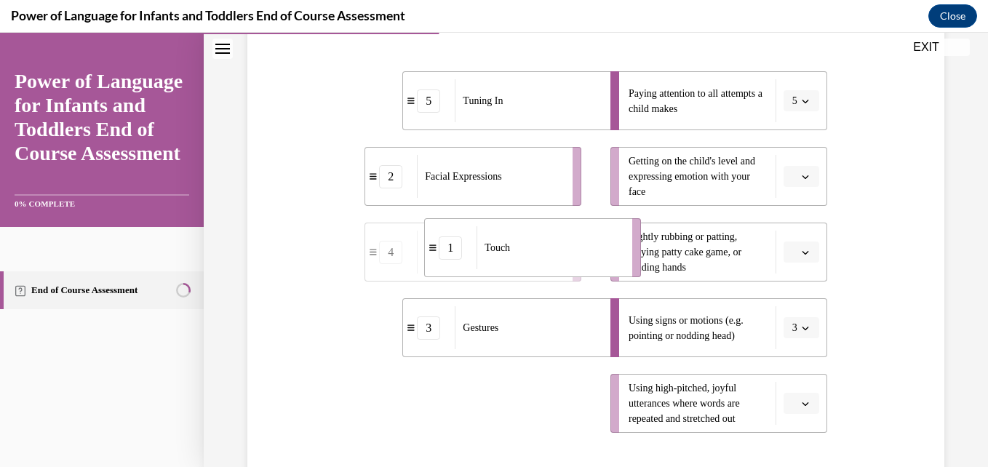
drag, startPoint x: 520, startPoint y: 408, endPoint x: 580, endPoint y: 251, distance: 168.1
click at [580, 251] on div "Touch" at bounding box center [550, 247] width 146 height 43
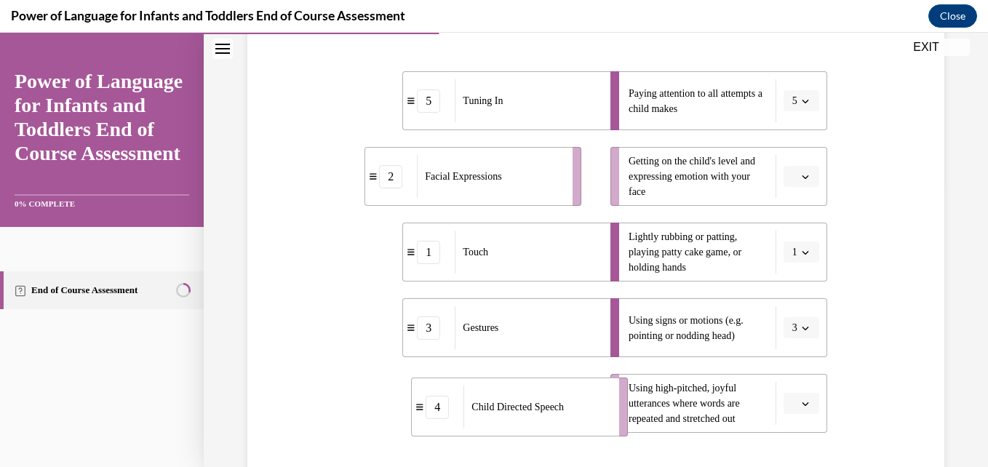
drag, startPoint x: 548, startPoint y: 400, endPoint x: 605, endPoint y: 402, distance: 57.5
click at [605, 402] on div "Child Directed Speech" at bounding box center [537, 407] width 146 height 43
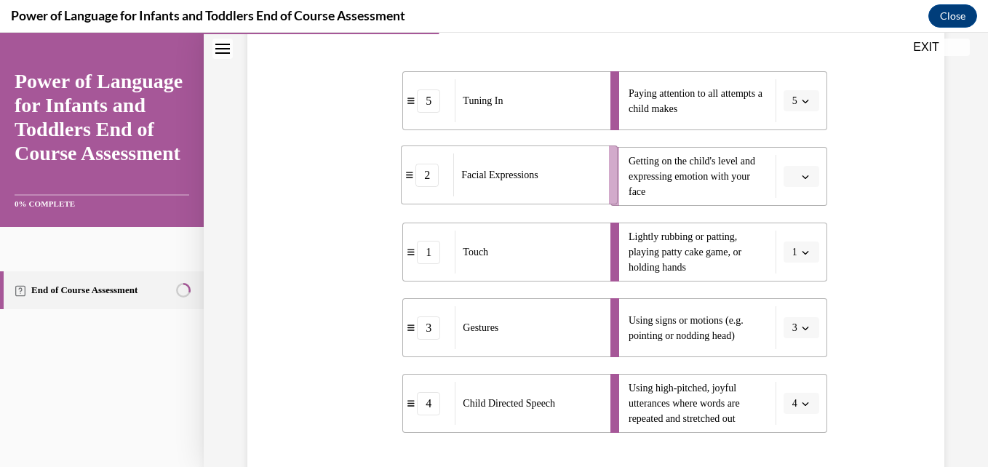
drag, startPoint x: 505, startPoint y: 191, endPoint x: 565, endPoint y: 189, distance: 59.7
click at [565, 189] on div "Facial Expressions" at bounding box center [526, 175] width 146 height 43
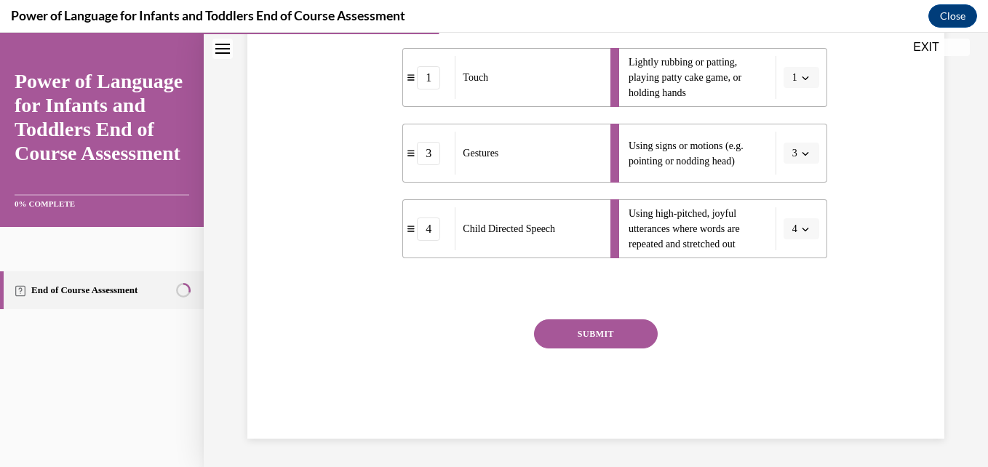
scroll to position [457, 0]
click at [597, 338] on button "SUBMIT" at bounding box center [596, 333] width 124 height 29
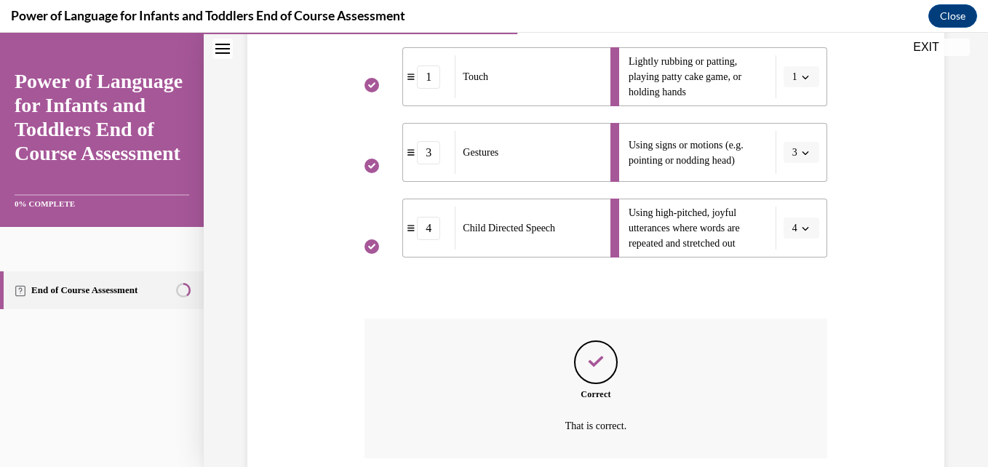
scroll to position [575, 0]
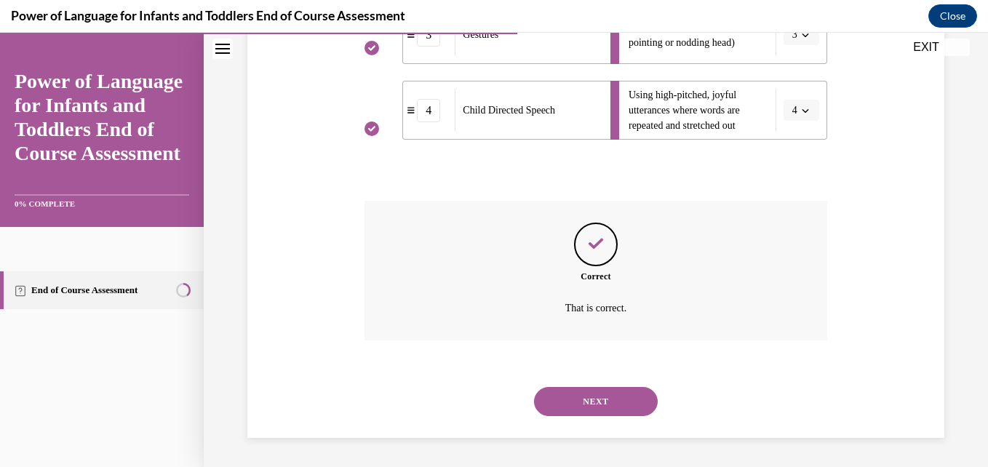
click at [590, 398] on button "NEXT" at bounding box center [596, 401] width 124 height 29
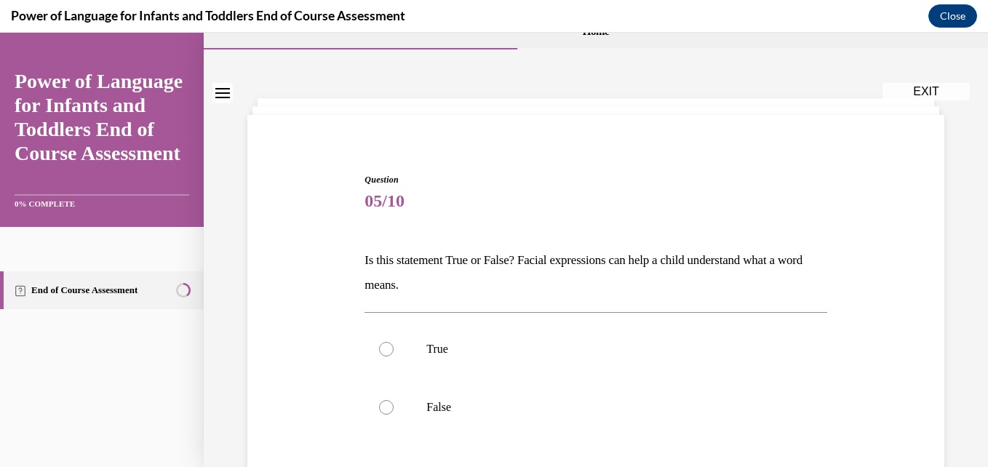
scroll to position [116, 0]
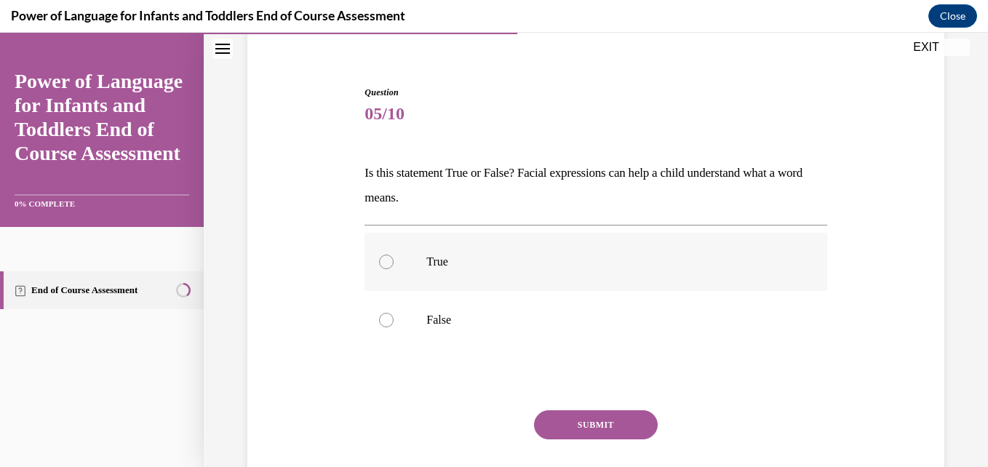
click at [385, 263] on div at bounding box center [386, 262] width 15 height 15
click at [385, 263] on input "True" at bounding box center [386, 262] width 15 height 15
radio input "true"
click at [602, 429] on button "SUBMIT" at bounding box center [596, 424] width 124 height 29
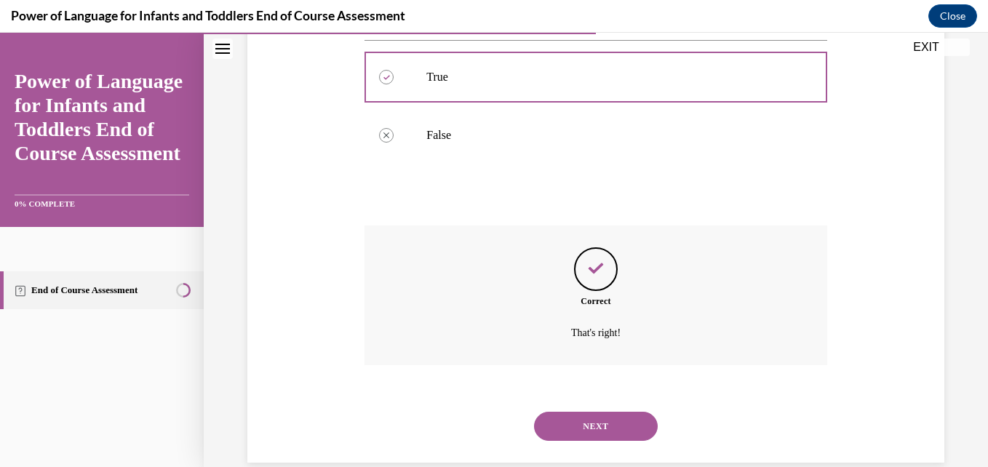
scroll to position [326, 0]
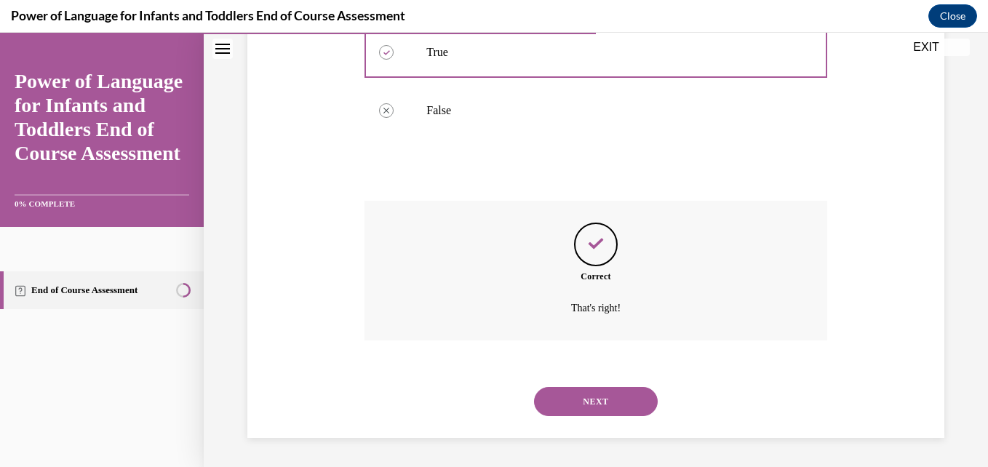
click at [586, 394] on button "NEXT" at bounding box center [596, 401] width 124 height 29
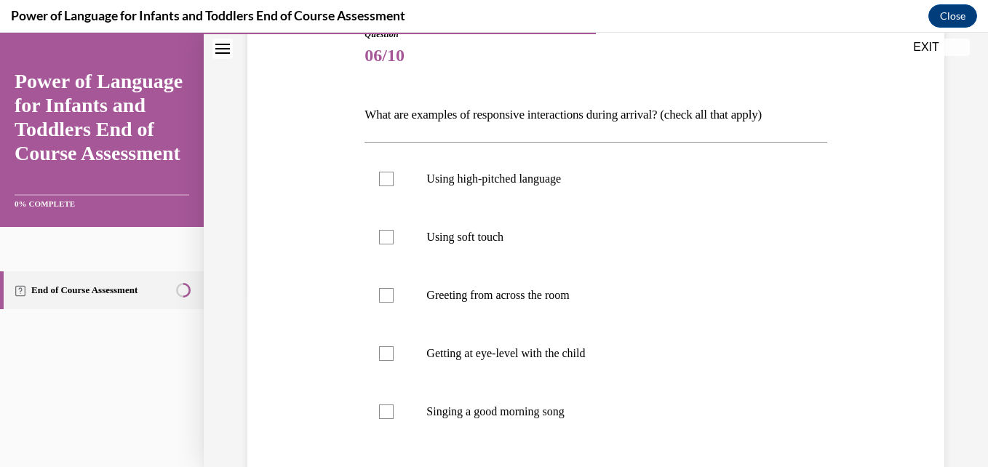
scroll to position [204, 0]
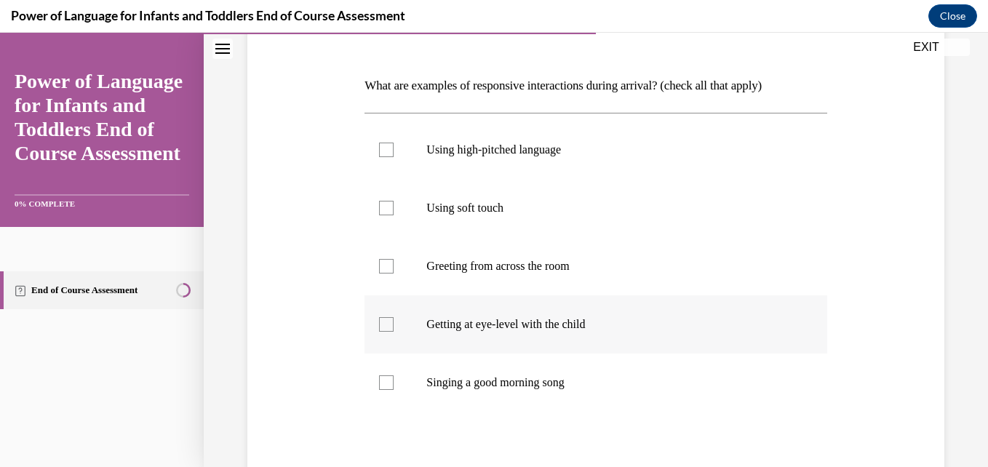
click at [385, 330] on div at bounding box center [386, 324] width 15 height 15
click at [385, 330] on input "Getting at eye-level with the child" at bounding box center [386, 324] width 15 height 15
checkbox input "true"
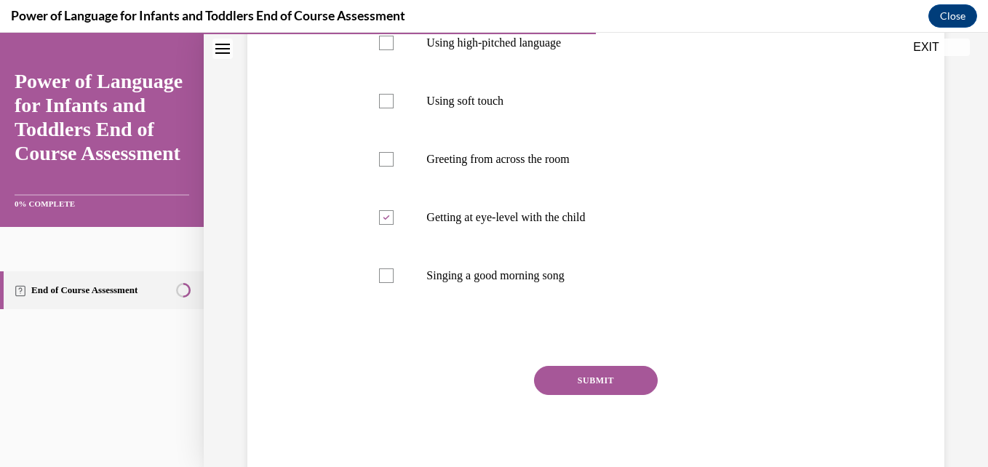
scroll to position [358, 0]
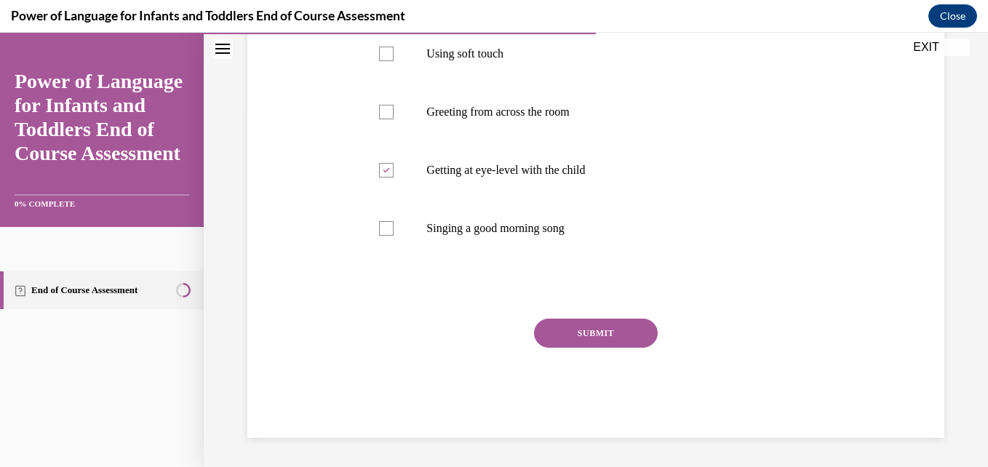
click at [613, 341] on button "SUBMIT" at bounding box center [596, 333] width 124 height 29
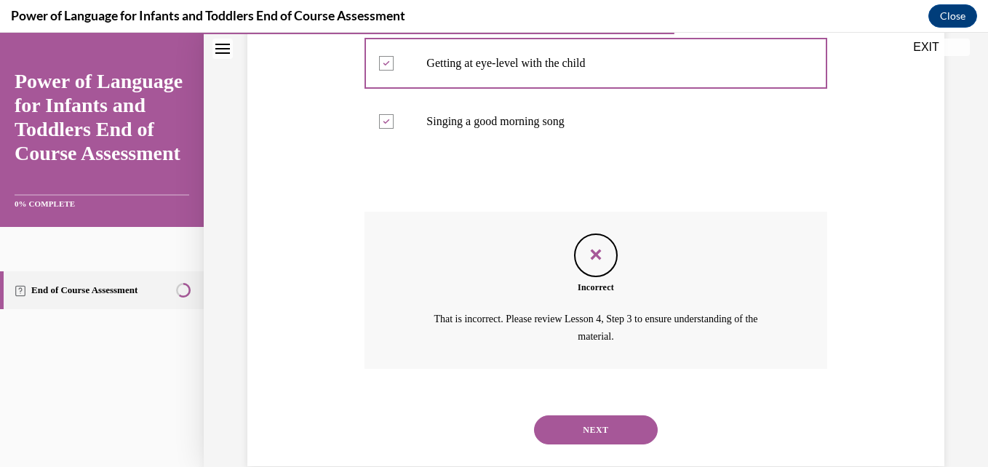
scroll to position [493, 0]
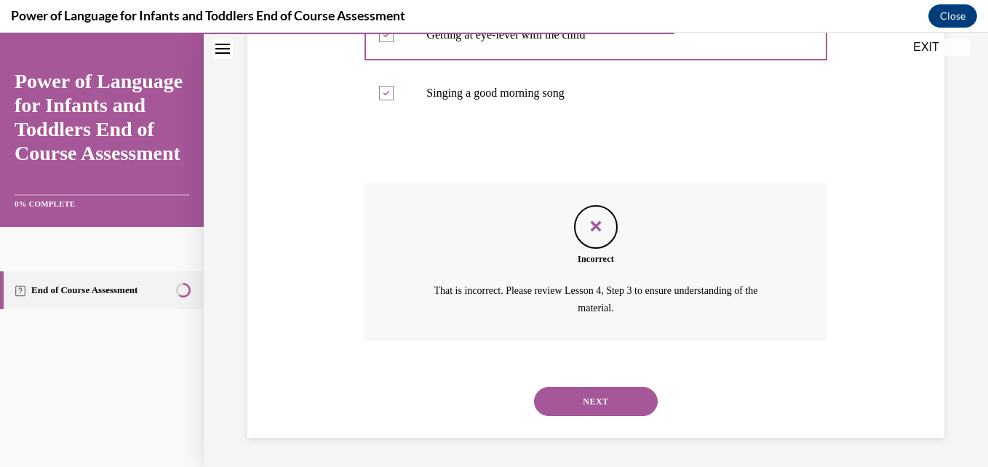
click at [612, 405] on button "NEXT" at bounding box center [596, 401] width 124 height 29
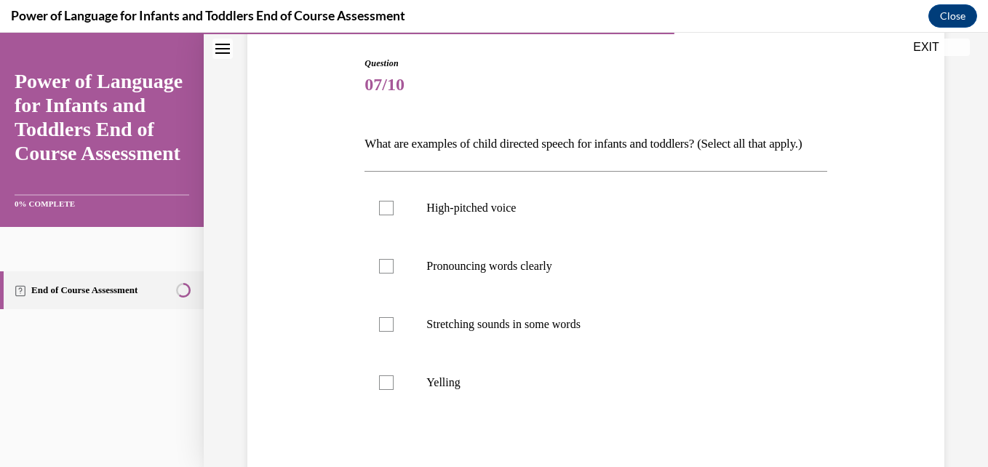
scroll to position [204, 0]
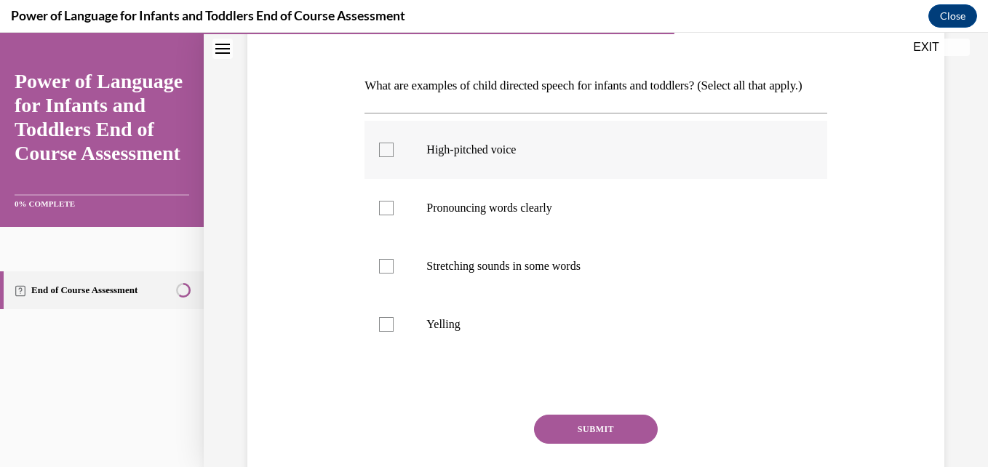
click at [381, 157] on div at bounding box center [386, 150] width 15 height 15
click at [381, 157] on input "High-pitched voice" at bounding box center [386, 150] width 15 height 15
checkbox input "true"
click at [383, 274] on div at bounding box center [386, 266] width 15 height 15
click at [383, 274] on input "Stretching sounds in some words" at bounding box center [386, 266] width 15 height 15
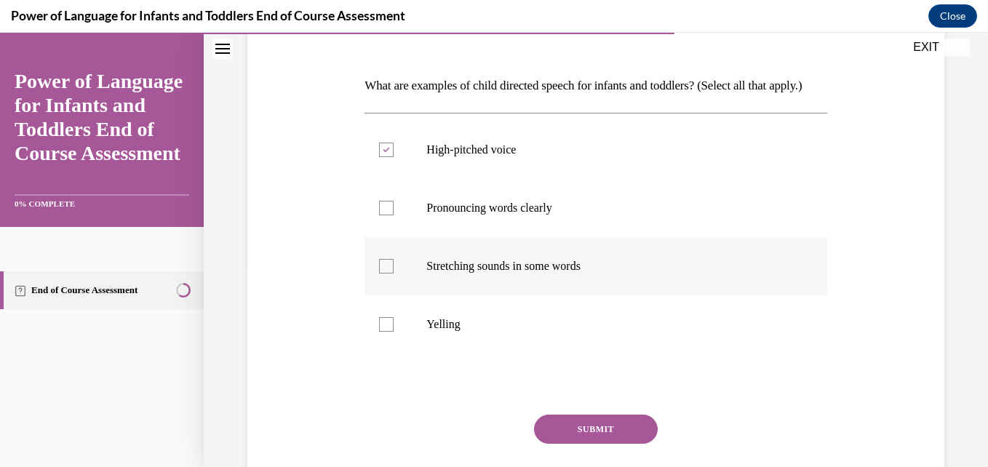
checkbox input "true"
click at [384, 215] on div at bounding box center [386, 208] width 15 height 15
click at [384, 215] on input "Pronouncing words clearly" at bounding box center [386, 208] width 15 height 15
checkbox input "true"
click at [568, 444] on button "SUBMIT" at bounding box center [596, 429] width 124 height 29
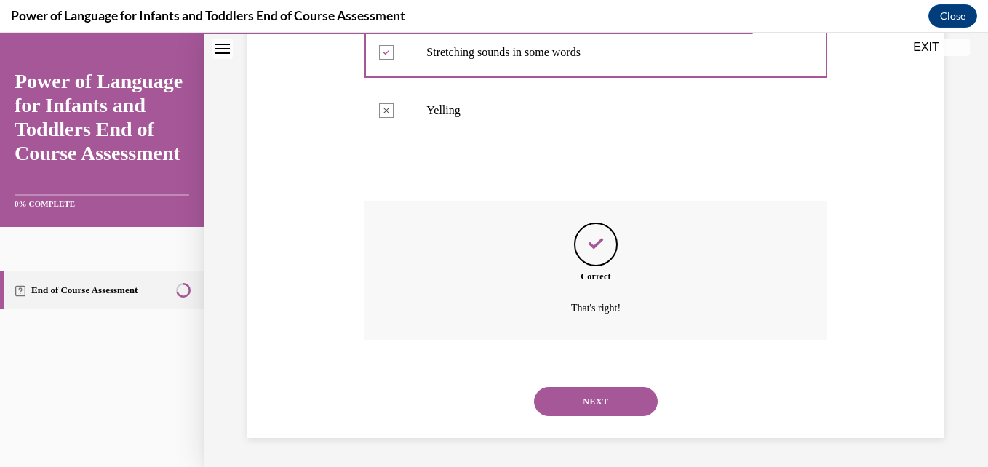
scroll to position [442, 0]
click at [577, 399] on button "NEXT" at bounding box center [596, 401] width 124 height 29
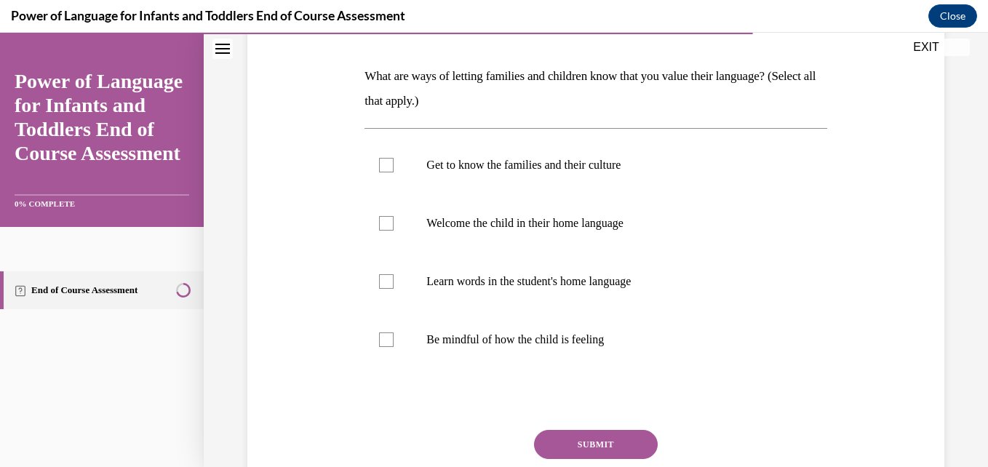
scroll to position [242, 0]
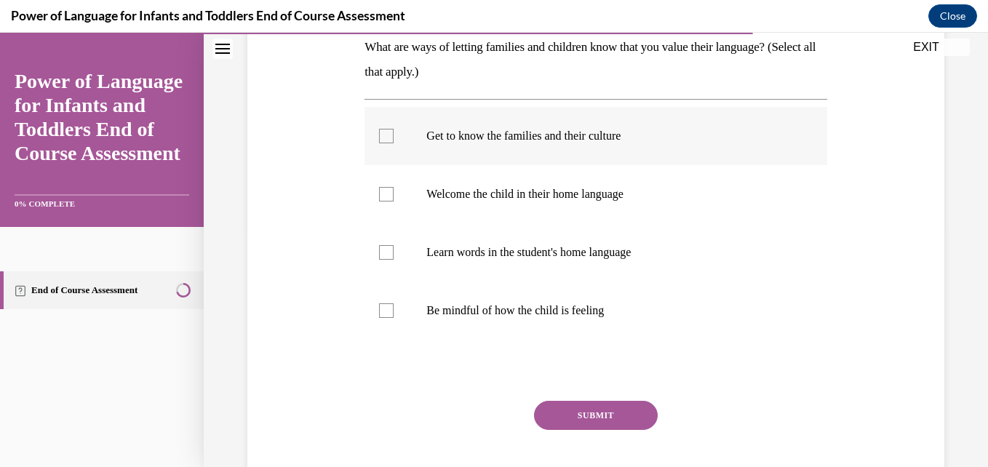
click at [386, 143] on label "Get to know the families and their culture" at bounding box center [596, 136] width 462 height 58
click at [386, 143] on input "Get to know the families and their culture" at bounding box center [386, 136] width 15 height 15
checkbox input "true"
click at [386, 195] on div at bounding box center [386, 194] width 15 height 15
click at [386, 195] on input "Welcome the child in their home language" at bounding box center [386, 194] width 15 height 15
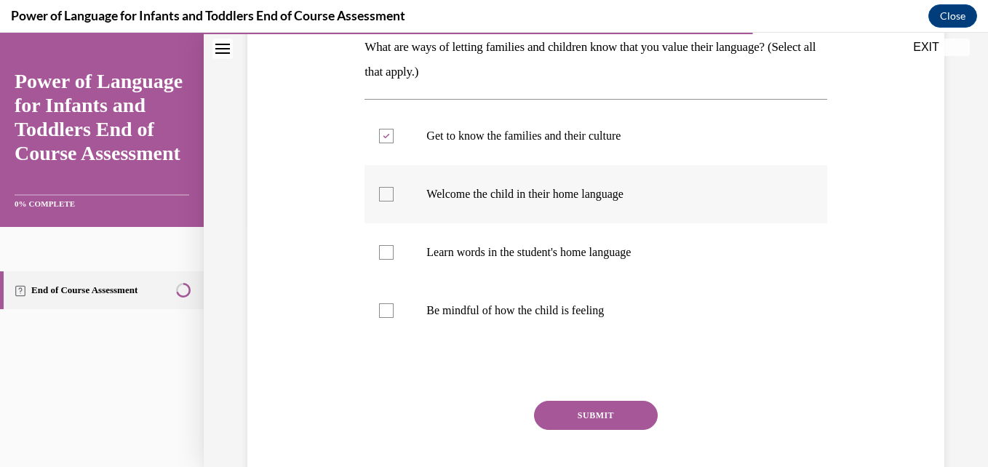
checkbox input "true"
click at [384, 253] on div at bounding box center [386, 252] width 15 height 15
click at [384, 253] on input "Learn words in the student's home language" at bounding box center [386, 252] width 15 height 15
checkbox input "true"
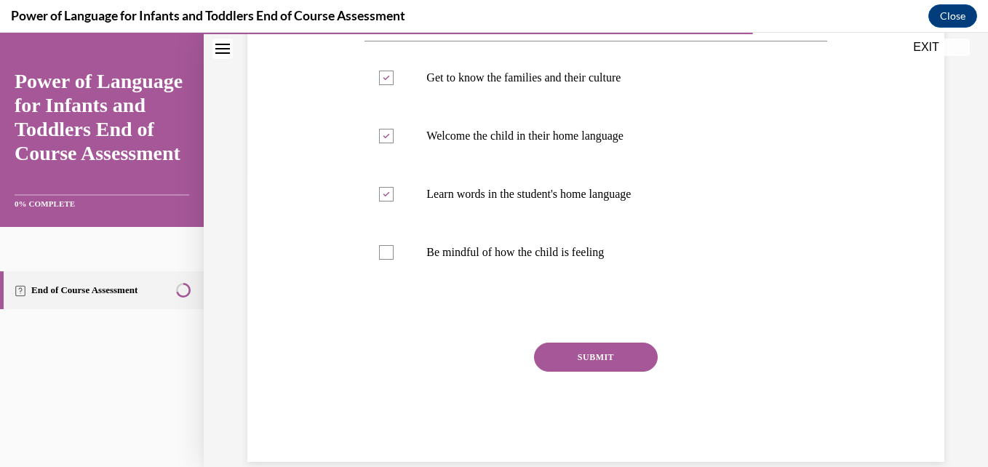
scroll to position [325, 0]
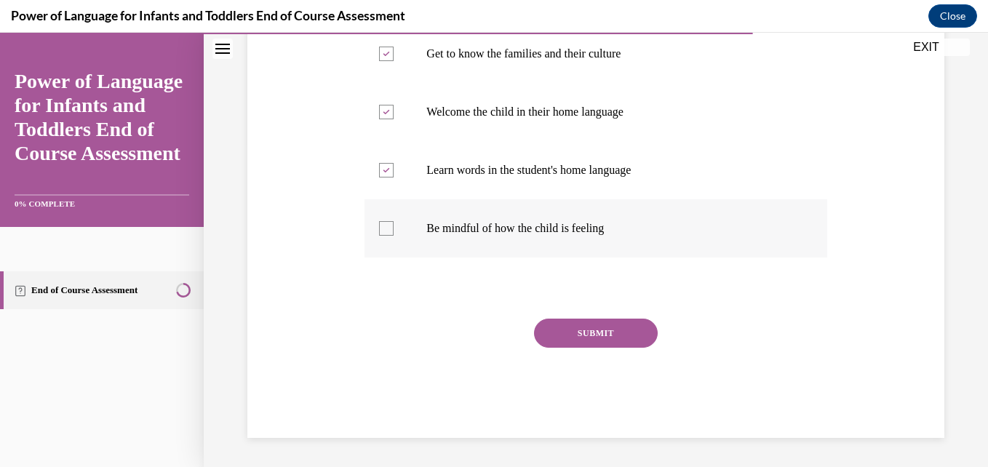
click at [383, 231] on div at bounding box center [386, 228] width 15 height 15
click at [383, 231] on input "Be mindful of how the child is feeling" at bounding box center [386, 228] width 15 height 15
checkbox input "true"
click at [555, 340] on button "SUBMIT" at bounding box center [596, 333] width 124 height 29
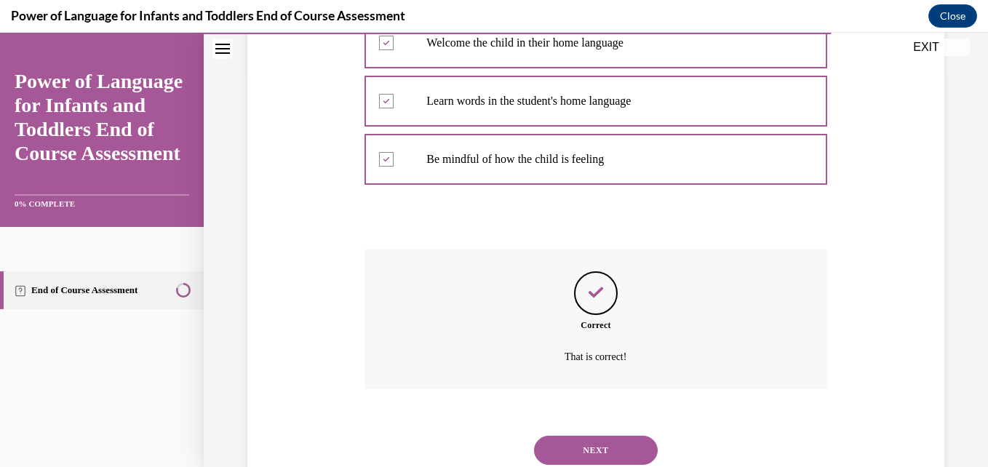
scroll to position [442, 0]
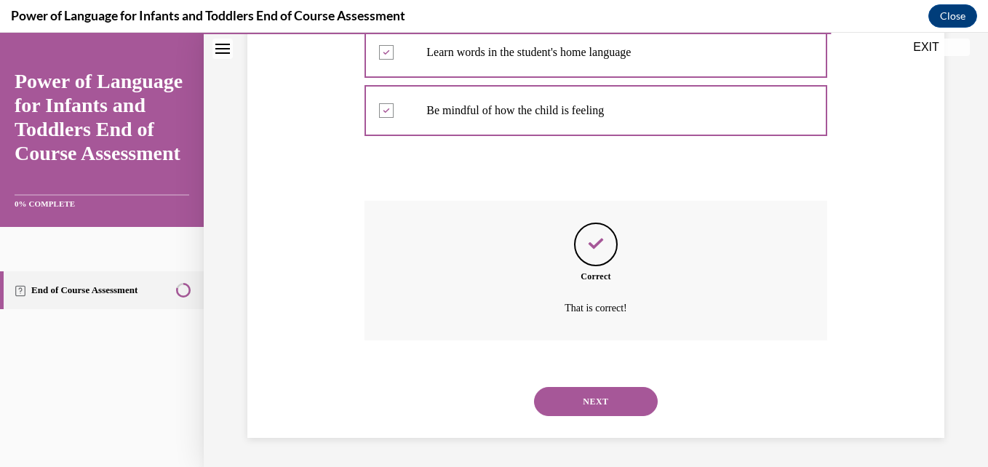
click at [568, 394] on button "NEXT" at bounding box center [596, 401] width 124 height 29
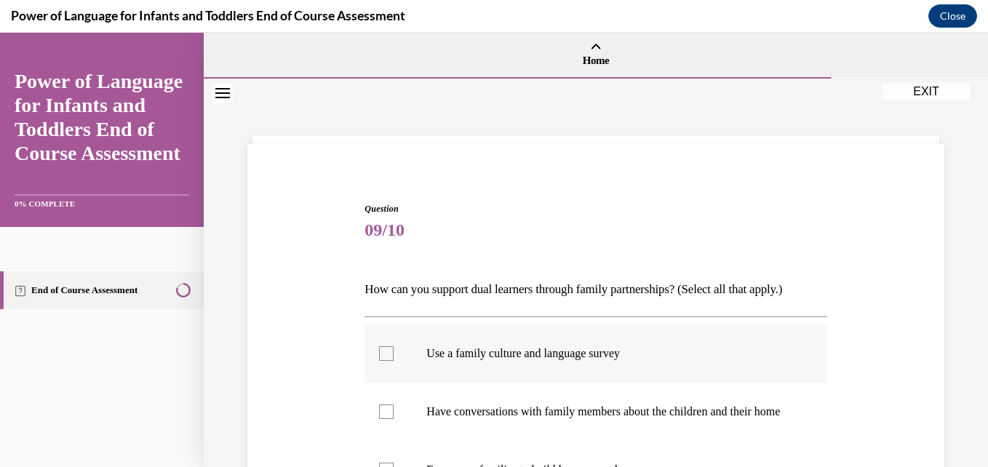
click at [386, 356] on div at bounding box center [386, 353] width 15 height 15
click at [386, 356] on input "Use a family culture and language survey" at bounding box center [386, 353] width 15 height 15
checkbox input "true"
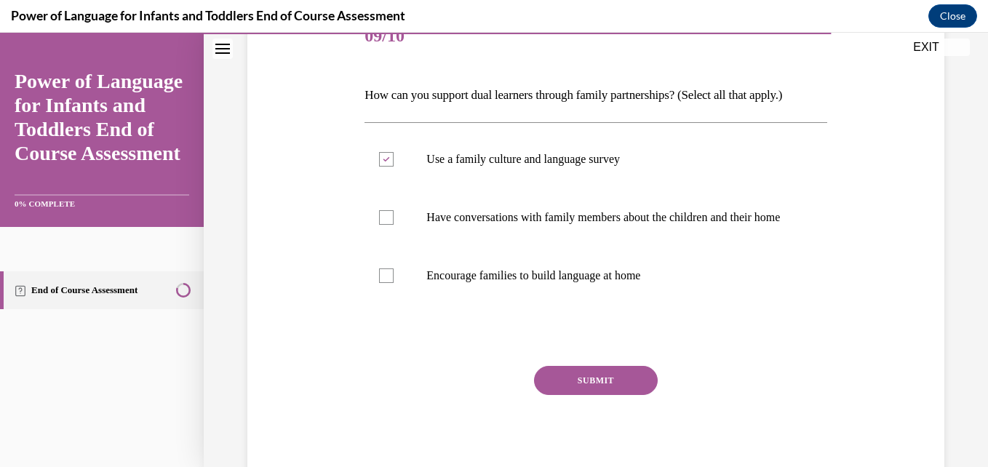
scroll to position [223, 0]
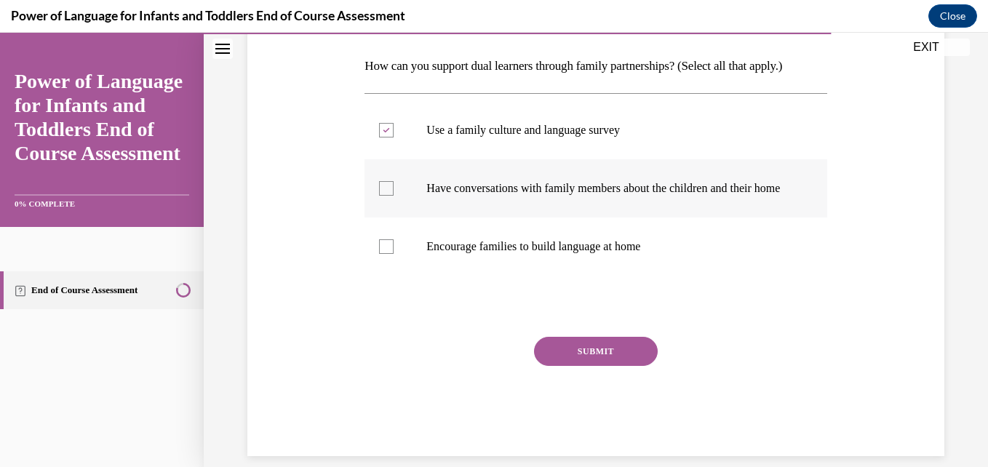
click at [386, 196] on div at bounding box center [386, 188] width 15 height 15
click at [386, 196] on input "Have conversations with family members about the children and their home" at bounding box center [386, 188] width 15 height 15
checkbox input "true"
click at [392, 254] on div at bounding box center [386, 246] width 15 height 15
click at [392, 254] on input "Encourage families to build language at home" at bounding box center [386, 246] width 15 height 15
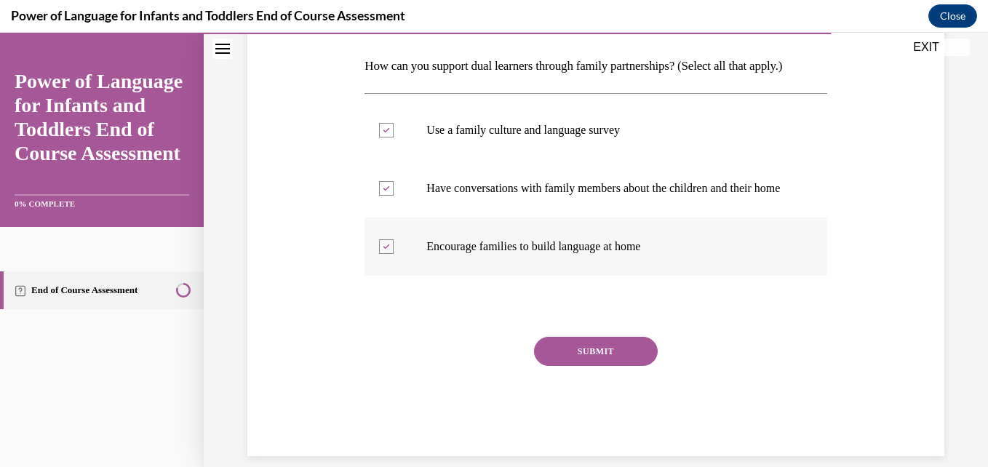
drag, startPoint x: 392, startPoint y: 266, endPoint x: 734, endPoint y: 280, distance: 342.4
click at [734, 276] on label "Encourage families to build language at home" at bounding box center [596, 247] width 462 height 58
click at [394, 254] on input "Encourage families to build language at home" at bounding box center [386, 246] width 15 height 15
checkbox input "false"
click at [632, 359] on button "SUBMIT" at bounding box center [596, 351] width 124 height 29
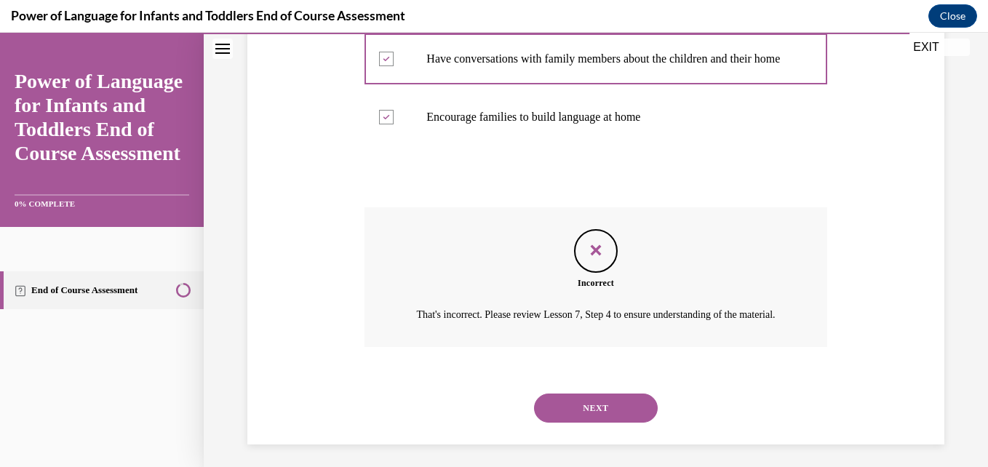
scroll to position [392, 0]
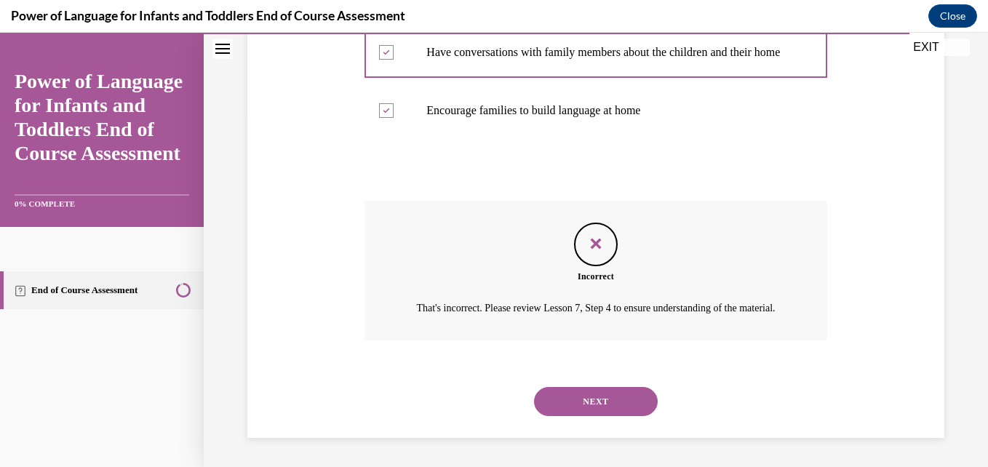
click at [605, 394] on button "NEXT" at bounding box center [596, 401] width 124 height 29
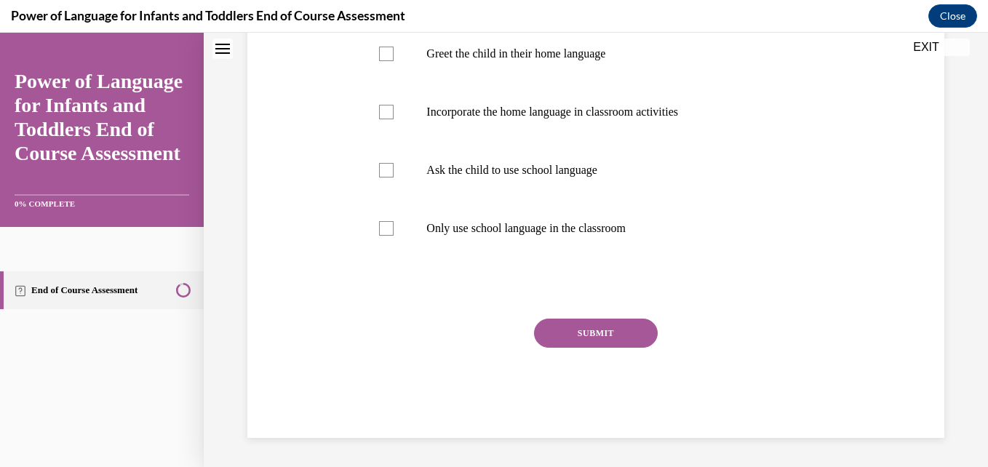
scroll to position [0, 0]
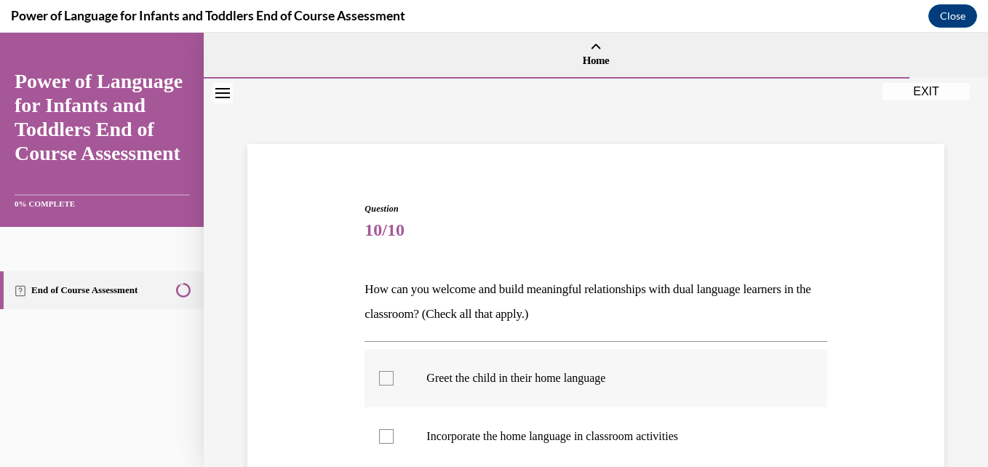
click at [390, 381] on div at bounding box center [386, 378] width 15 height 15
click at [390, 381] on input "Greet the child in their home language" at bounding box center [386, 378] width 15 height 15
checkbox input "true"
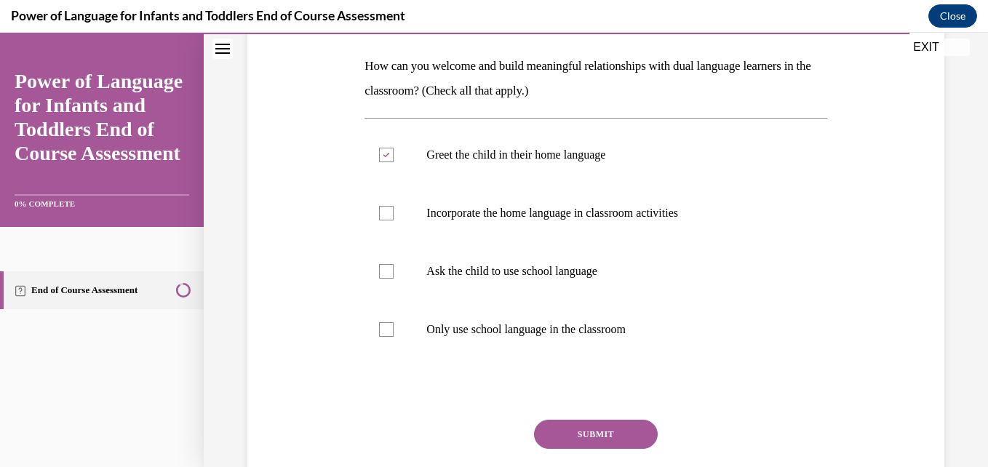
scroll to position [233, 0]
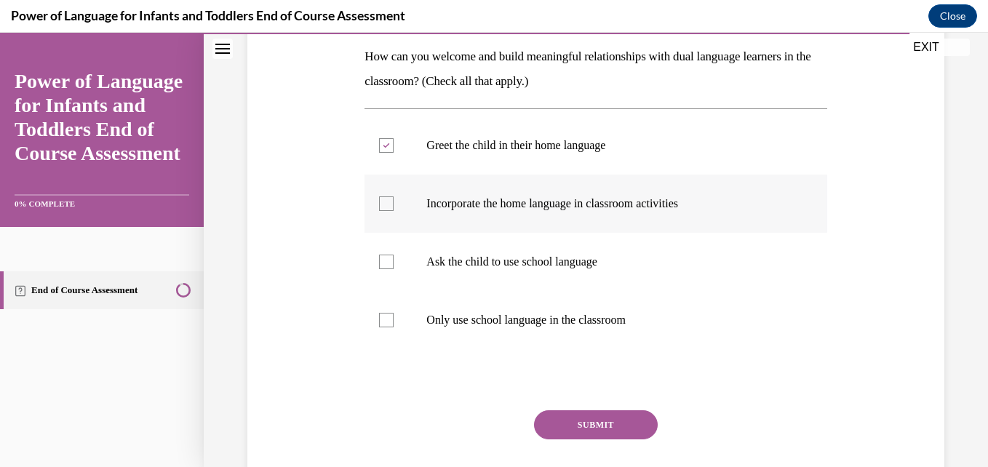
click at [386, 210] on div at bounding box center [386, 203] width 15 height 15
click at [386, 210] on input "Incorporate the home language in classroom activities" at bounding box center [386, 203] width 15 height 15
checkbox input "true"
click at [605, 419] on button "SUBMIT" at bounding box center [596, 424] width 124 height 29
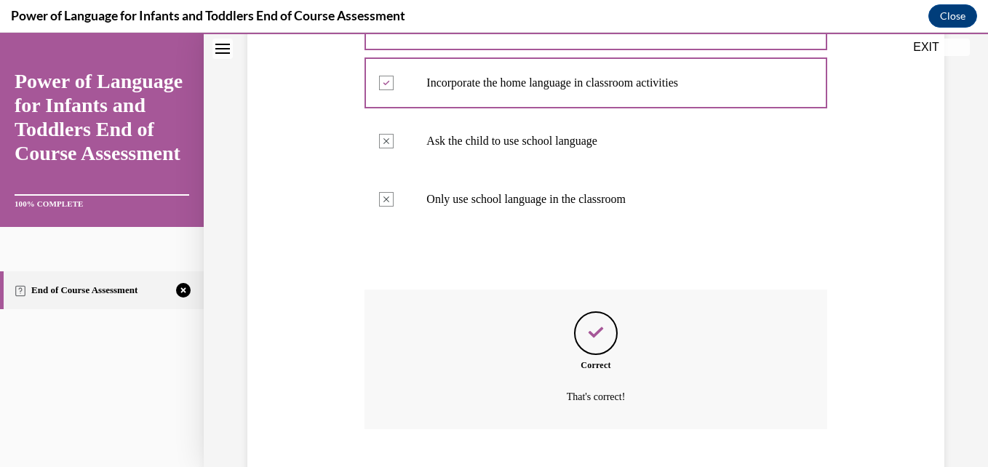
scroll to position [442, 0]
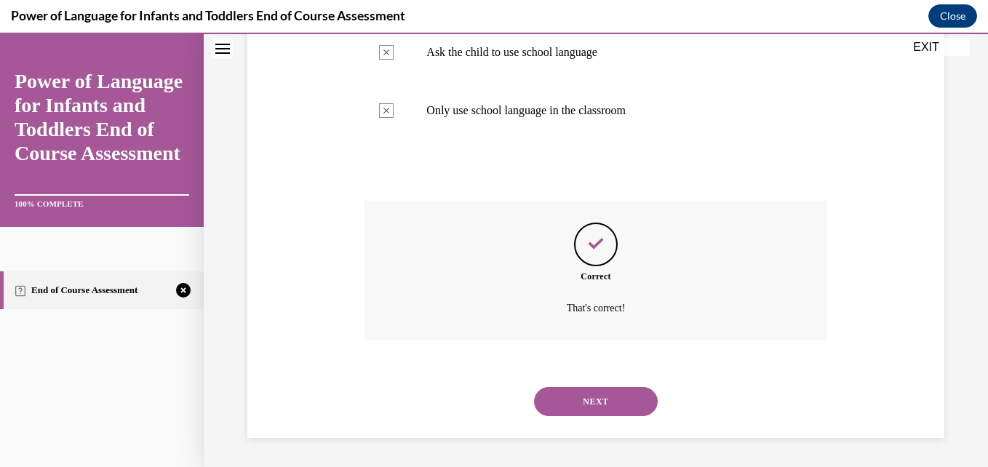
click at [598, 397] on button "NEXT" at bounding box center [596, 401] width 124 height 29
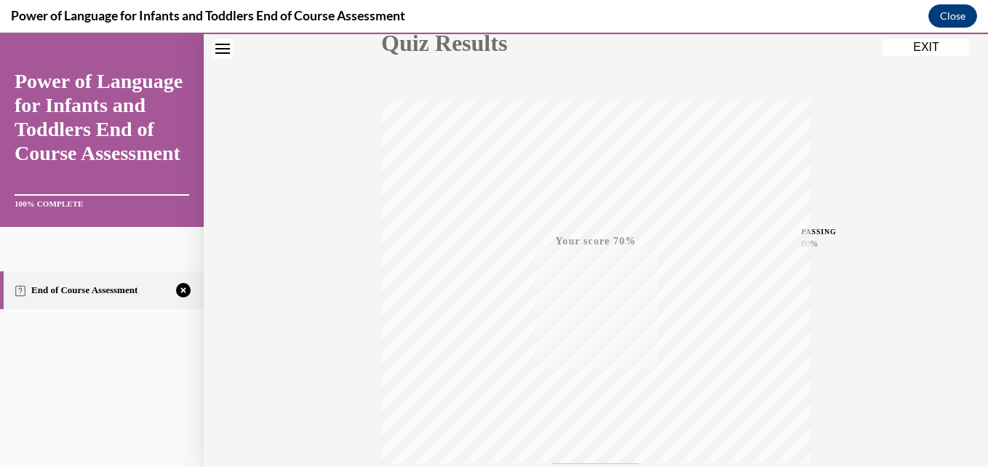
scroll to position [311, 0]
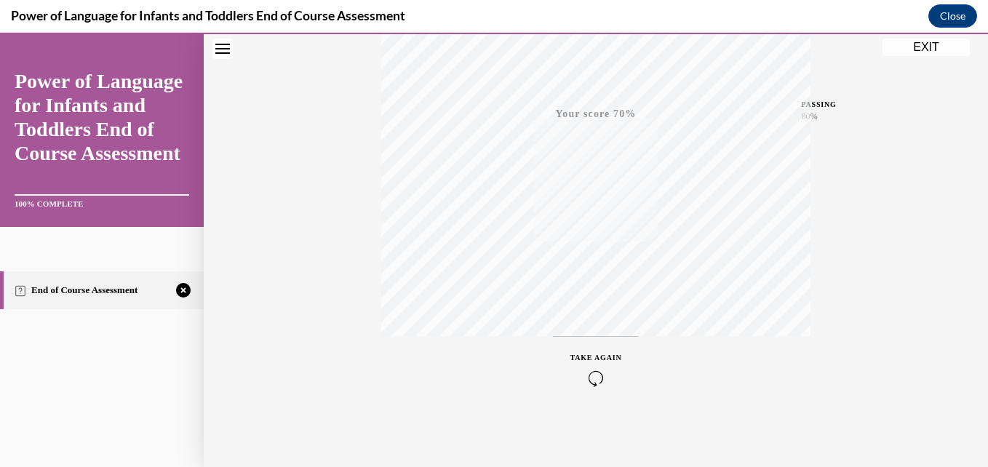
click at [592, 382] on icon "button" at bounding box center [597, 378] width 52 height 16
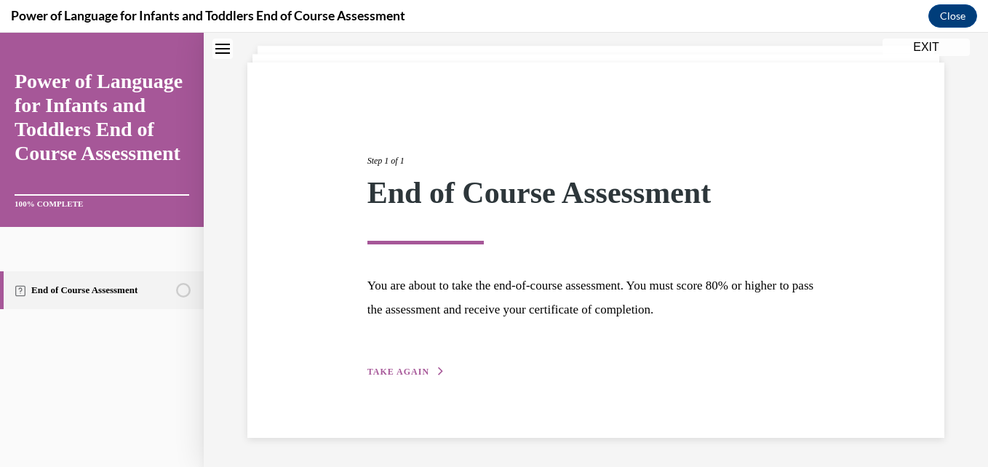
scroll to position [82, 0]
click at [400, 373] on span "TAKE AGAIN" at bounding box center [399, 372] width 62 height 10
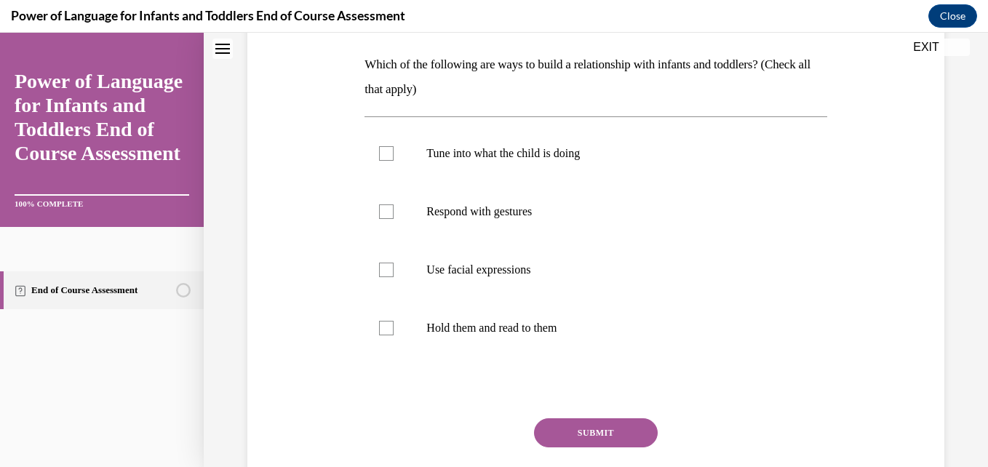
scroll to position [227, 0]
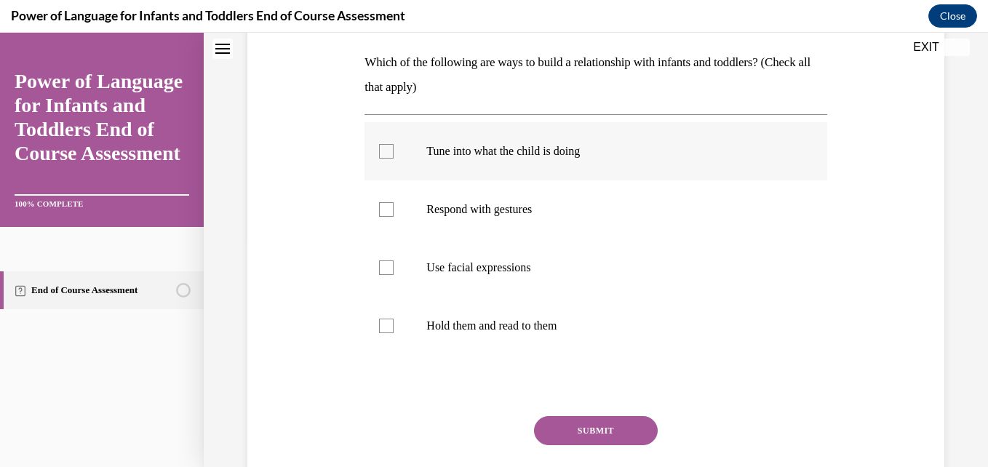
click at [383, 155] on div at bounding box center [386, 151] width 15 height 15
click at [383, 155] on input "Tune into what the child is doing" at bounding box center [386, 151] width 15 height 15
checkbox input "true"
click at [389, 212] on div at bounding box center [386, 209] width 15 height 15
click at [389, 212] on input "Respond with gestures" at bounding box center [386, 209] width 15 height 15
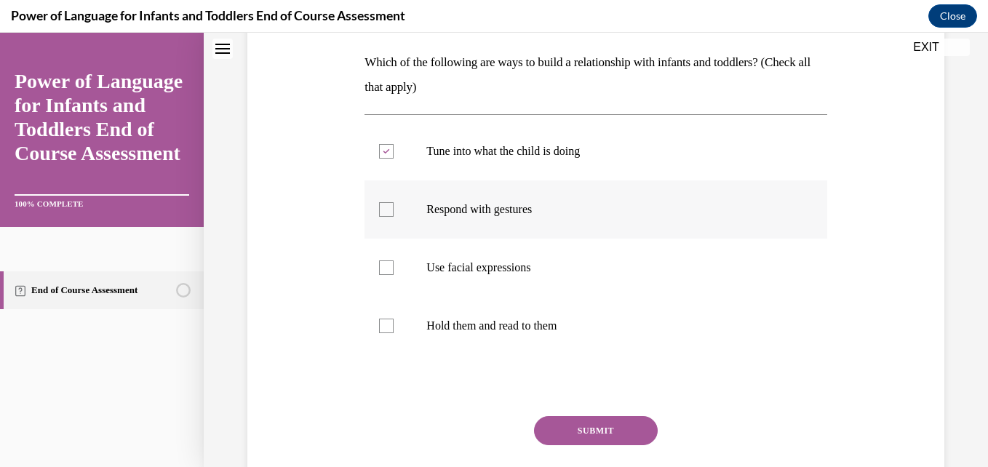
checkbox input "true"
click at [385, 268] on div at bounding box center [386, 268] width 15 height 15
click at [385, 268] on input "Use facial expressions" at bounding box center [386, 268] width 15 height 15
checkbox input "true"
click at [557, 427] on button "SUBMIT" at bounding box center [596, 430] width 124 height 29
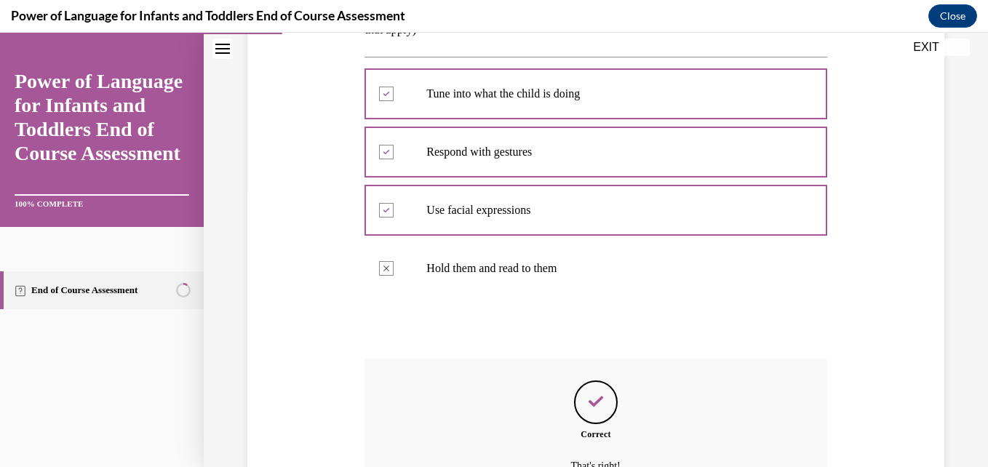
scroll to position [442, 0]
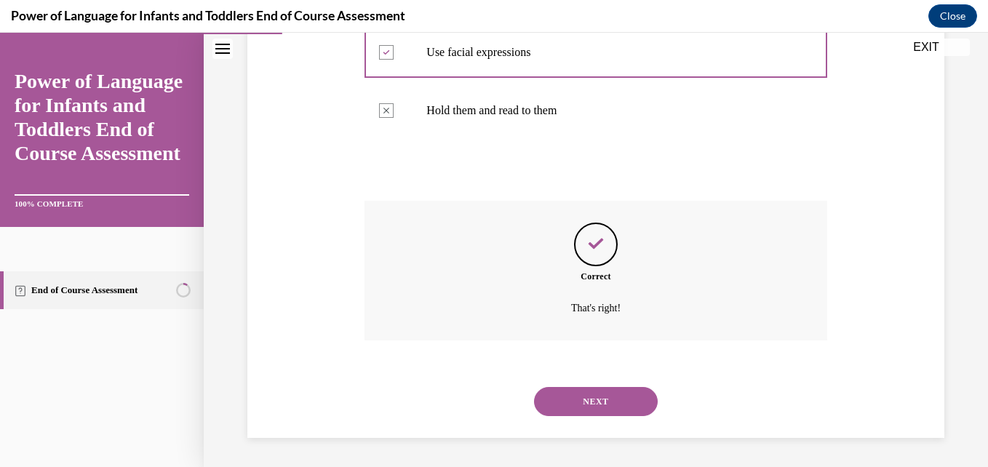
click at [597, 390] on button "NEXT" at bounding box center [596, 401] width 124 height 29
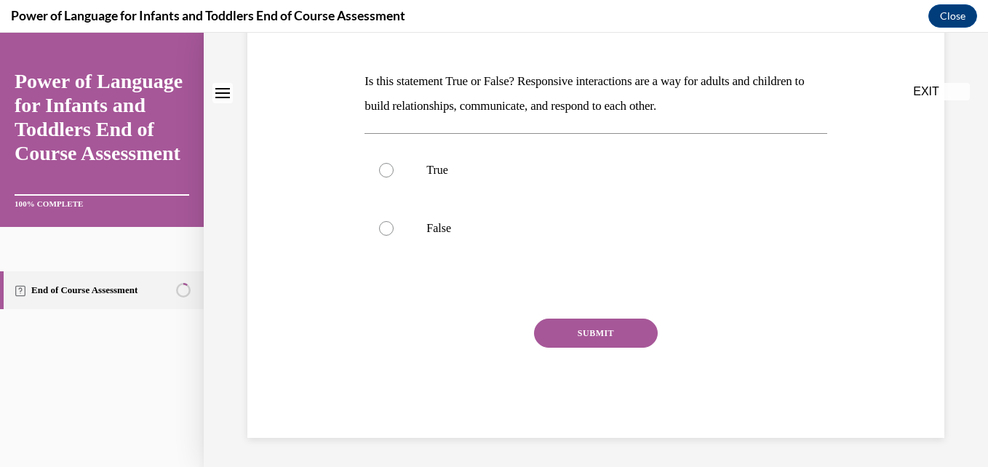
scroll to position [0, 0]
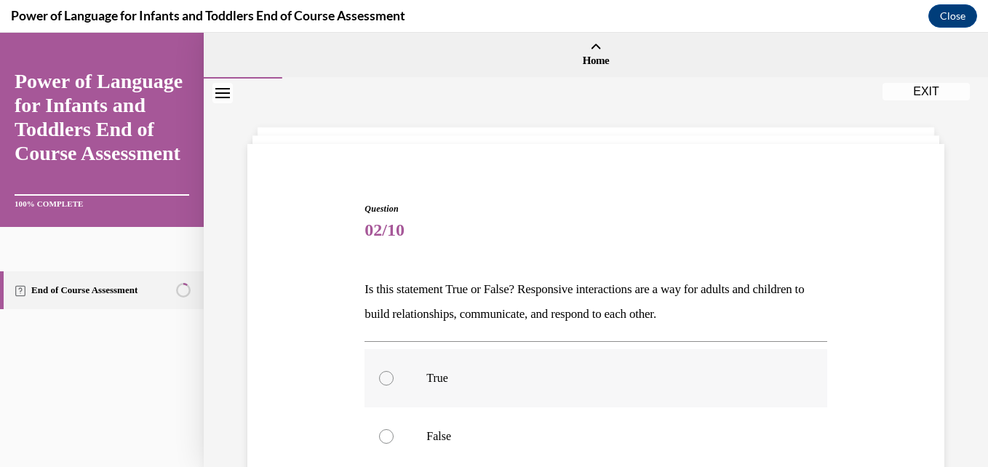
click at [388, 378] on div at bounding box center [386, 378] width 15 height 15
click at [388, 378] on input "True" at bounding box center [386, 378] width 15 height 15
radio input "true"
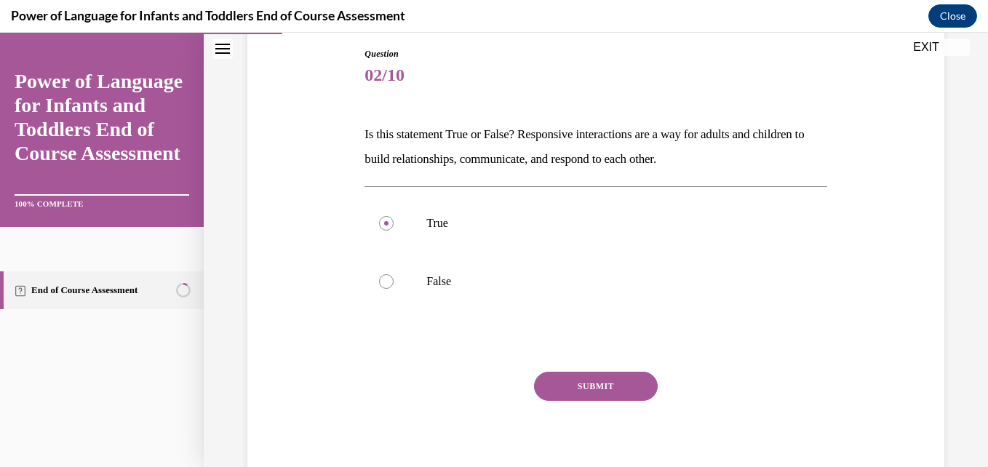
scroll to position [204, 0]
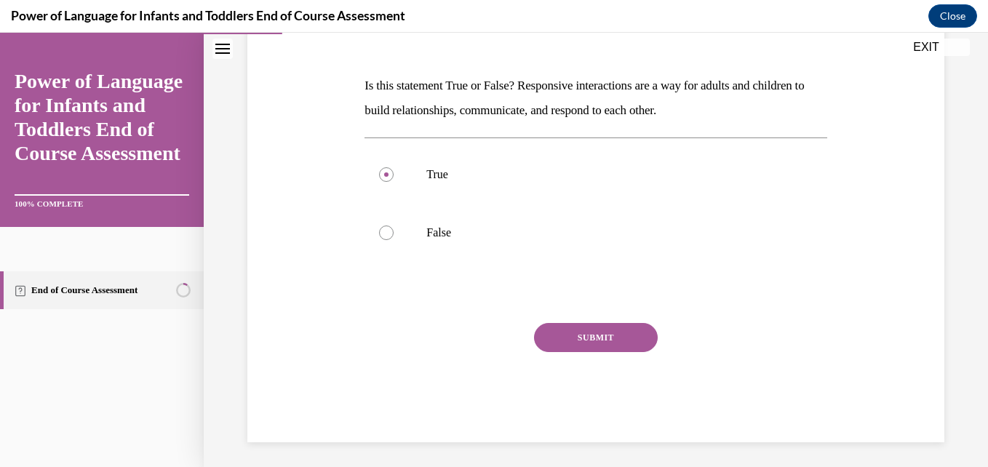
click at [616, 346] on button "SUBMIT" at bounding box center [596, 337] width 124 height 29
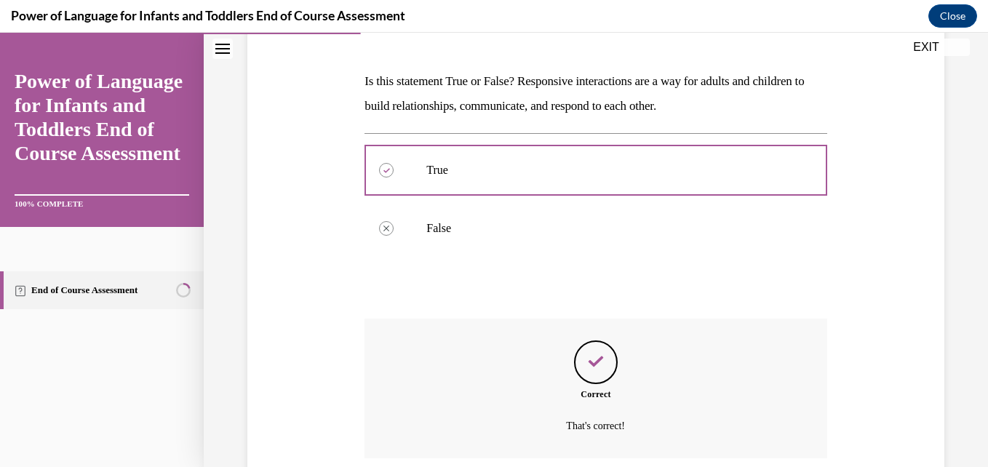
scroll to position [326, 0]
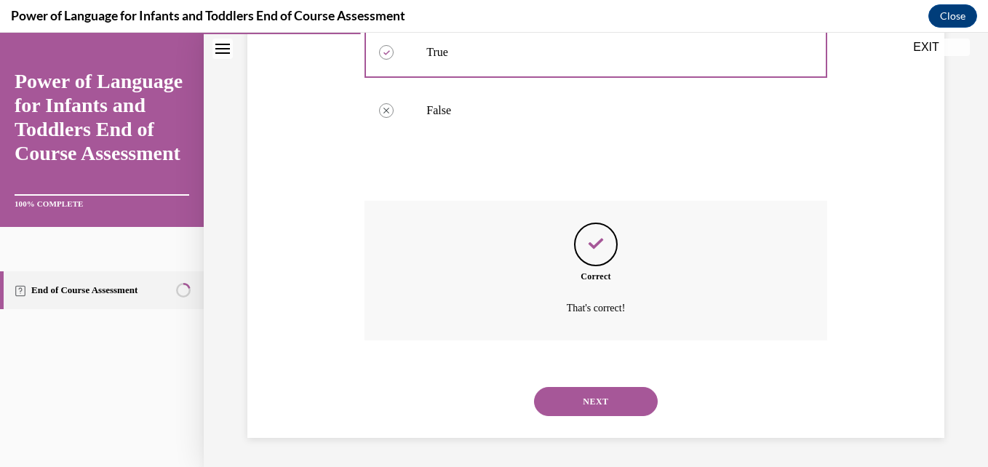
click at [603, 394] on button "NEXT" at bounding box center [596, 401] width 124 height 29
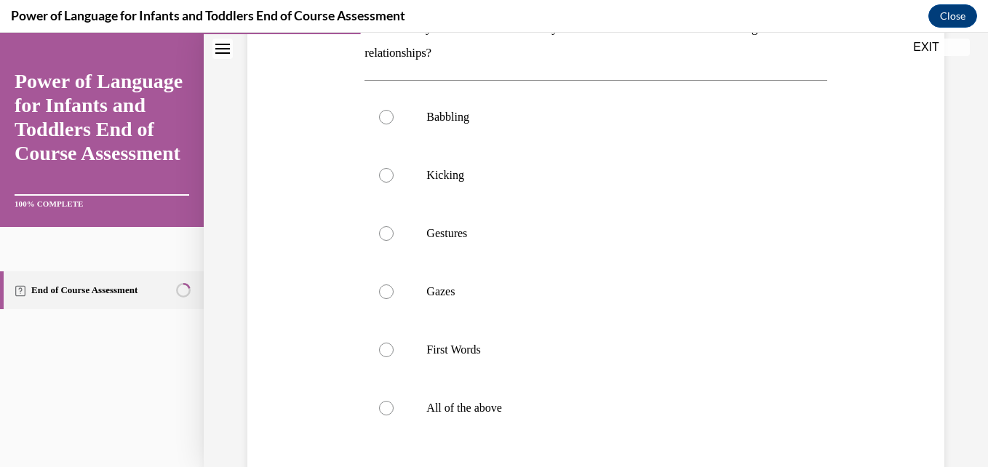
scroll to position [262, 0]
click at [386, 409] on div at bounding box center [386, 407] width 15 height 15
click at [386, 409] on input "All of the above" at bounding box center [386, 407] width 15 height 15
radio input "true"
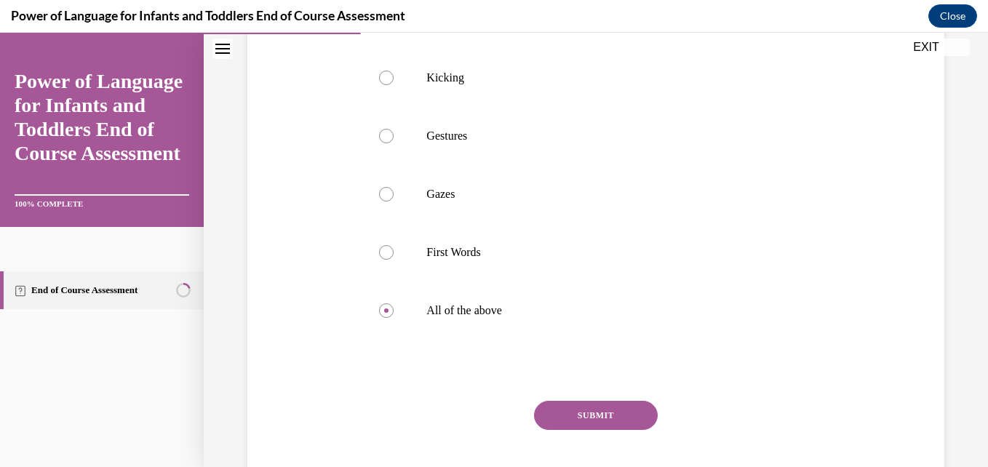
scroll to position [408, 0]
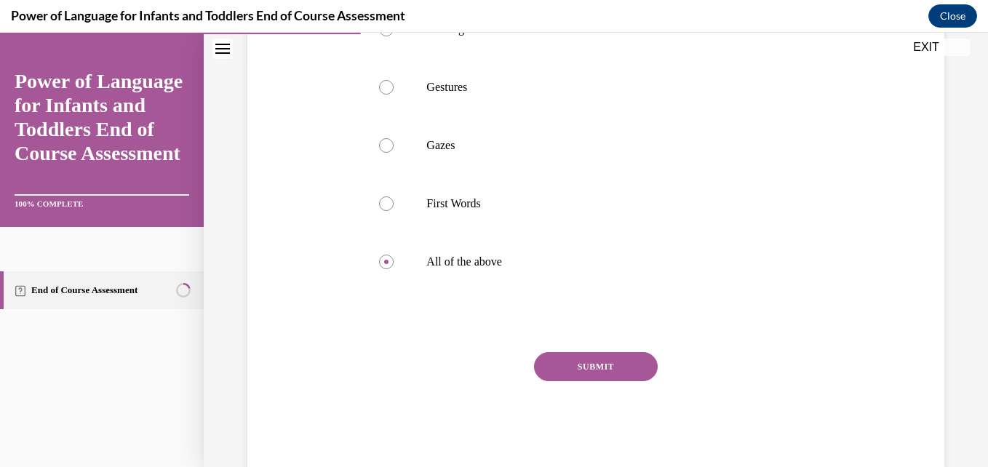
click at [608, 377] on button "SUBMIT" at bounding box center [596, 366] width 124 height 29
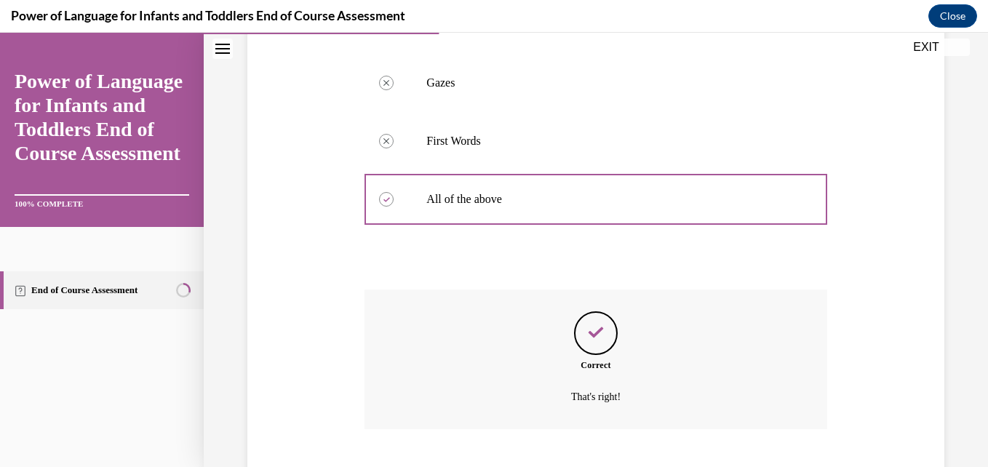
scroll to position [559, 0]
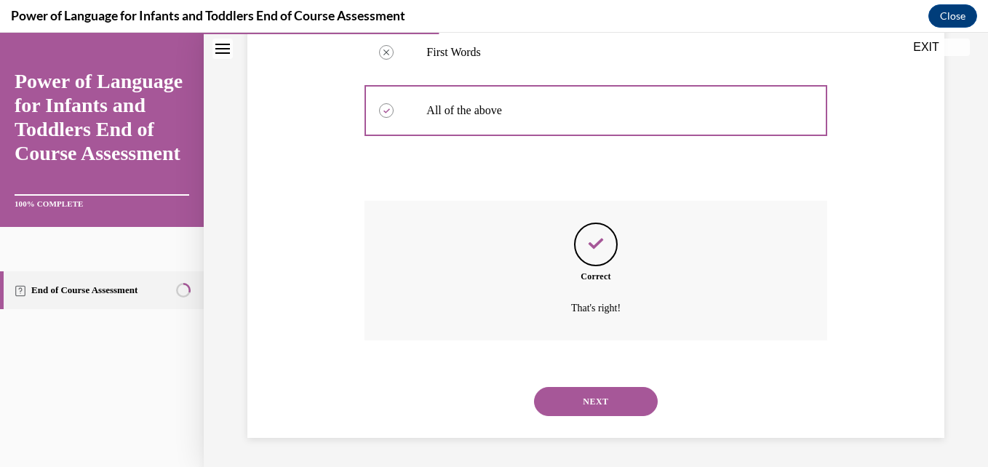
click at [607, 398] on button "NEXT" at bounding box center [596, 401] width 124 height 29
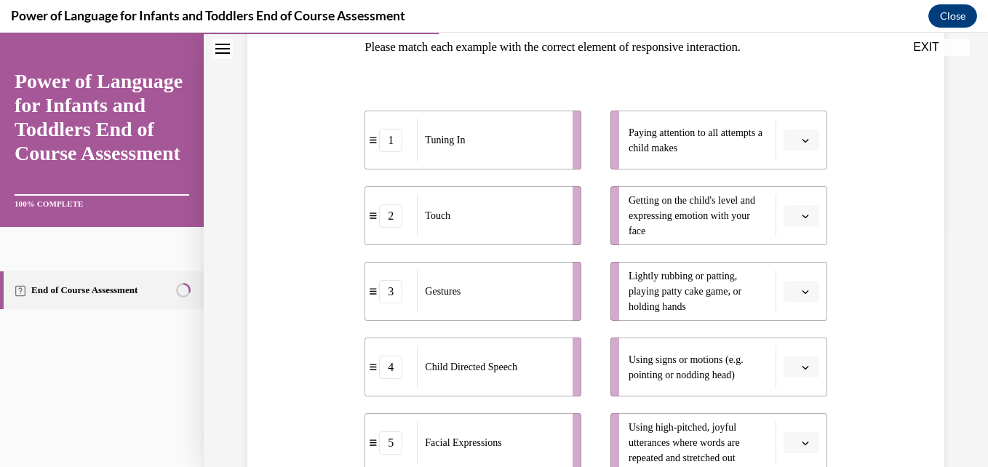
scroll to position [271, 0]
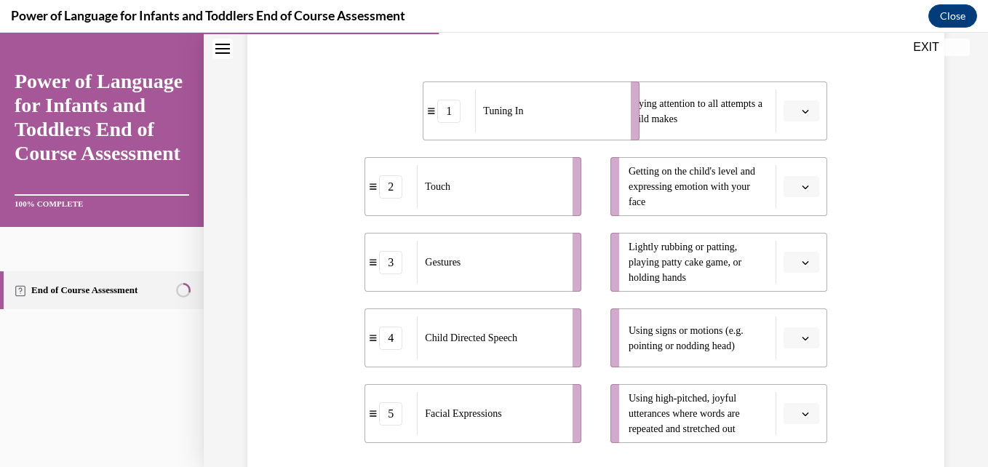
drag, startPoint x: 488, startPoint y: 128, endPoint x: 535, endPoint y: 131, distance: 46.7
click at [536, 131] on div "Tuning In" at bounding box center [548, 111] width 146 height 43
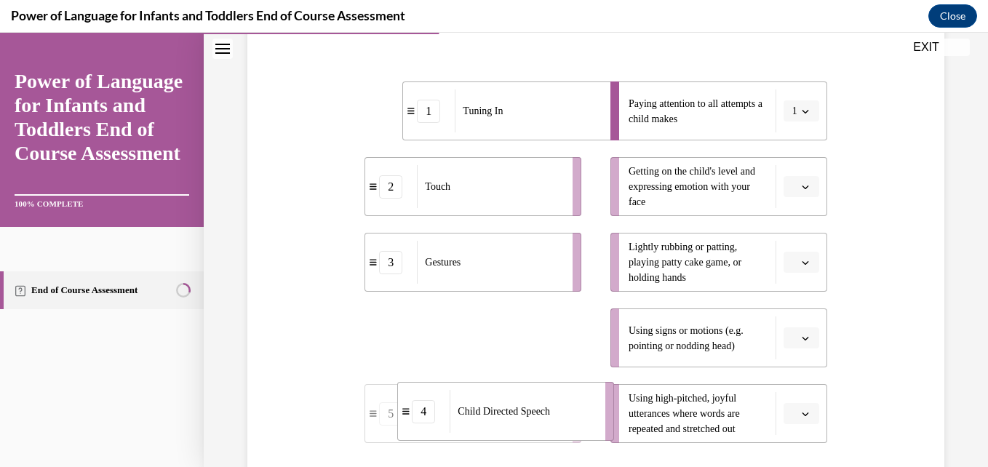
drag, startPoint x: 494, startPoint y: 350, endPoint x: 527, endPoint y: 424, distance: 80.5
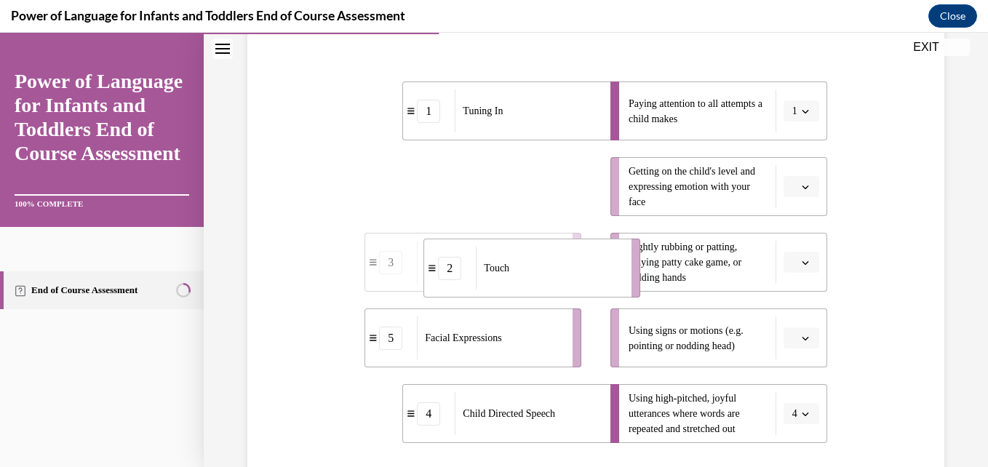
drag, startPoint x: 447, startPoint y: 202, endPoint x: 501, endPoint y: 282, distance: 95.9
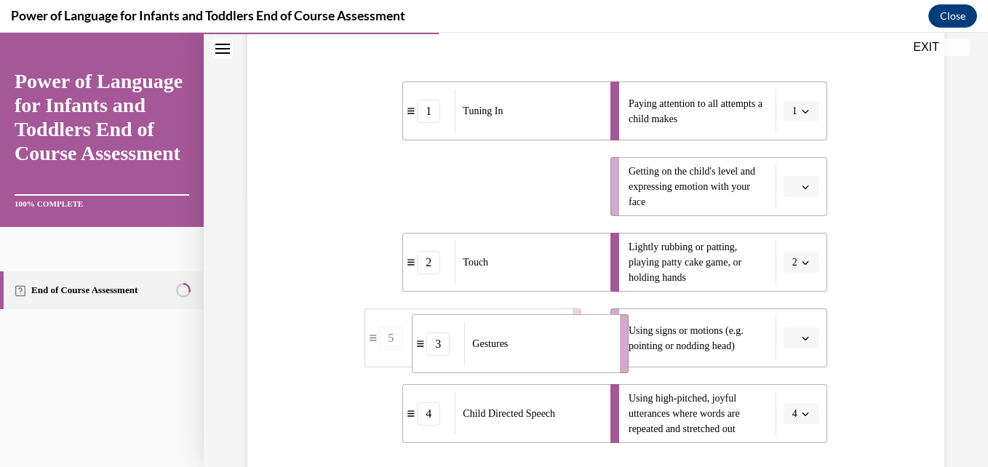
drag, startPoint x: 525, startPoint y: 201, endPoint x: 573, endPoint y: 362, distance: 167.9
drag, startPoint x: 555, startPoint y: 183, endPoint x: 597, endPoint y: 186, distance: 42.3
click at [597, 186] on div "Facial Expressions" at bounding box center [532, 190] width 146 height 43
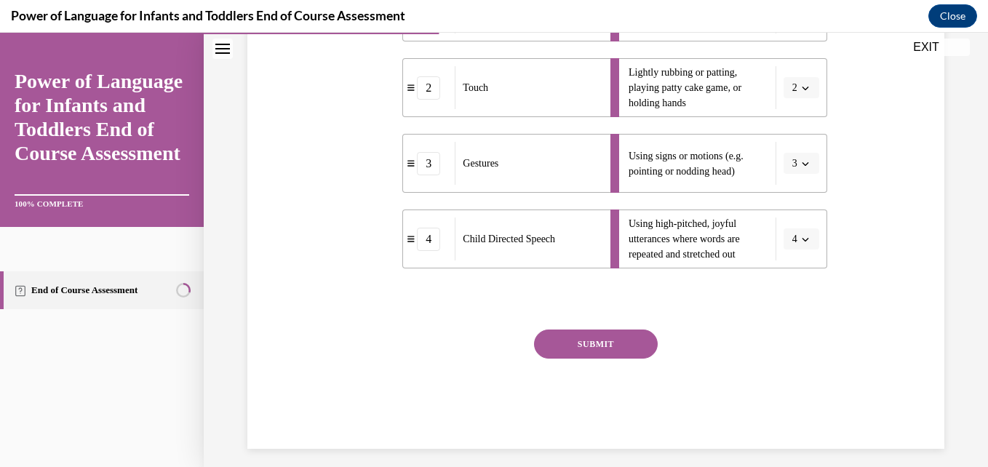
scroll to position [457, 0]
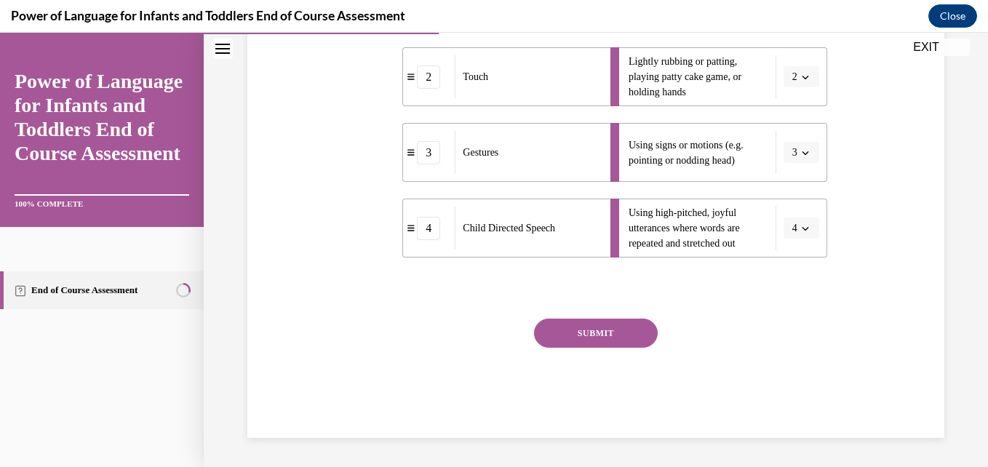
click at [616, 328] on button "SUBMIT" at bounding box center [596, 333] width 124 height 29
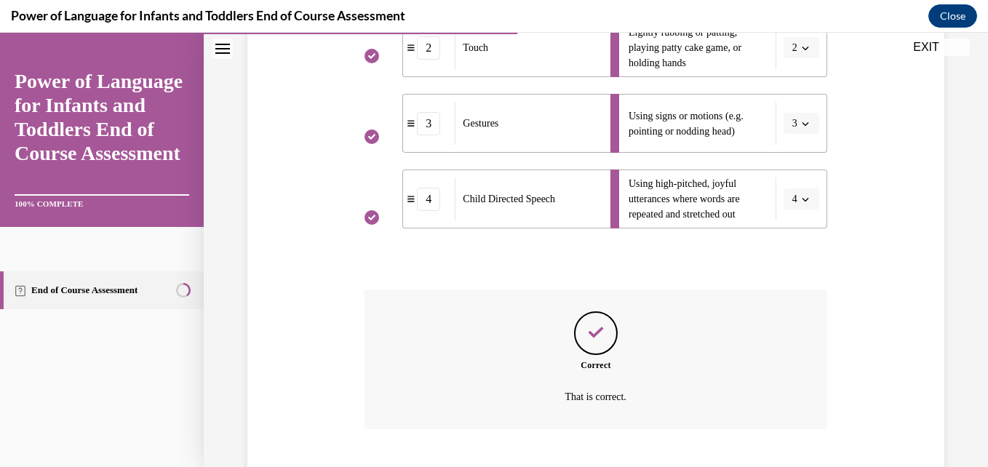
scroll to position [575, 0]
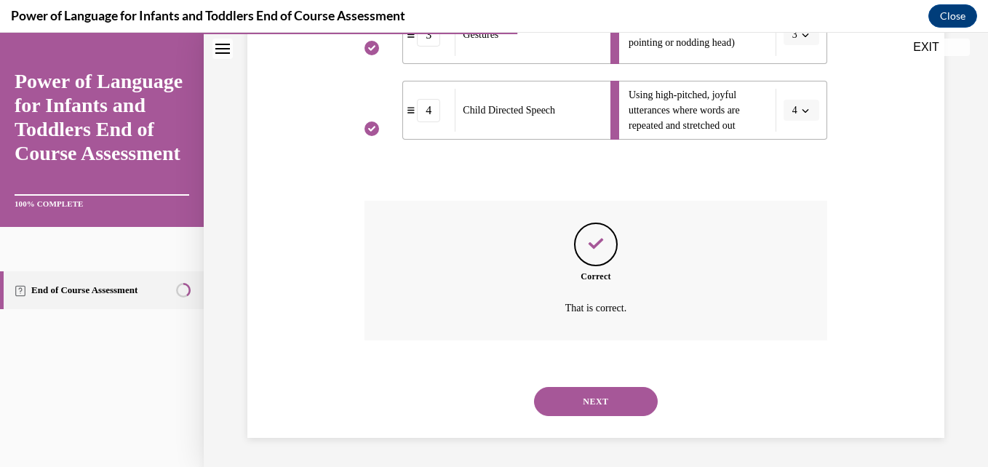
click at [597, 397] on button "NEXT" at bounding box center [596, 401] width 124 height 29
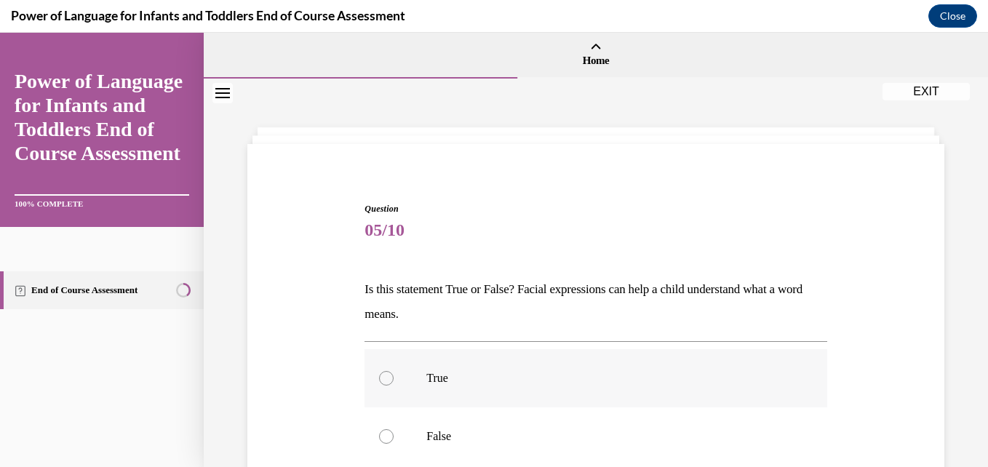
click at [384, 382] on div at bounding box center [386, 378] width 15 height 15
click at [384, 382] on input "True" at bounding box center [386, 378] width 15 height 15
radio input "true"
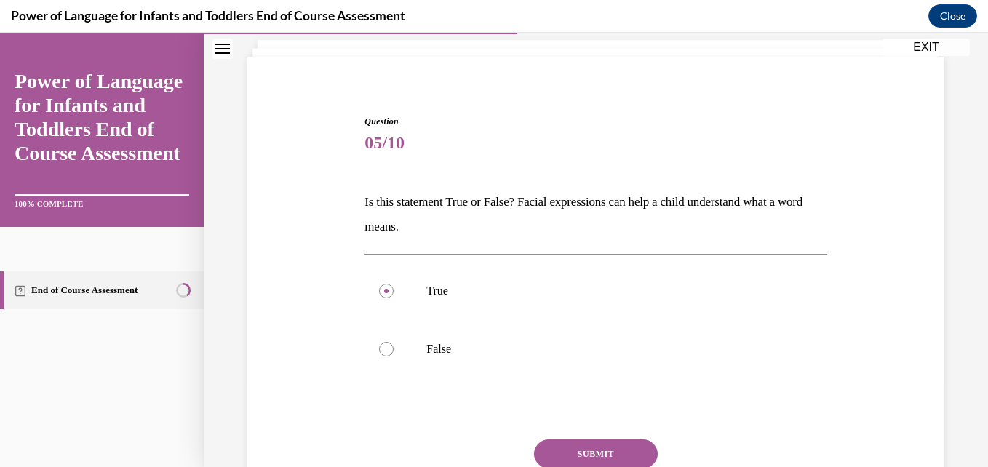
scroll to position [208, 0]
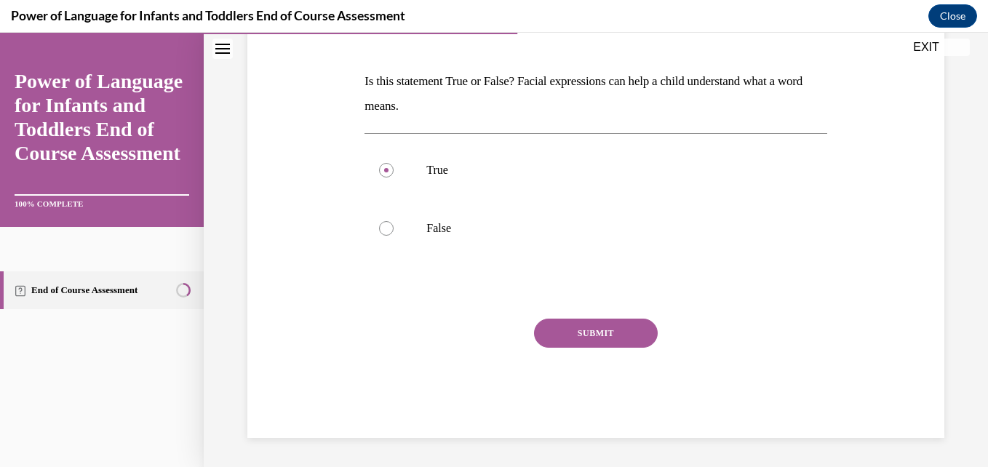
click at [616, 329] on button "SUBMIT" at bounding box center [596, 333] width 124 height 29
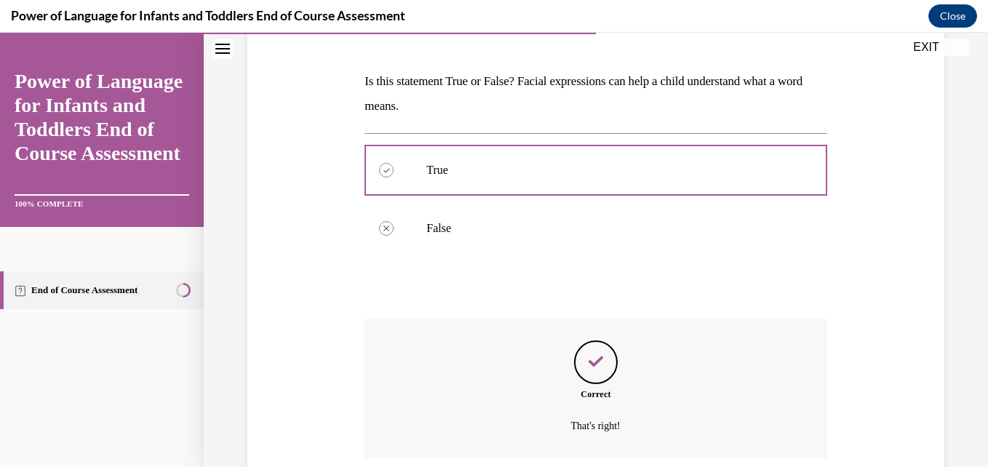
scroll to position [326, 0]
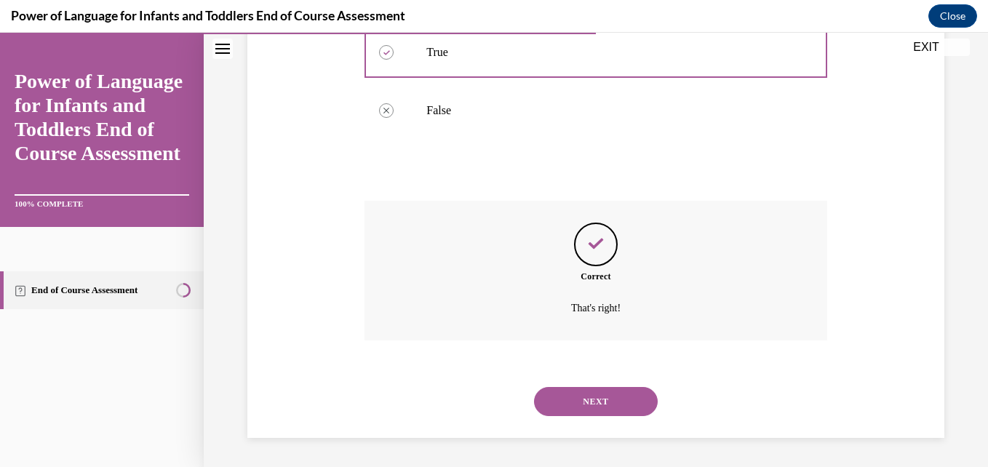
click at [592, 400] on button "NEXT" at bounding box center [596, 401] width 124 height 29
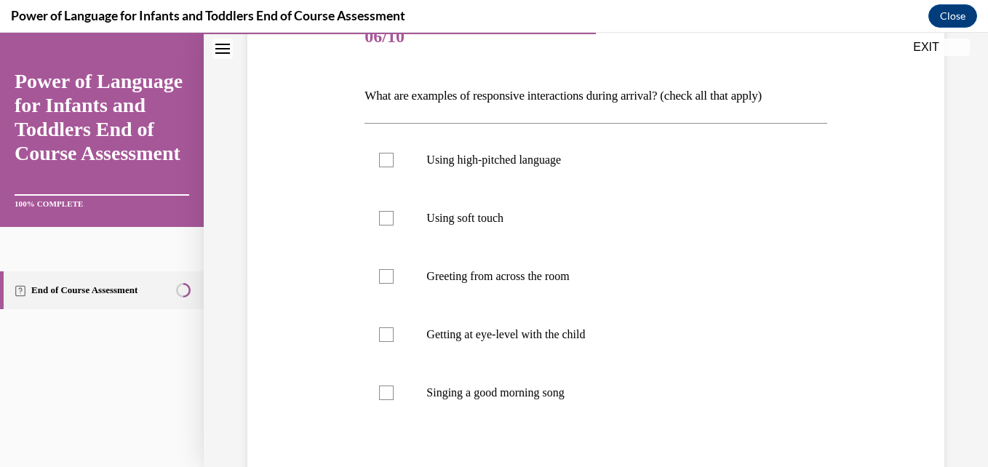
scroll to position [223, 0]
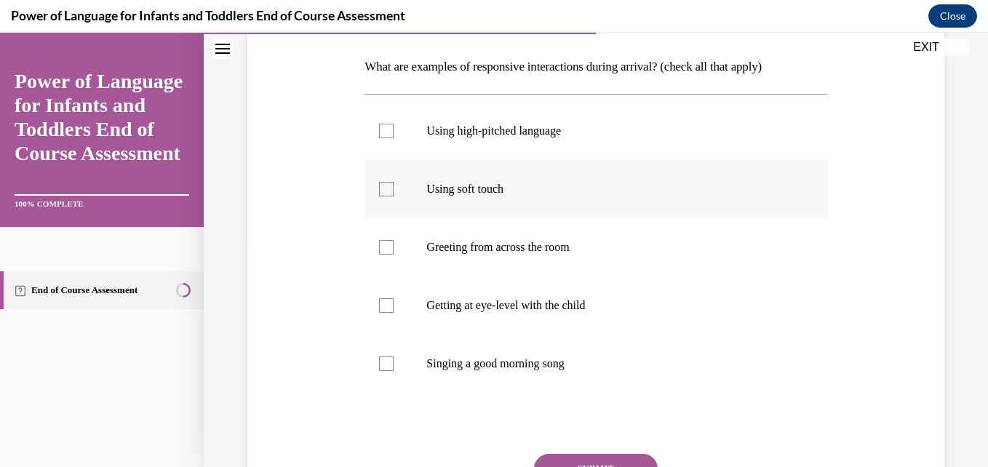
click at [383, 183] on div at bounding box center [386, 189] width 15 height 15
click at [383, 183] on input "Using soft touch" at bounding box center [386, 189] width 15 height 15
checkbox input "true"
click at [390, 133] on div at bounding box center [386, 131] width 15 height 15
click at [390, 133] on input "Using high-pitched language" at bounding box center [386, 131] width 15 height 15
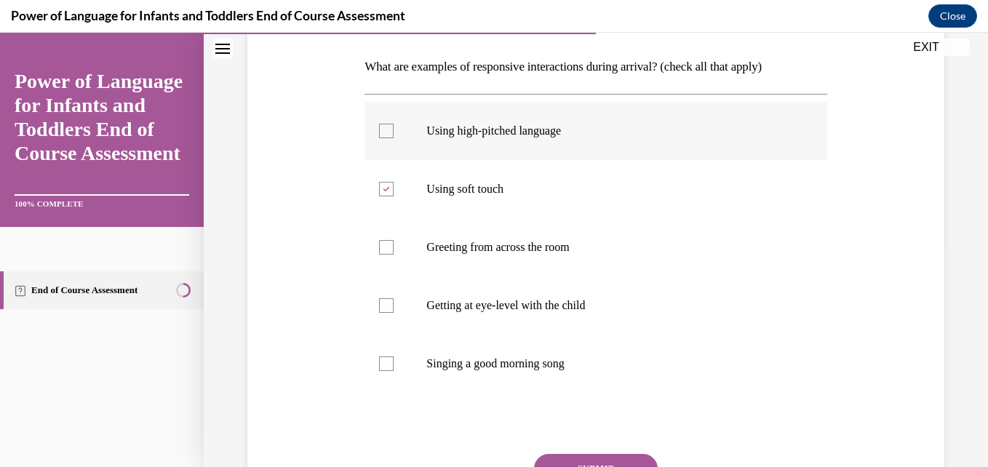
checkbox input "true"
click at [386, 307] on div at bounding box center [386, 305] width 15 height 15
click at [386, 307] on input "Getting at eye-level with the child" at bounding box center [386, 305] width 15 height 15
checkbox input "true"
click at [386, 364] on div at bounding box center [386, 364] width 15 height 15
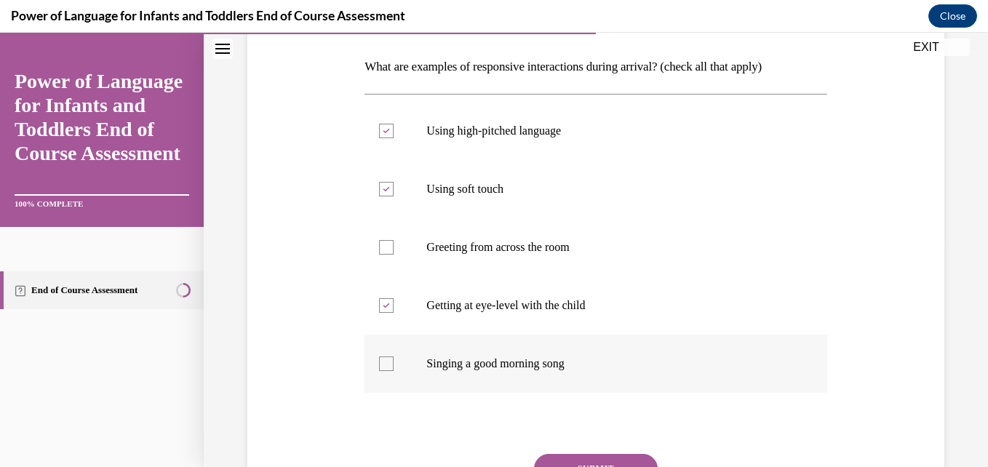
click at [386, 364] on input "Singing a good morning song" at bounding box center [386, 364] width 15 height 15
checkbox input "true"
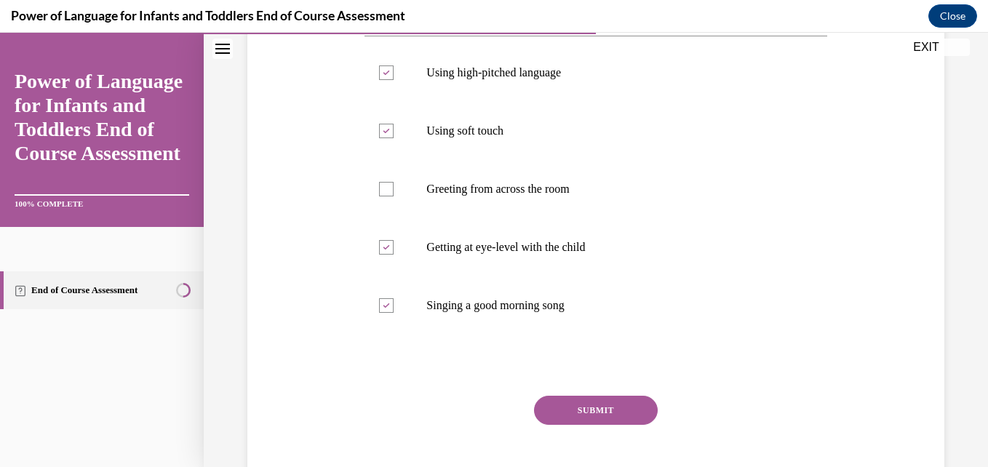
scroll to position [310, 0]
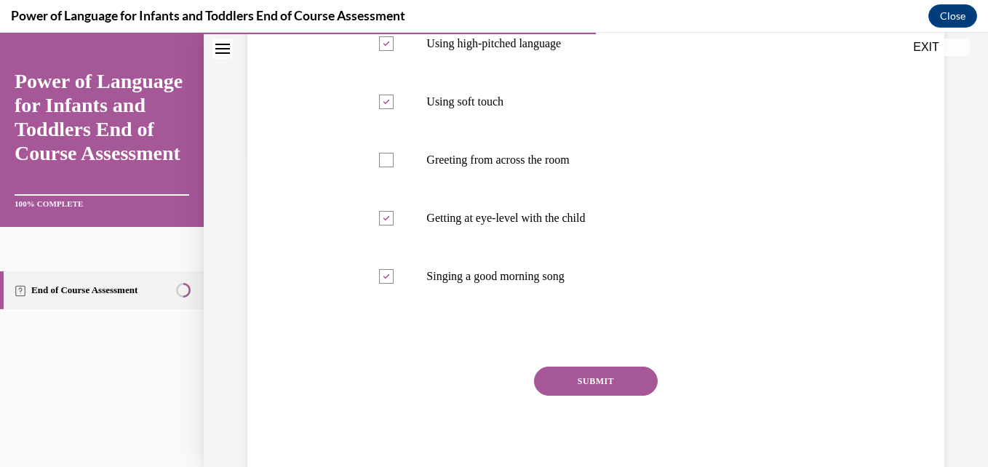
click at [600, 382] on button "SUBMIT" at bounding box center [596, 381] width 124 height 29
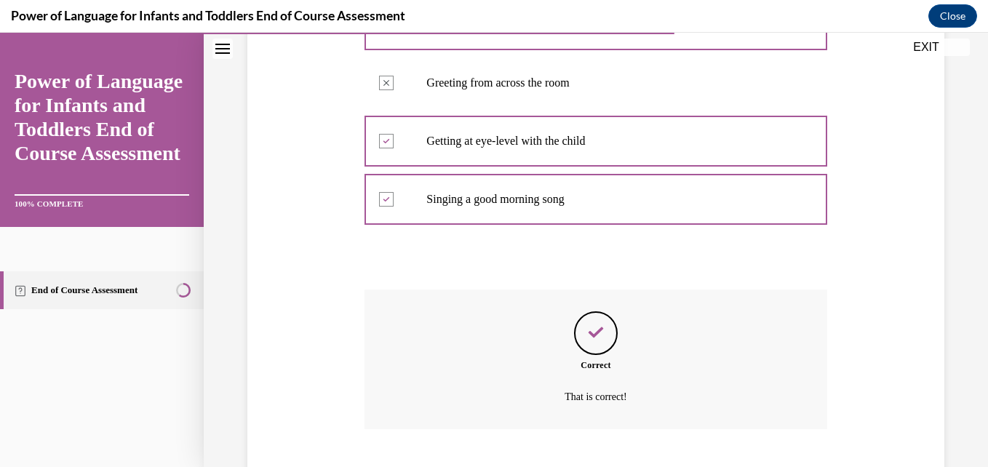
scroll to position [476, 0]
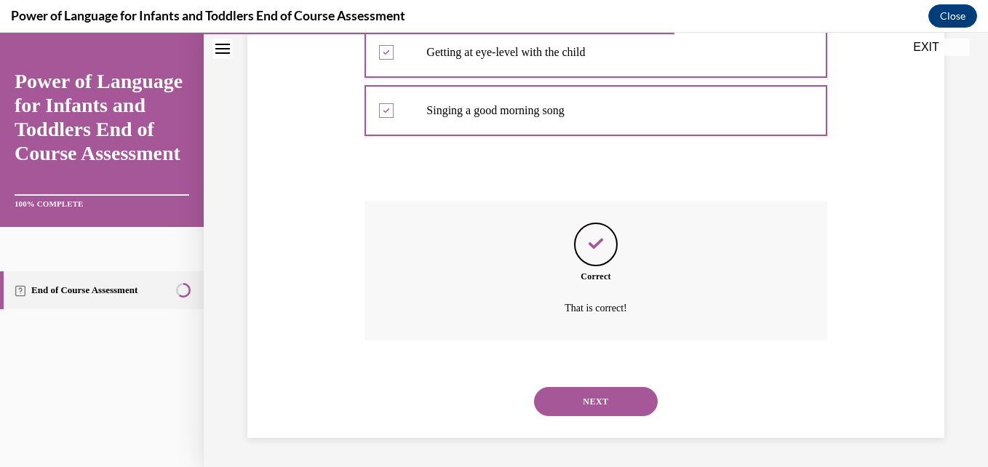
click at [595, 402] on button "NEXT" at bounding box center [596, 401] width 124 height 29
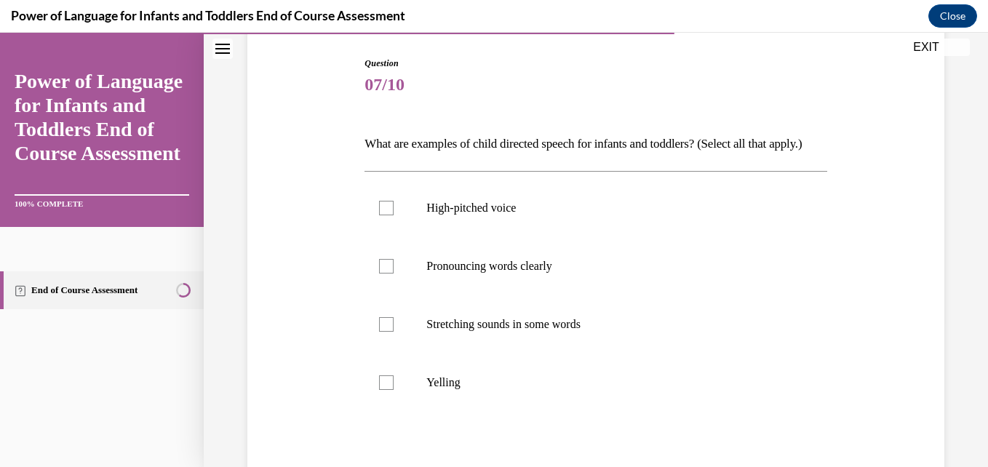
scroll to position [175, 0]
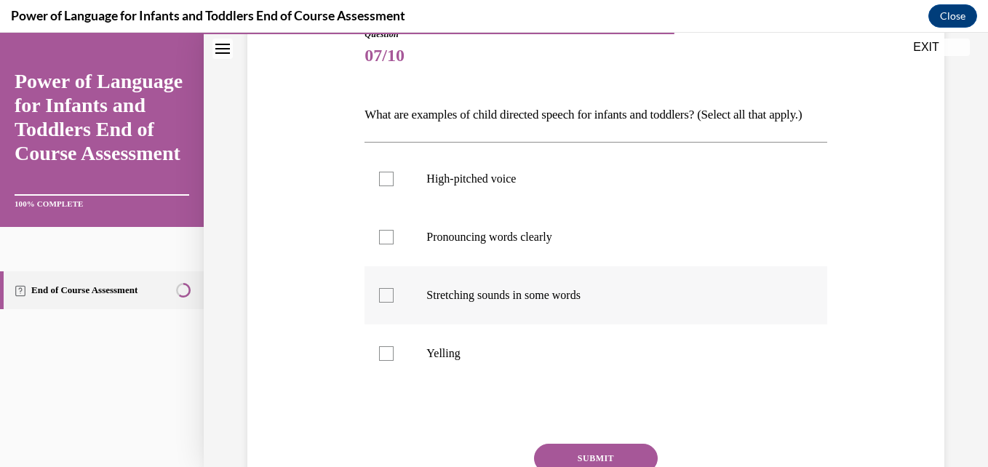
click at [384, 303] on div at bounding box center [386, 295] width 15 height 15
click at [384, 303] on input "Stretching sounds in some words" at bounding box center [386, 295] width 15 height 15
checkbox input "true"
click at [385, 245] on div at bounding box center [386, 237] width 15 height 15
click at [385, 245] on input "Pronouncing words clearly" at bounding box center [386, 237] width 15 height 15
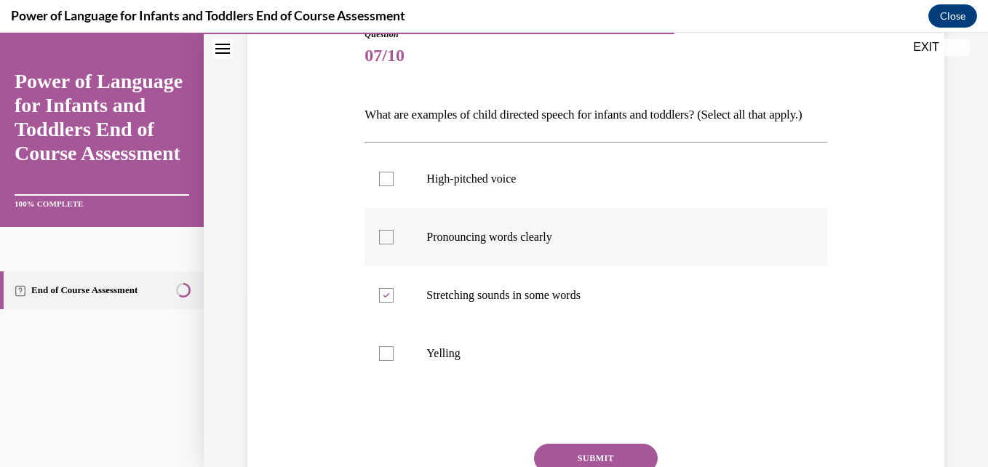
checkbox input "true"
click at [386, 186] on div at bounding box center [386, 179] width 15 height 15
click at [386, 186] on input "High-pitched voice" at bounding box center [386, 179] width 15 height 15
checkbox input "true"
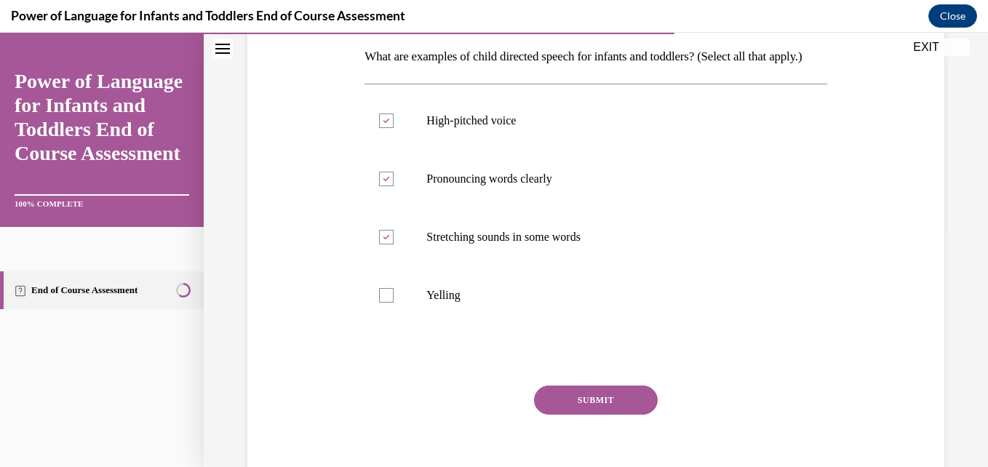
scroll to position [325, 0]
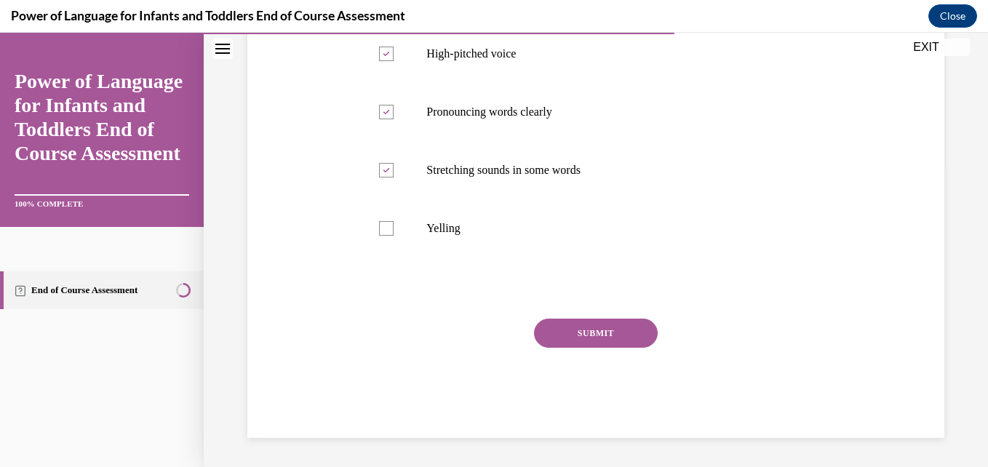
click at [610, 334] on button "SUBMIT" at bounding box center [596, 333] width 124 height 29
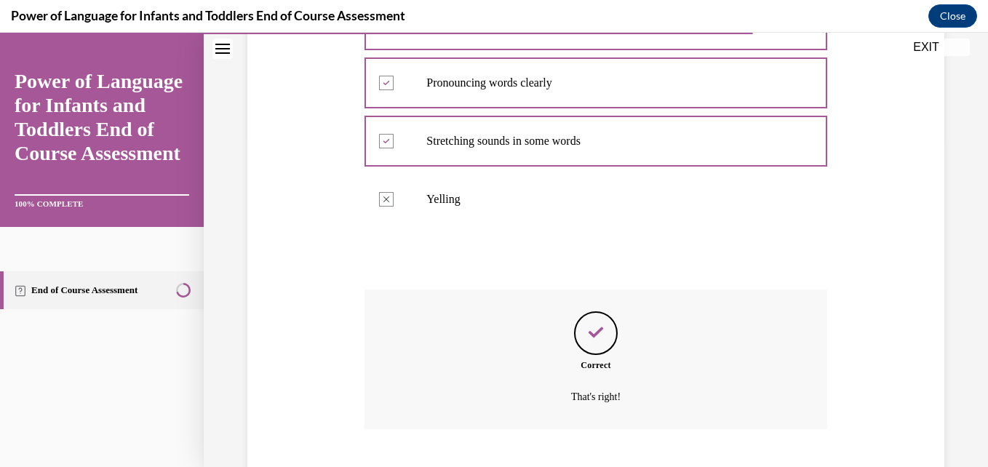
scroll to position [442, 0]
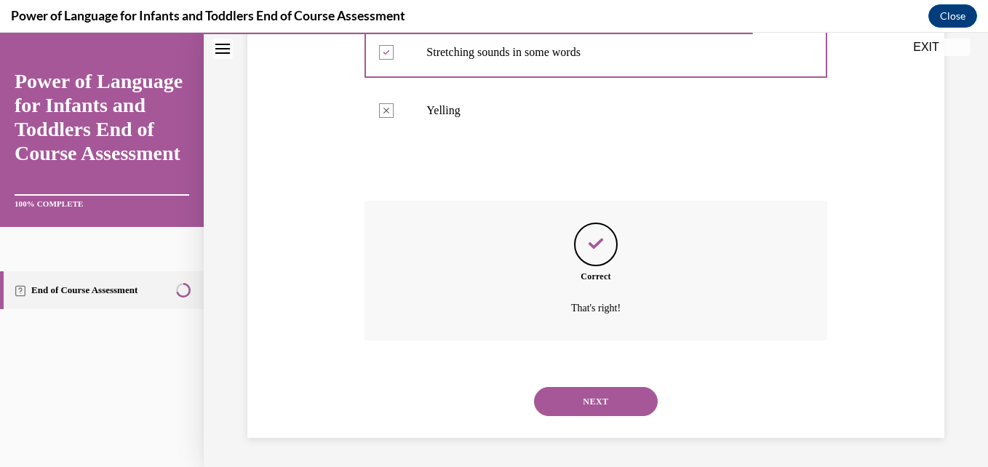
click at [596, 392] on button "NEXT" at bounding box center [596, 401] width 124 height 29
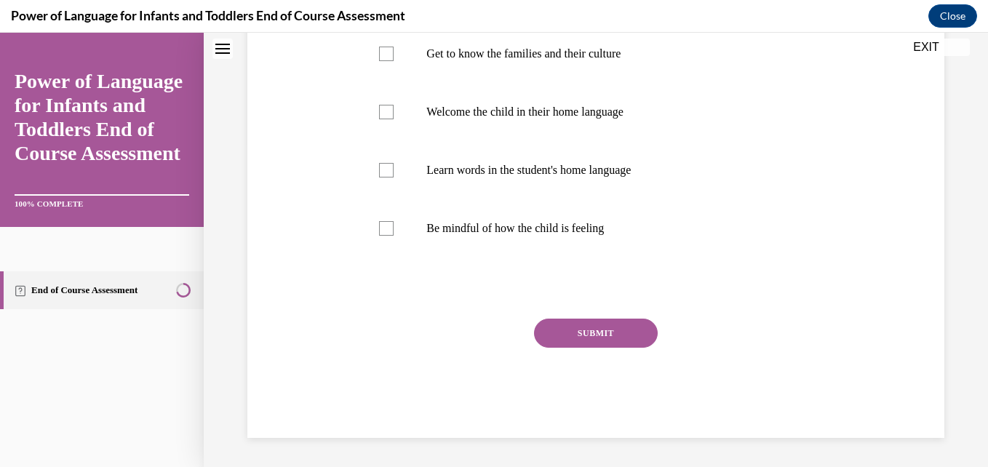
scroll to position [0, 0]
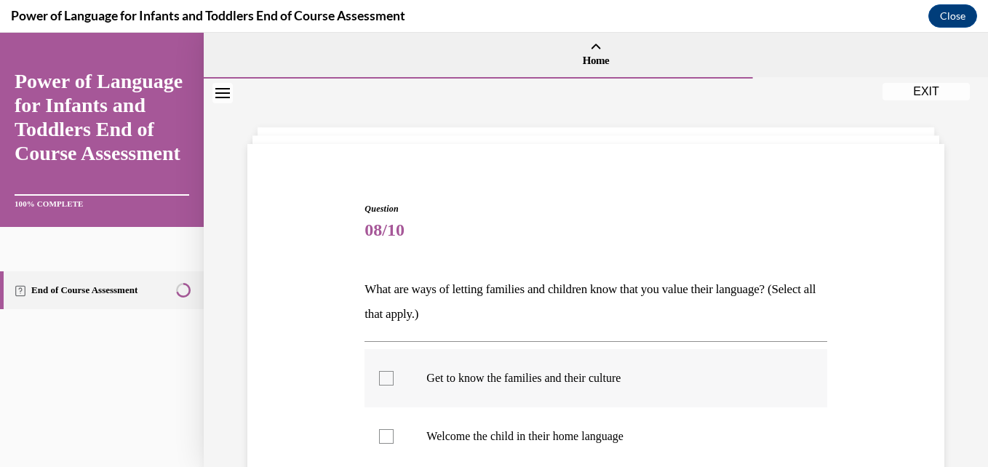
click at [386, 377] on div at bounding box center [386, 378] width 15 height 15
click at [386, 377] on input "Get to know the families and their culture" at bounding box center [386, 378] width 15 height 15
checkbox input "true"
click at [386, 435] on div at bounding box center [386, 436] width 15 height 15
click at [386, 435] on input "Welcome the child in their home language" at bounding box center [386, 436] width 15 height 15
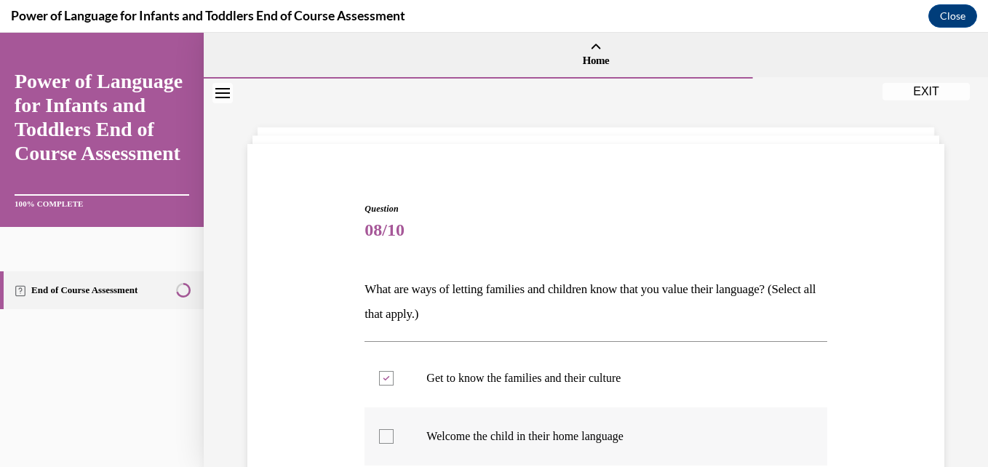
checkbox input "true"
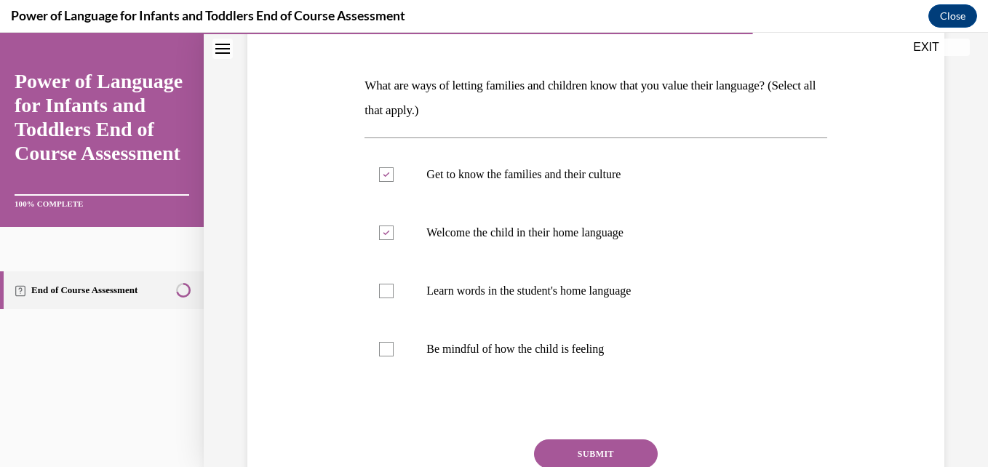
scroll to position [233, 0]
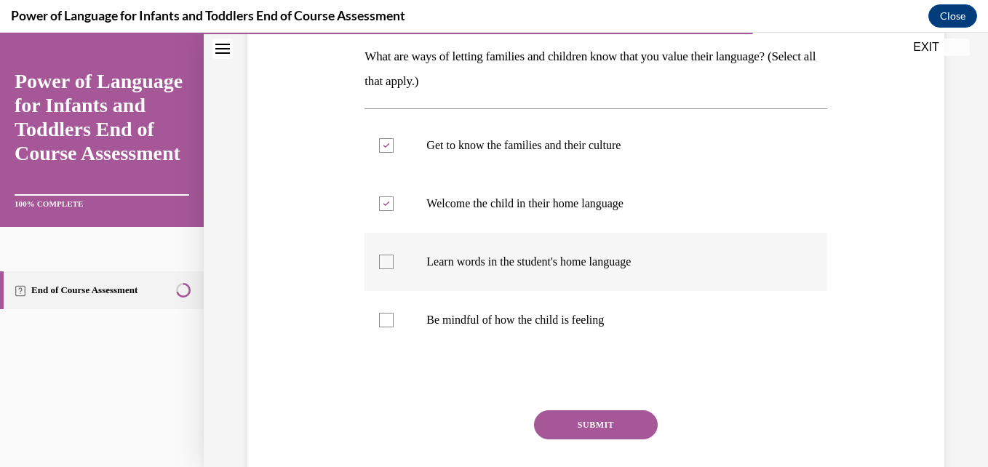
click at [385, 264] on div at bounding box center [386, 262] width 15 height 15
click at [385, 264] on input "Learn words in the student's home language" at bounding box center [386, 262] width 15 height 15
checkbox input "true"
click at [592, 418] on button "SUBMIT" at bounding box center [596, 424] width 124 height 29
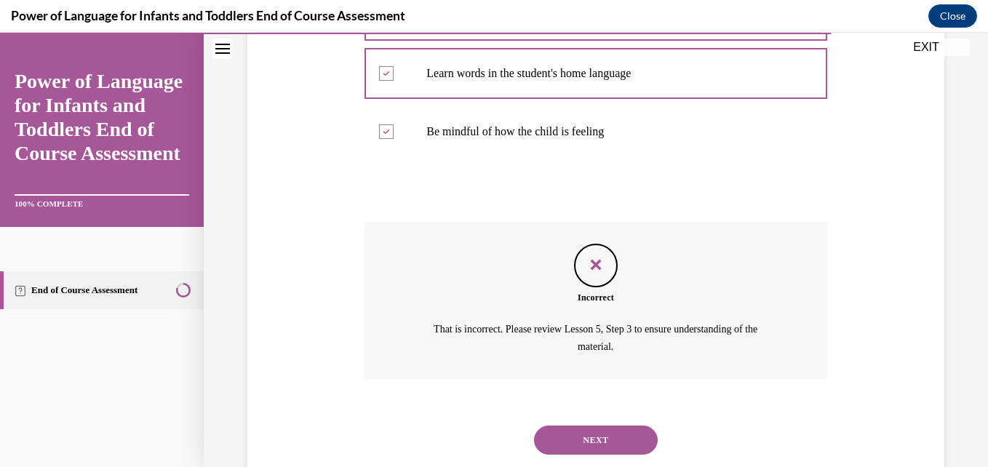
scroll to position [460, 0]
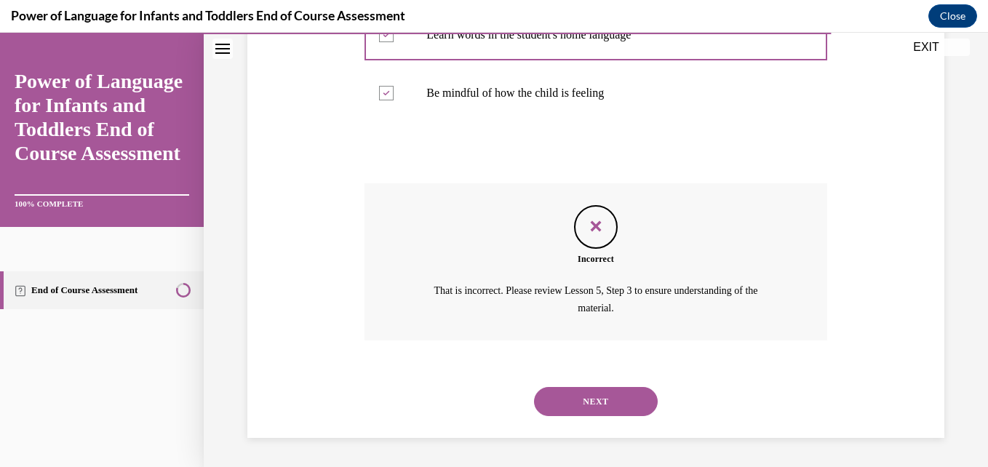
click at [592, 397] on button "NEXT" at bounding box center [596, 401] width 124 height 29
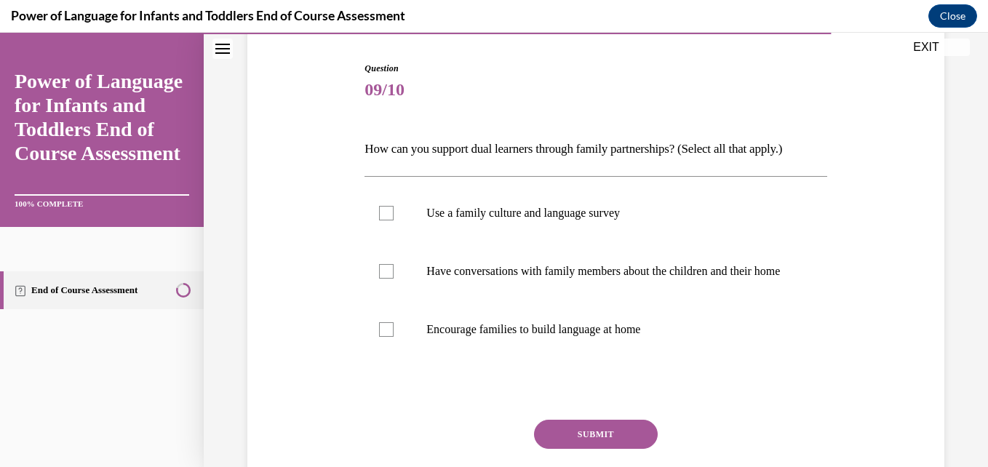
scroll to position [146, 0]
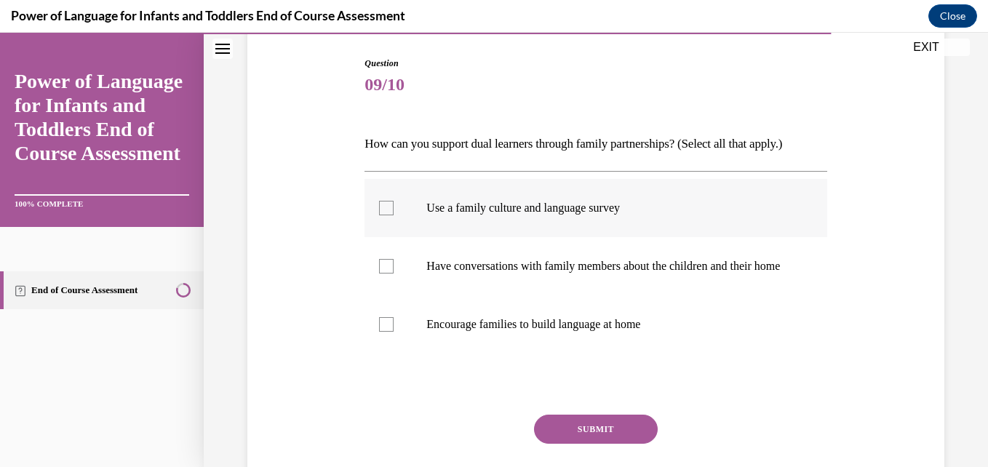
click at [387, 207] on div at bounding box center [386, 208] width 15 height 15
click at [387, 207] on input "Use a family culture and language survey" at bounding box center [386, 208] width 15 height 15
checkbox input "true"
click at [385, 332] on div at bounding box center [386, 324] width 15 height 15
click at [385, 332] on input "Encourage families to build language at home" at bounding box center [386, 324] width 15 height 15
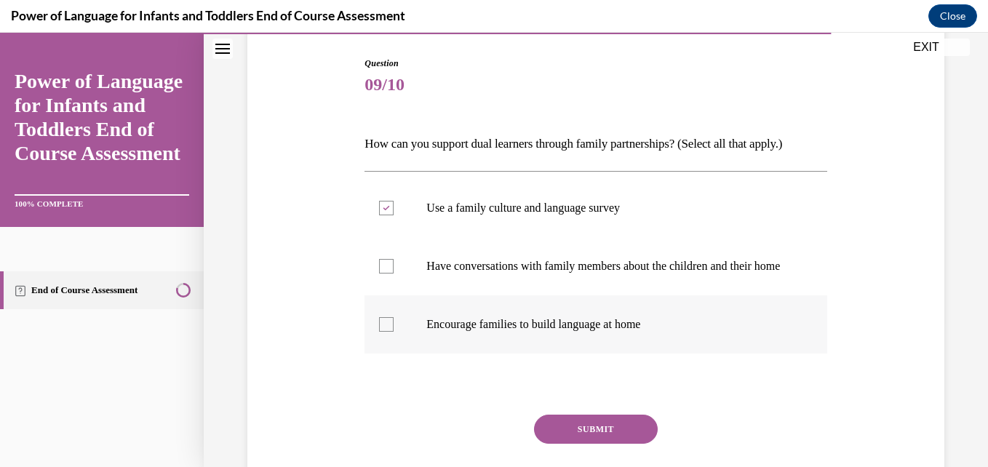
checkbox input "true"
click at [381, 274] on div at bounding box center [386, 266] width 15 height 15
click at [381, 274] on input "Have conversations with family members about the children and their home" at bounding box center [386, 266] width 15 height 15
checkbox input "true"
click at [581, 435] on button "SUBMIT" at bounding box center [596, 429] width 124 height 29
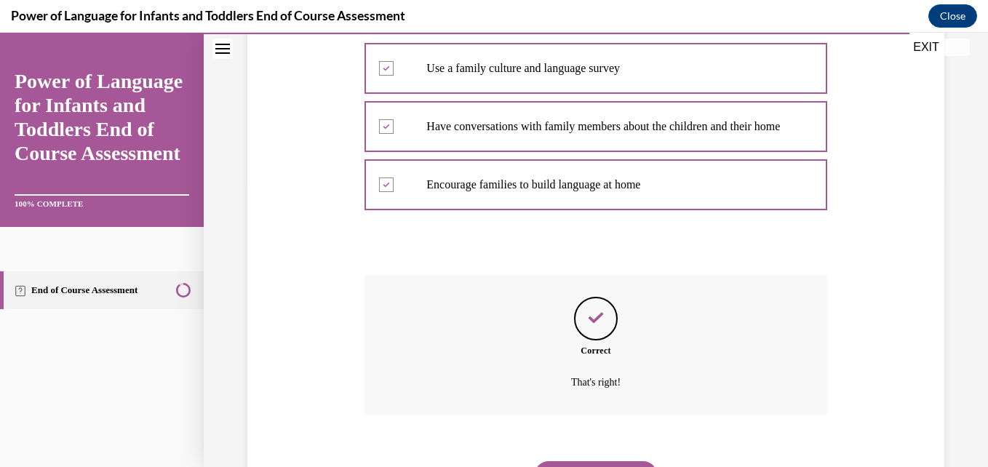
scroll to position [374, 0]
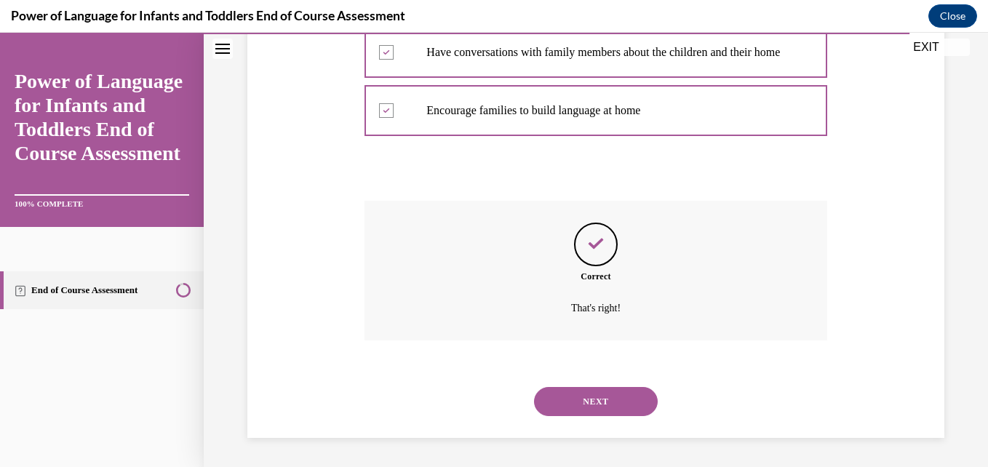
click at [579, 405] on button "NEXT" at bounding box center [596, 401] width 124 height 29
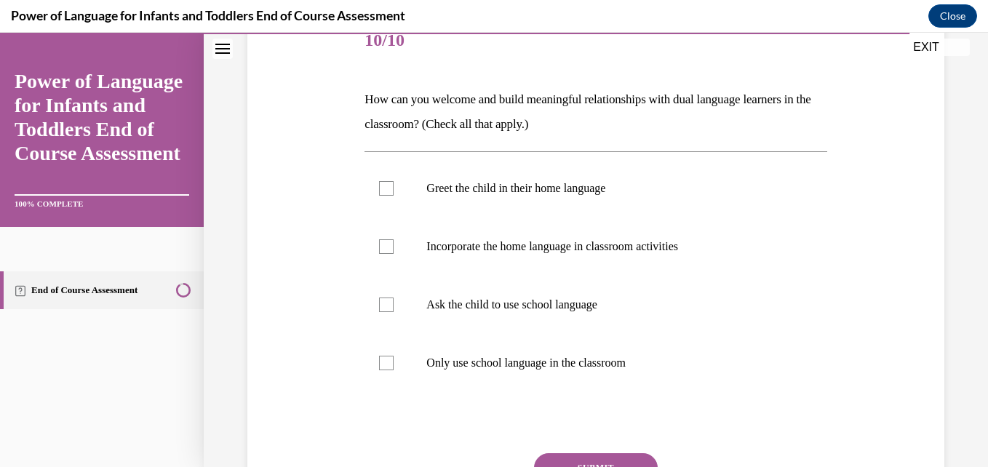
scroll to position [194, 0]
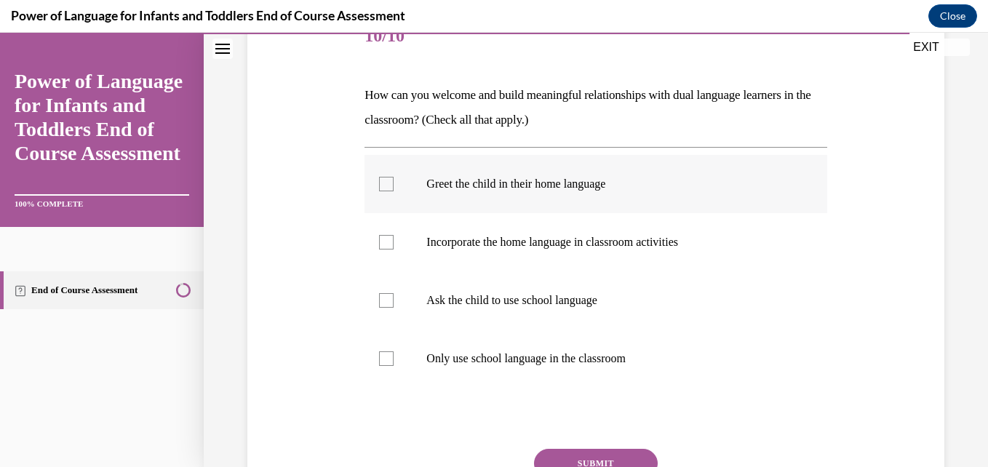
click at [381, 180] on div at bounding box center [386, 184] width 15 height 15
click at [381, 180] on input "Greet the child in their home language" at bounding box center [386, 184] width 15 height 15
checkbox input "true"
click at [388, 241] on div at bounding box center [386, 242] width 15 height 15
click at [388, 241] on input "Incorporate the home language in classroom activities" at bounding box center [386, 242] width 15 height 15
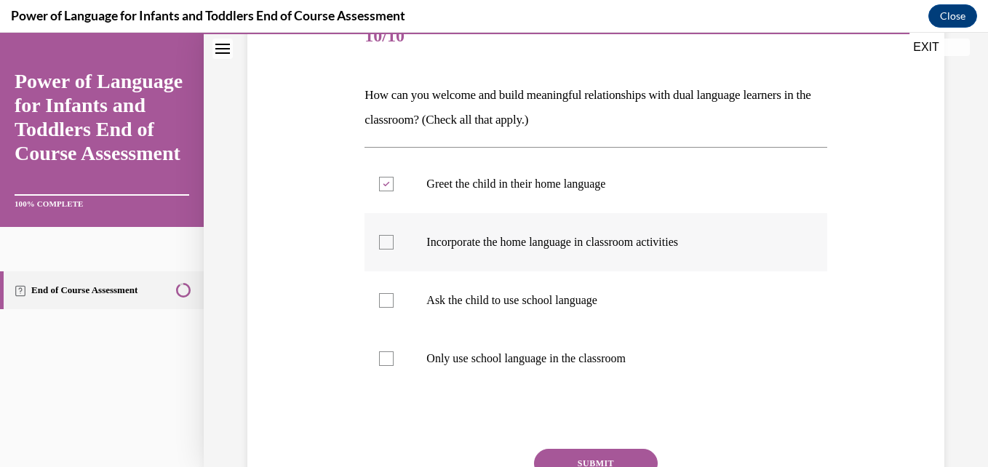
checkbox input "true"
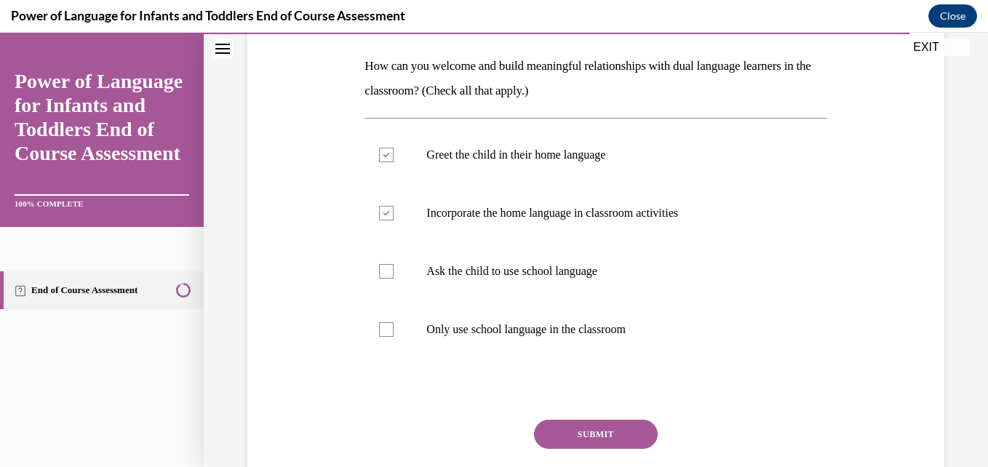
click at [590, 426] on button "SUBMIT" at bounding box center [596, 434] width 124 height 29
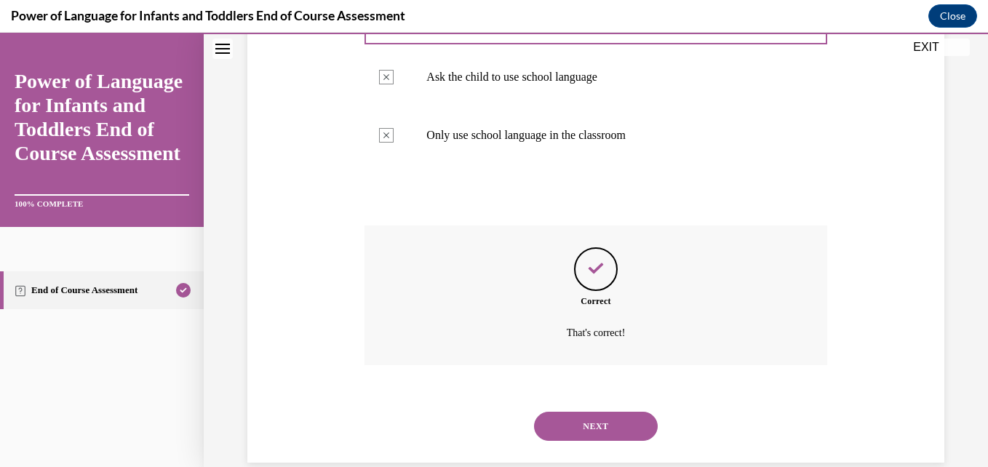
scroll to position [442, 0]
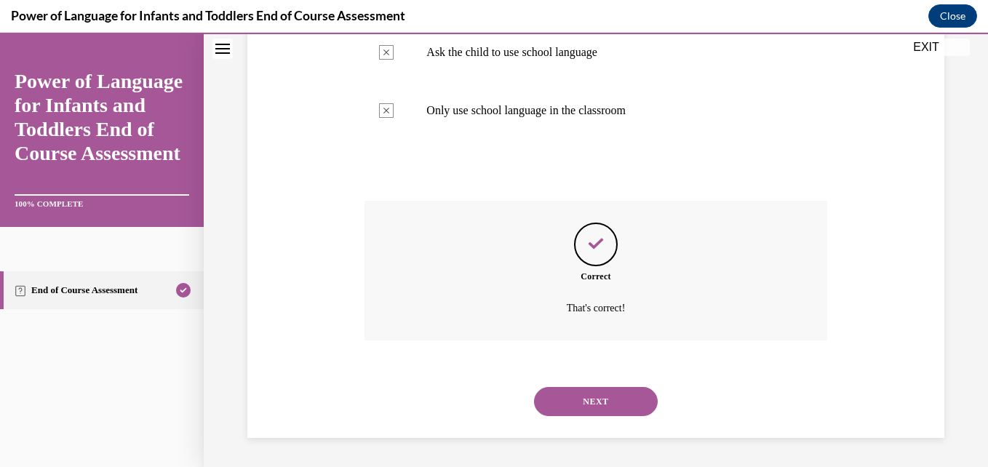
click at [589, 393] on button "NEXT" at bounding box center [596, 401] width 124 height 29
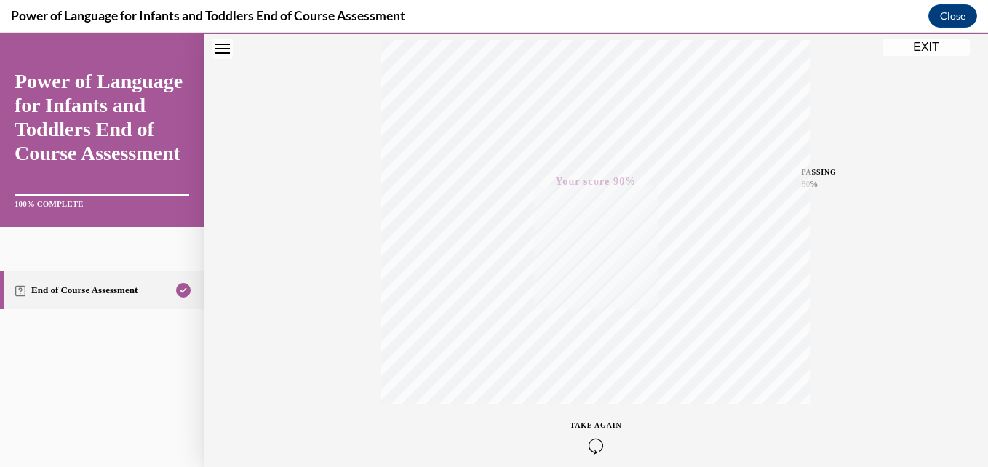
scroll to position [311, 0]
click at [920, 44] on button "EXIT" at bounding box center [926, 47] width 87 height 17
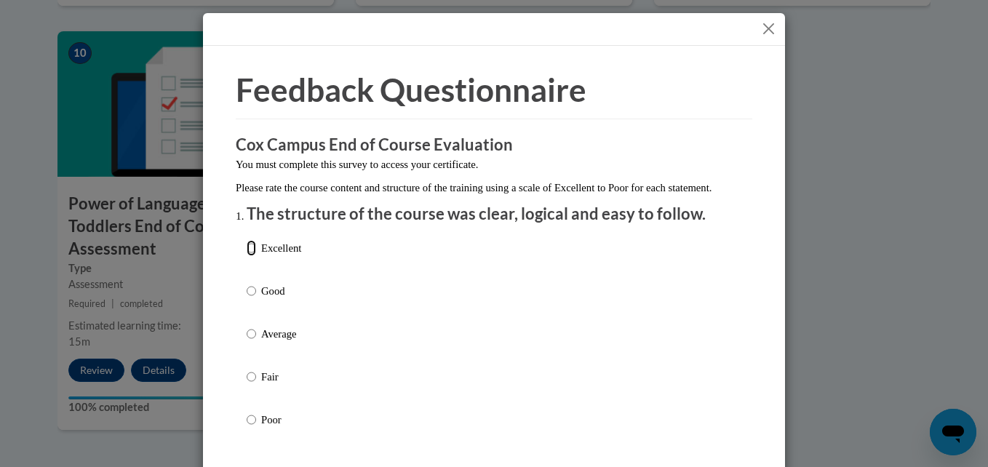
click at [247, 256] on input "Excellent" at bounding box center [251, 248] width 9 height 16
radio input "true"
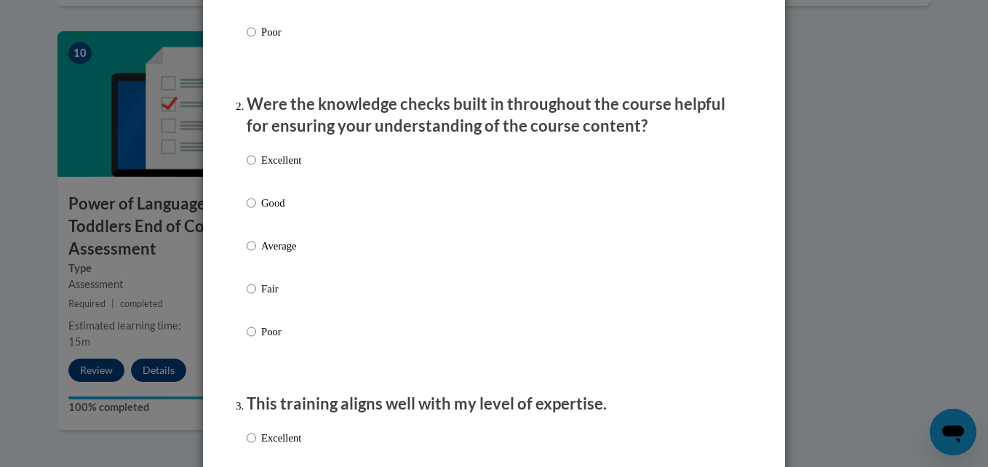
scroll to position [417, 0]
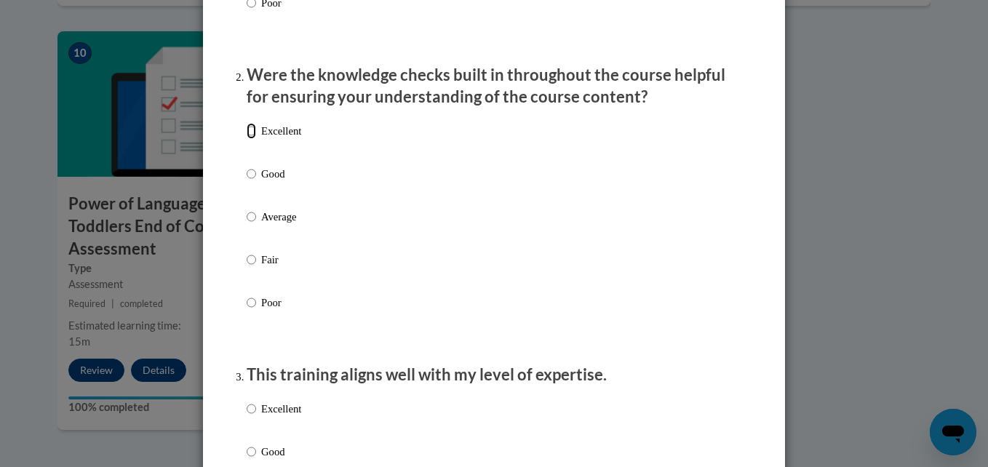
click at [247, 139] on input "Excellent" at bounding box center [251, 131] width 9 height 16
radio input "true"
click at [247, 417] on input "Excellent" at bounding box center [251, 409] width 9 height 16
radio input "true"
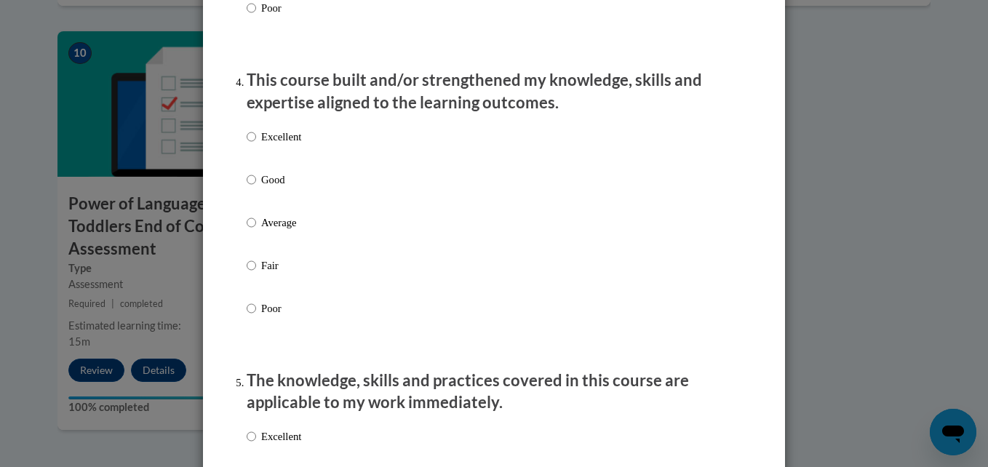
scroll to position [1028, 0]
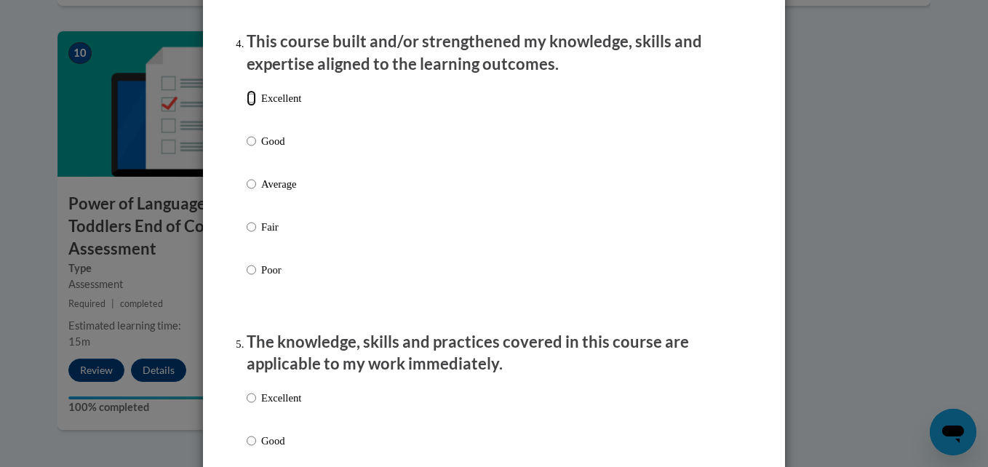
click at [247, 106] on input "Excellent" at bounding box center [251, 98] width 9 height 16
radio input "true"
click at [247, 406] on input "Excellent" at bounding box center [251, 398] width 9 height 16
radio input "true"
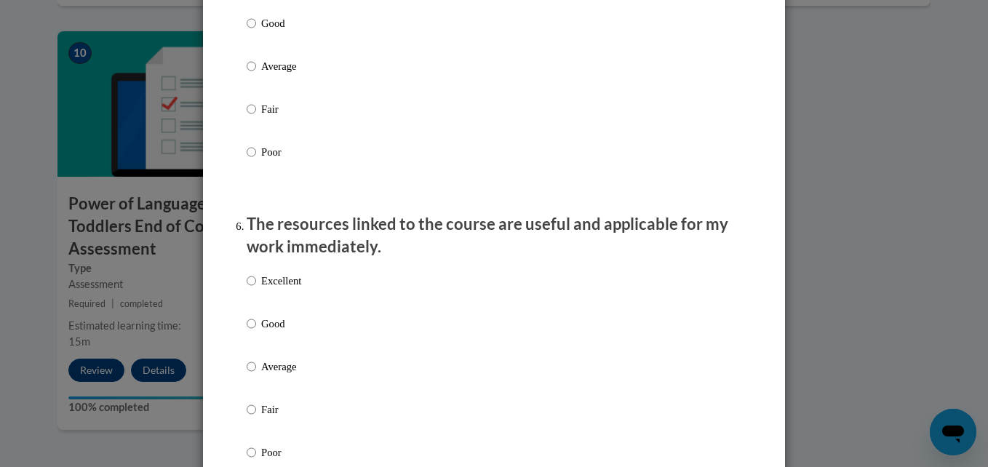
scroll to position [1485, 0]
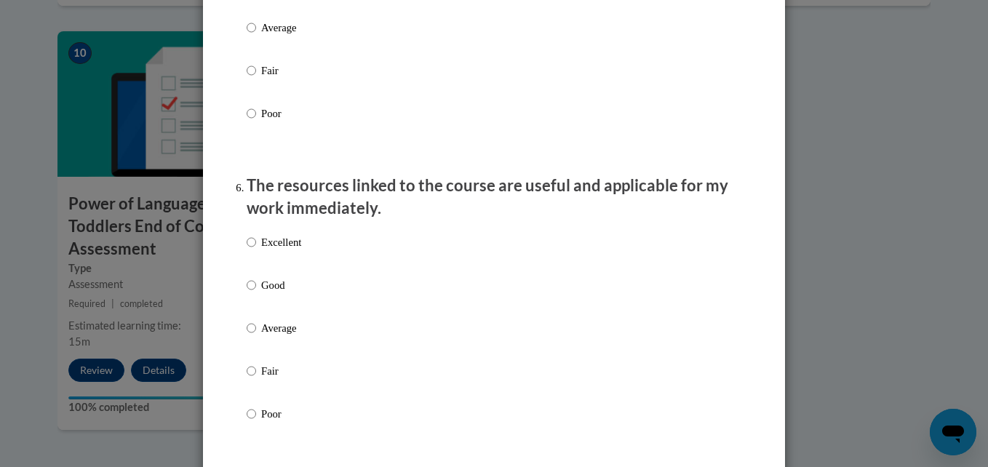
click at [252, 253] on label "Excellent" at bounding box center [274, 253] width 55 height 39
click at [252, 250] on input "Excellent" at bounding box center [251, 242] width 9 height 16
radio input "true"
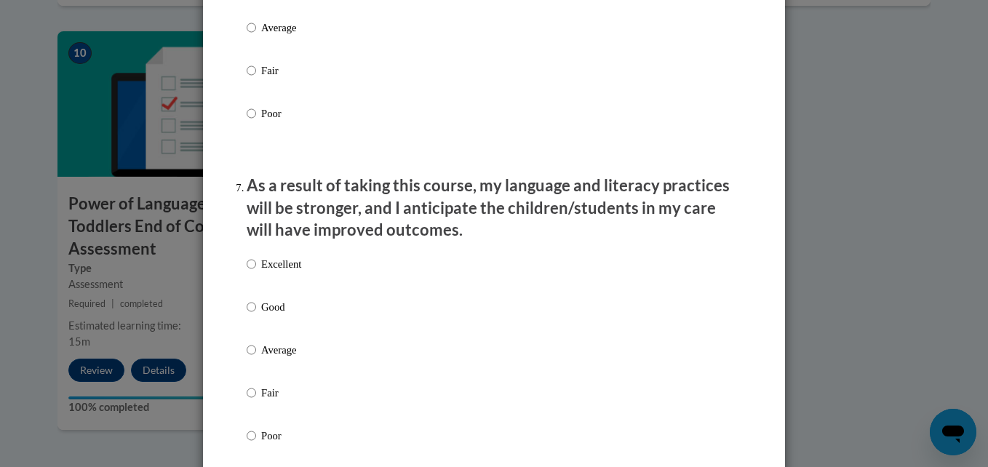
scroll to position [1805, 0]
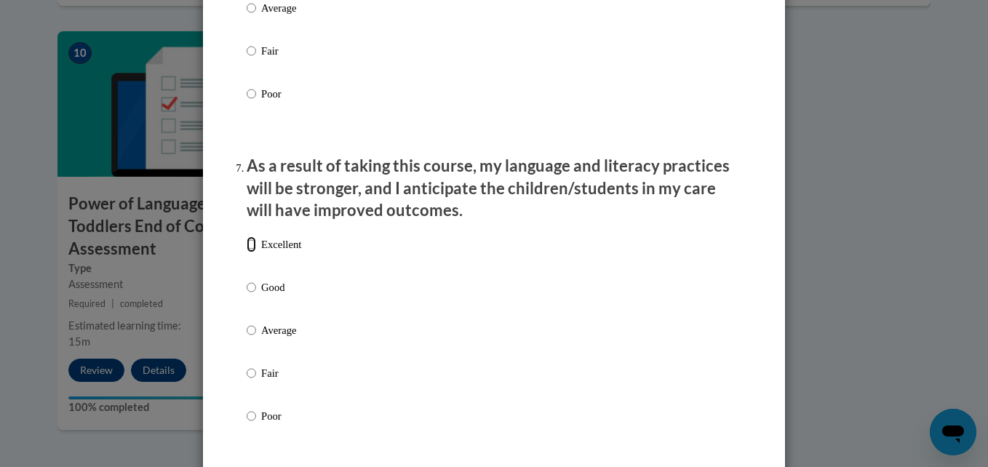
click at [248, 253] on input "Excellent" at bounding box center [251, 245] width 9 height 16
radio input "true"
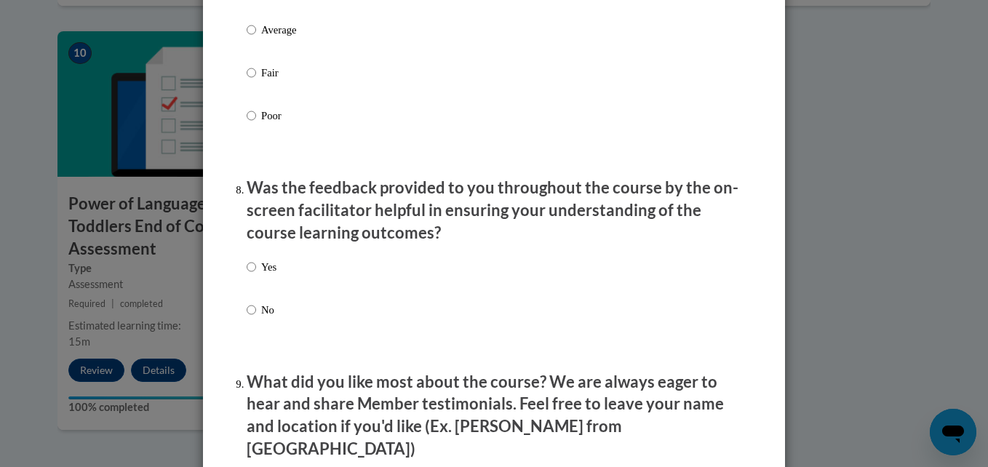
scroll to position [2183, 0]
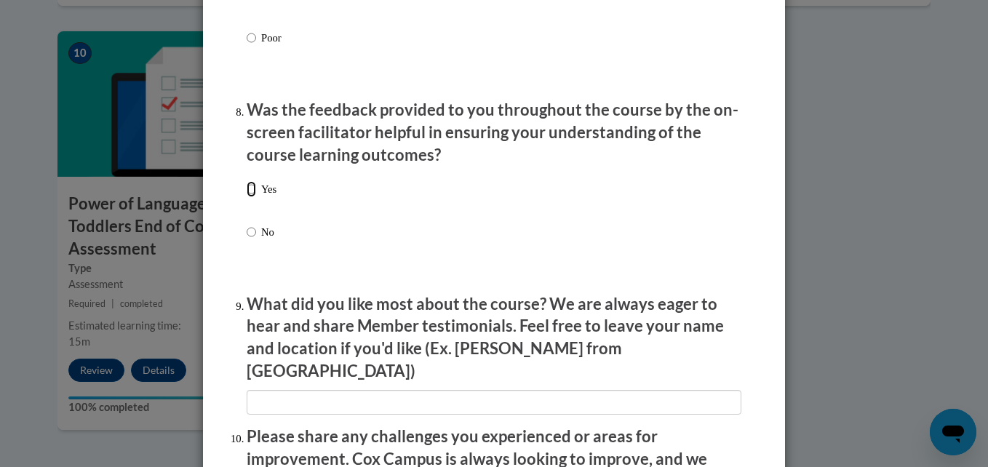
click at [247, 197] on input "Yes" at bounding box center [251, 189] width 9 height 16
radio input "true"
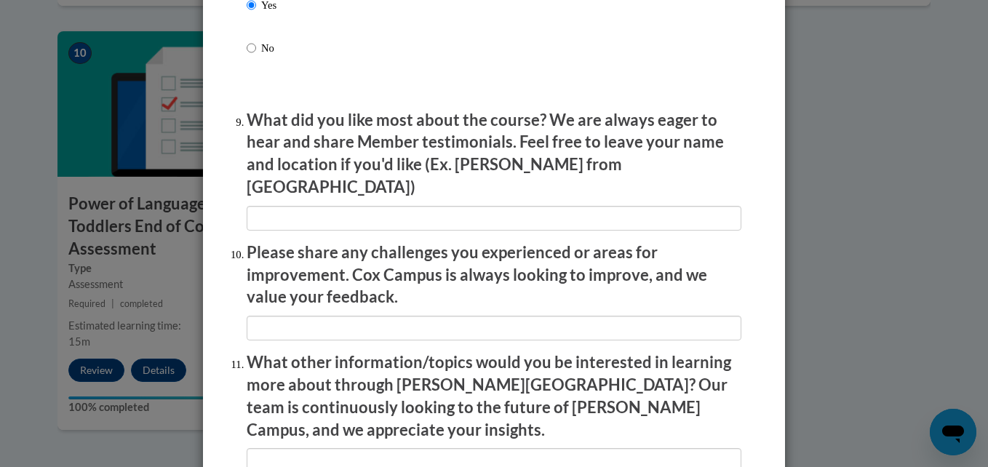
scroll to position [2396, 0]
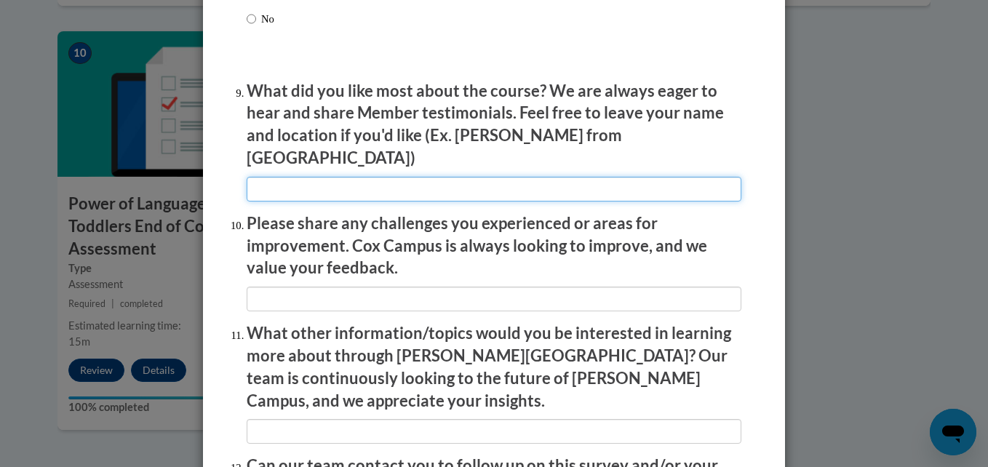
click at [469, 177] on input "textbox" at bounding box center [494, 189] width 495 height 25
type input "visuals"
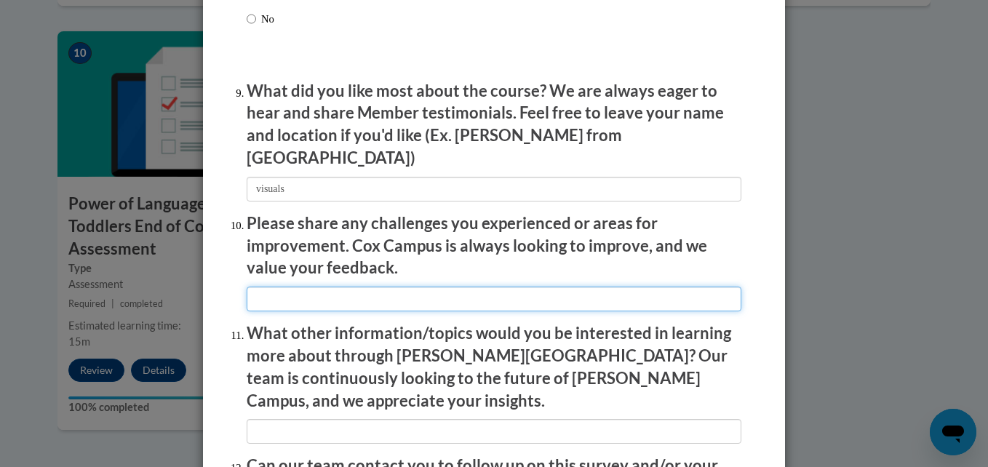
click at [405, 290] on input "textbox" at bounding box center [494, 299] width 495 height 25
type input "None"
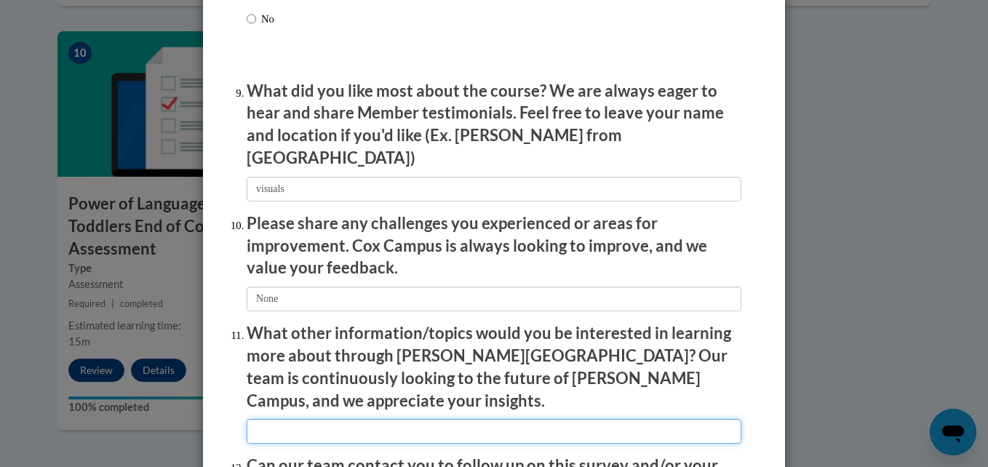
click at [414, 419] on input "textbox" at bounding box center [494, 431] width 495 height 25
type input "all"
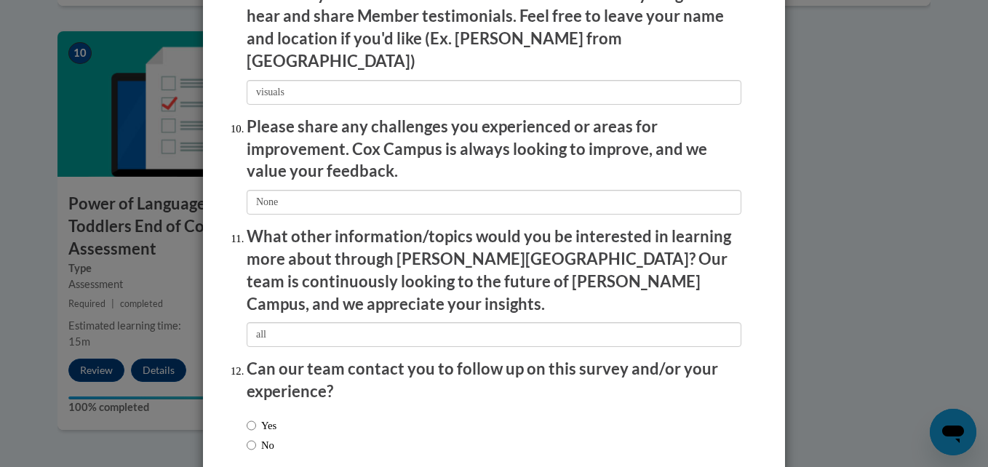
scroll to position [2557, 0]
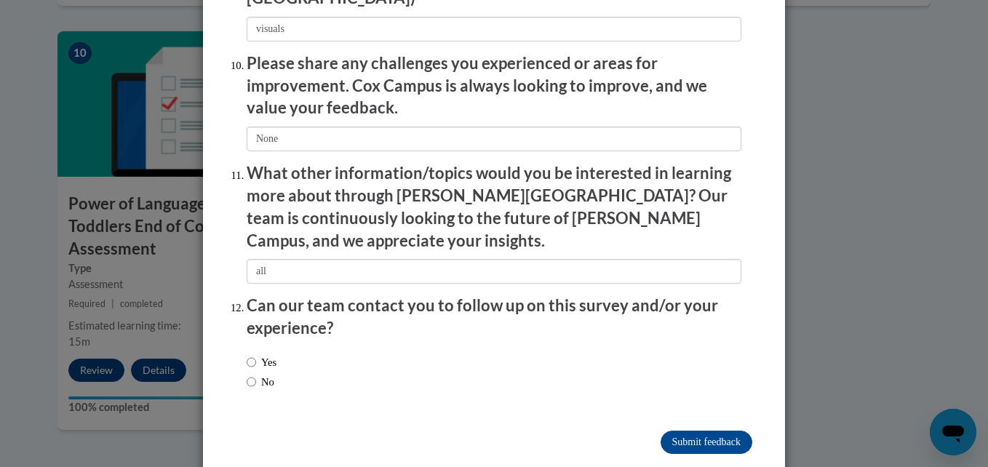
click at [253, 354] on label "Yes" at bounding box center [262, 362] width 30 height 16
click at [253, 354] on input "Yes" at bounding box center [251, 362] width 9 height 16
radio input "true"
click at [710, 431] on input "Submit feedback" at bounding box center [707, 442] width 92 height 23
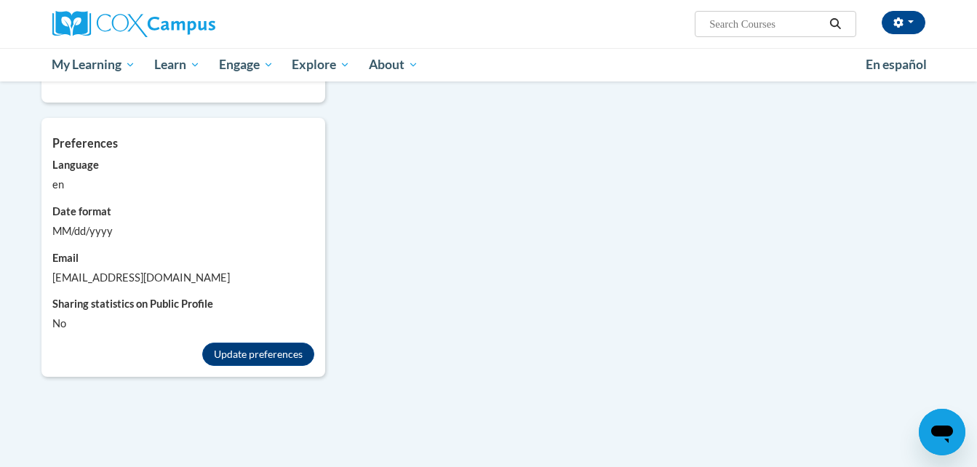
scroll to position [1106, 0]
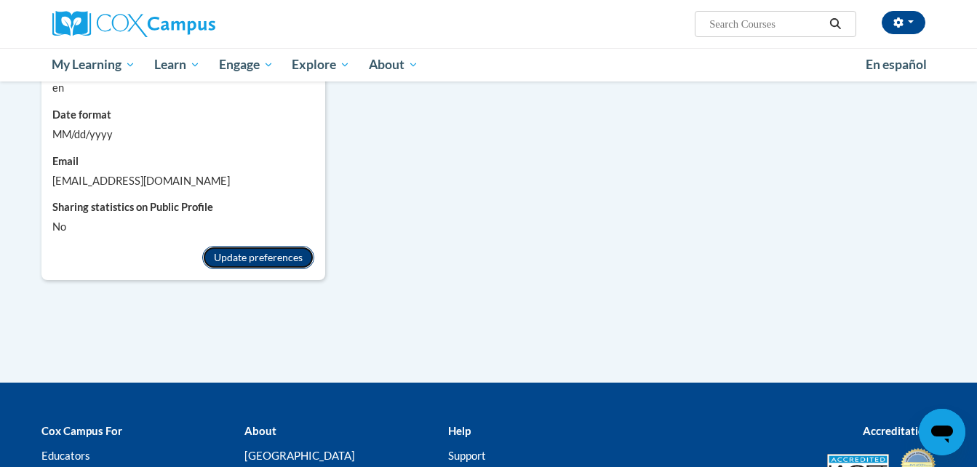
click at [260, 246] on button "Update preferences" at bounding box center [258, 257] width 112 height 23
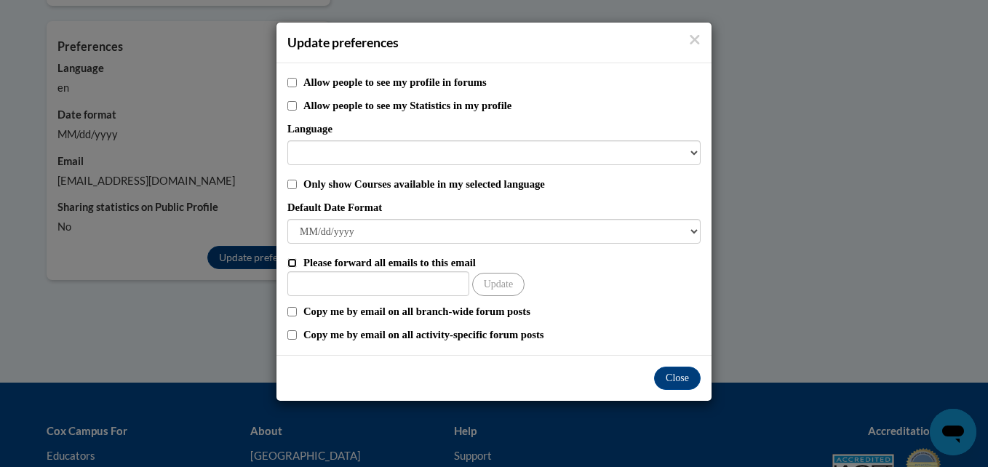
click at [292, 262] on input "Please forward all emails to this email" at bounding box center [291, 262] width 9 height 9
checkbox input "true"
click at [335, 287] on input "Other Email" at bounding box center [378, 283] width 182 height 25
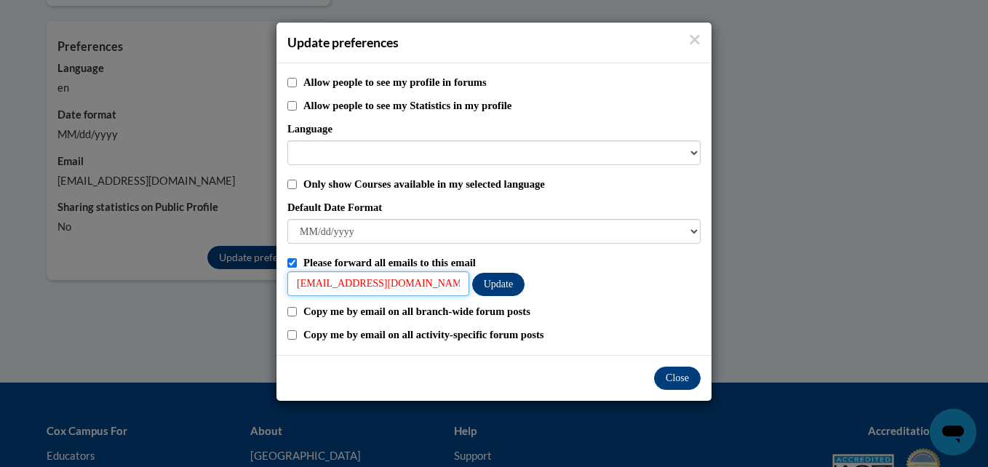
type input "[EMAIL_ADDRESS][DOMAIN_NAME]"
click at [504, 287] on button "Update" at bounding box center [498, 284] width 52 height 23
click at [290, 314] on input "Copy me by email on all branch-wide forum posts" at bounding box center [291, 311] width 9 height 9
checkbox input "true"
click at [293, 337] on input "Copy me by email on all activity-specific forum posts" at bounding box center [291, 334] width 9 height 9
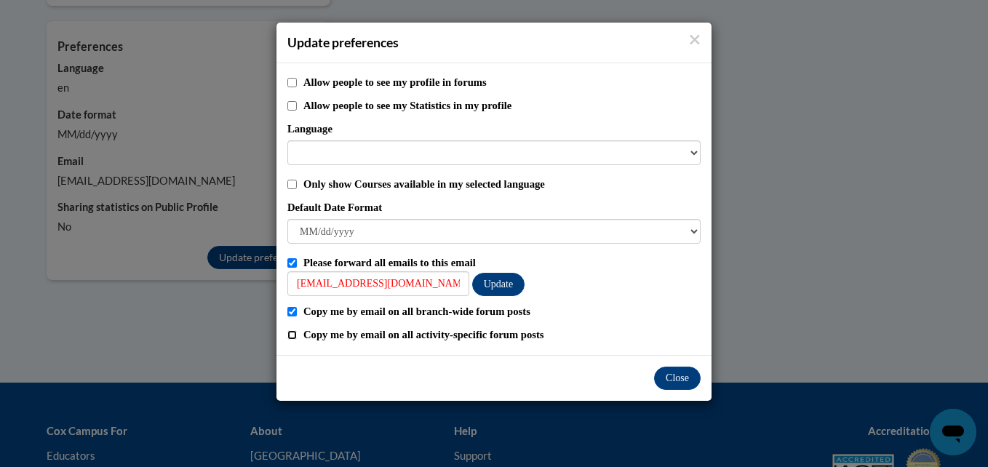
checkbox input "true"
click at [678, 378] on button "Close" at bounding box center [677, 378] width 47 height 23
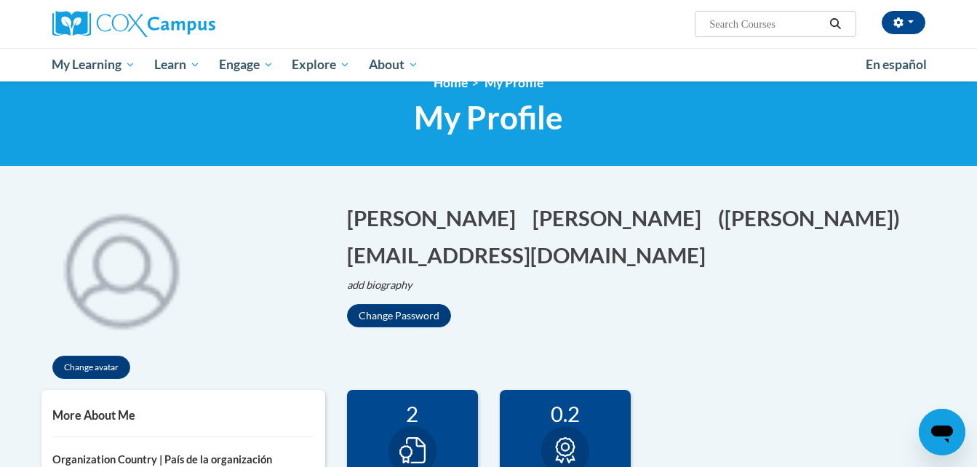
scroll to position [0, 0]
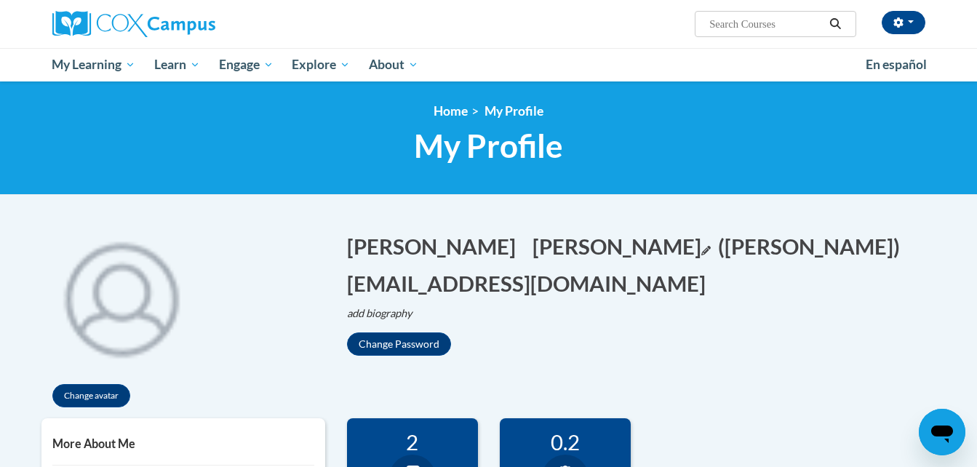
click at [533, 257] on button "[PERSON_NAME] Edit" at bounding box center [622, 246] width 178 height 30
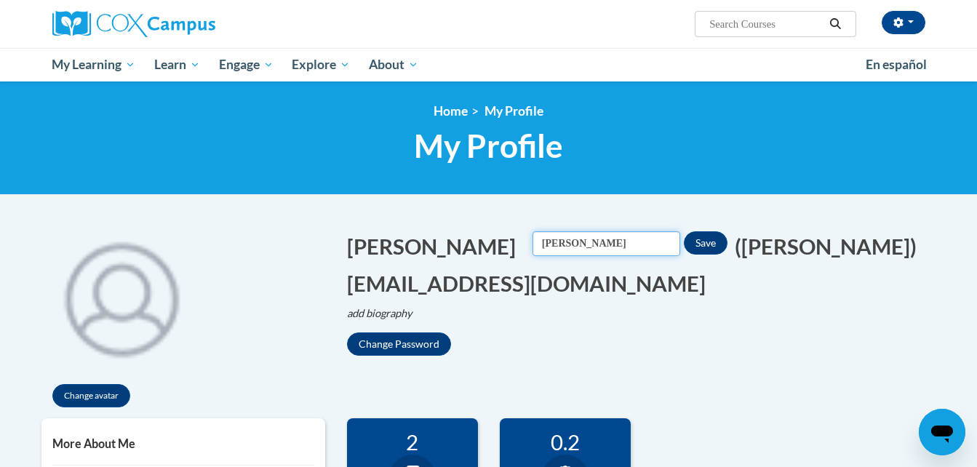
click at [533, 242] on input "[PERSON_NAME]" at bounding box center [607, 243] width 148 height 25
type input "D"
type input "[PERSON_NAME]"
click at [684, 239] on button "Save" at bounding box center [706, 242] width 44 height 23
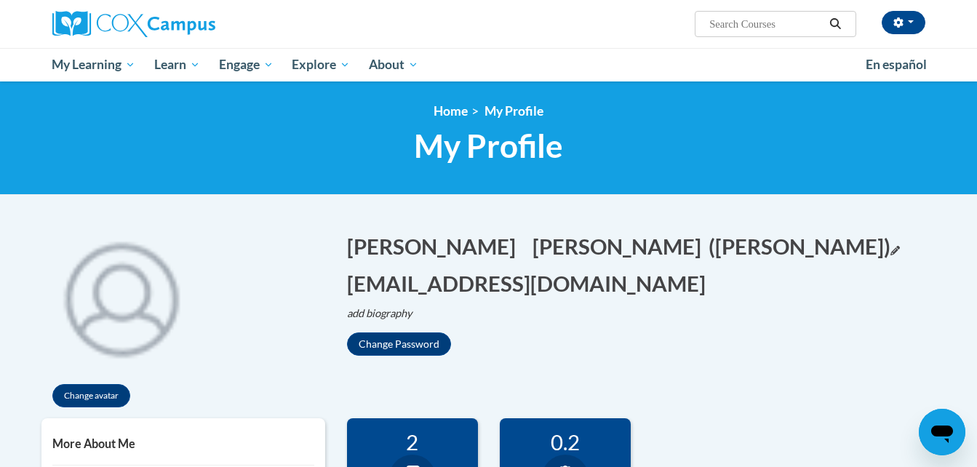
click at [891, 253] on icon "Edit screen name" at bounding box center [895, 250] width 9 height 9
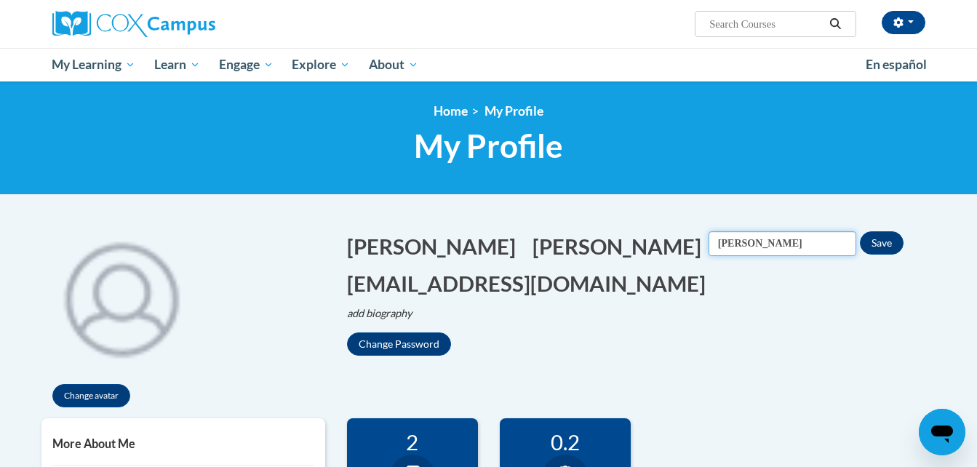
click at [709, 243] on input "[PERSON_NAME]" at bounding box center [783, 243] width 148 height 25
type input "[PERSON_NAME]"
click at [860, 248] on button "Save" at bounding box center [882, 242] width 44 height 23
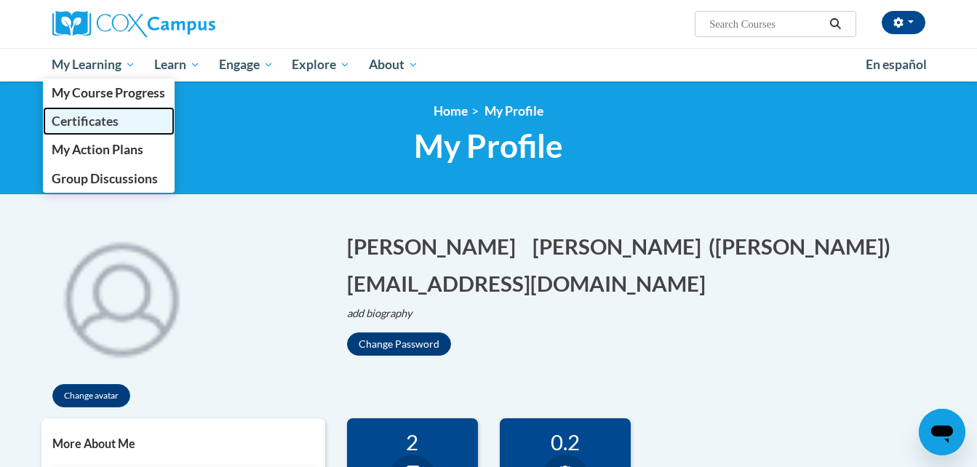
click at [103, 124] on span "Certificates" at bounding box center [85, 121] width 67 height 15
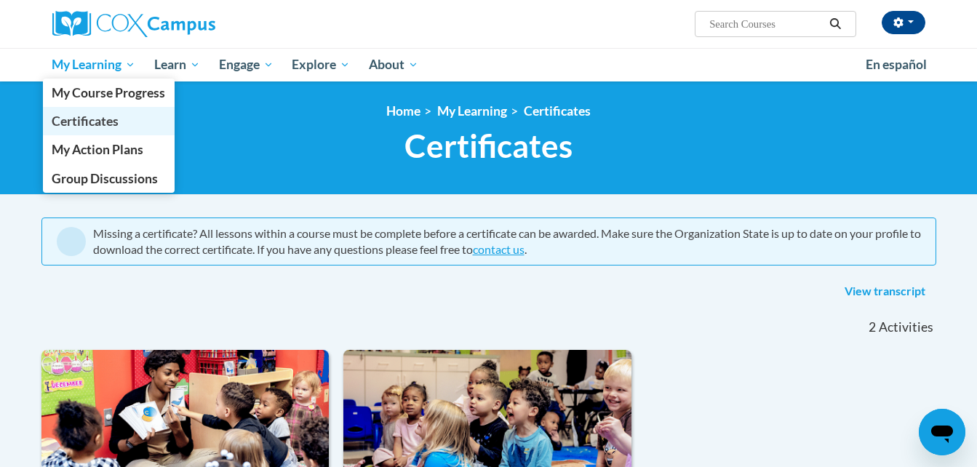
click at [105, 117] on span "Certificates" at bounding box center [85, 121] width 67 height 15
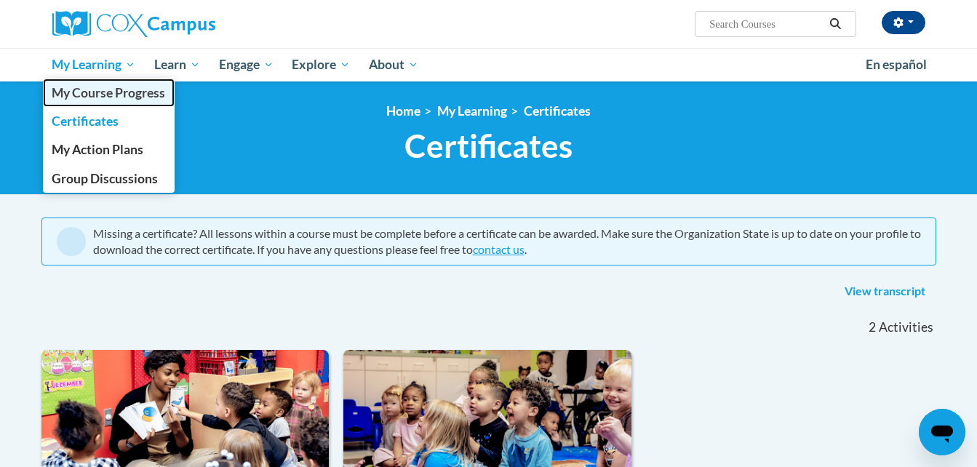
click at [103, 100] on span "My Course Progress" at bounding box center [109, 92] width 114 height 15
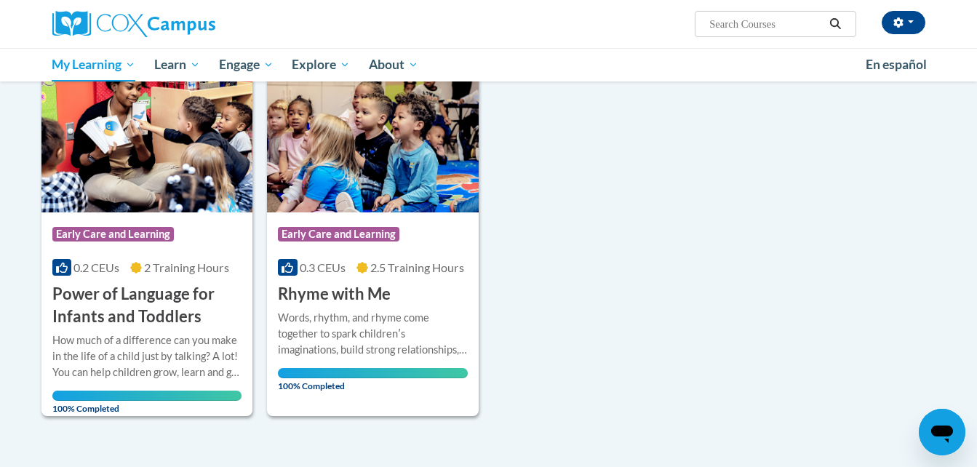
scroll to position [204, 0]
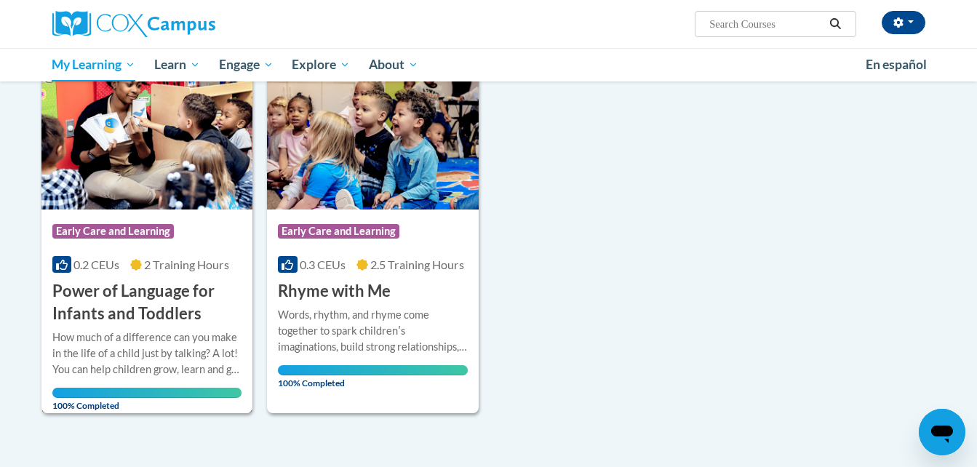
click at [124, 298] on h3 "Power of Language for Infants and Toddlers" at bounding box center [147, 302] width 190 height 45
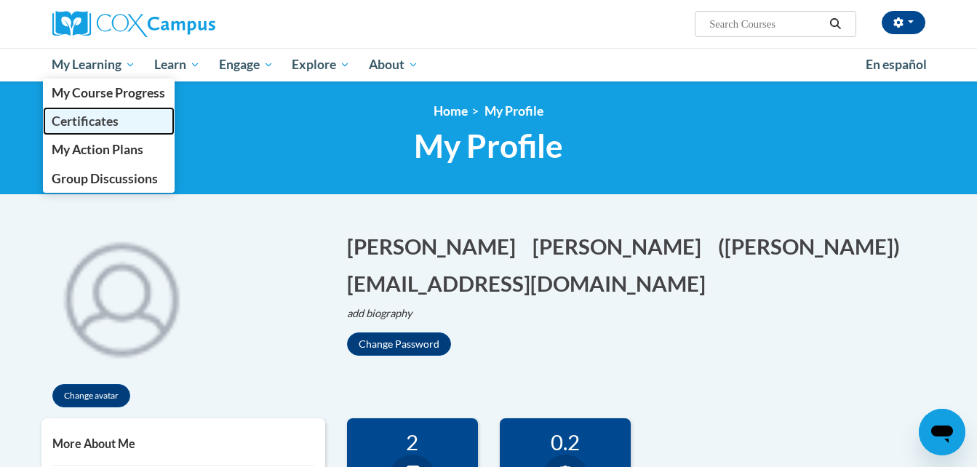
click at [109, 122] on span "Certificates" at bounding box center [85, 121] width 67 height 15
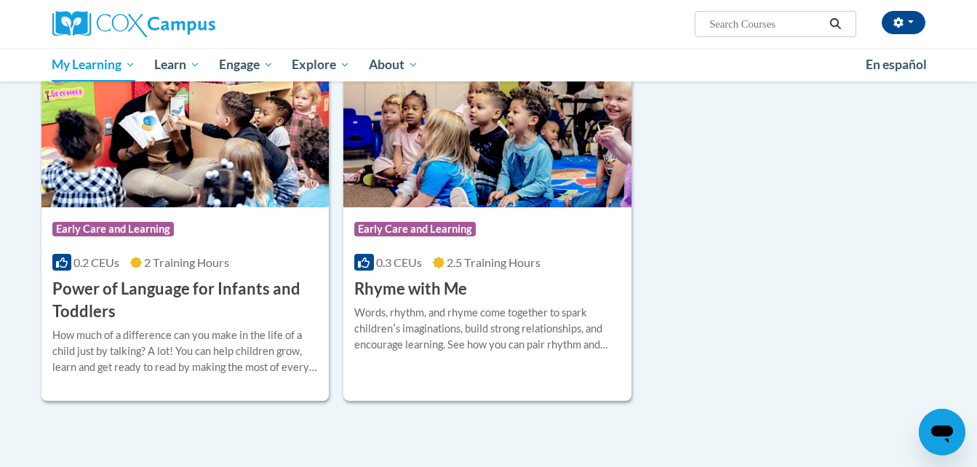
scroll to position [301, 0]
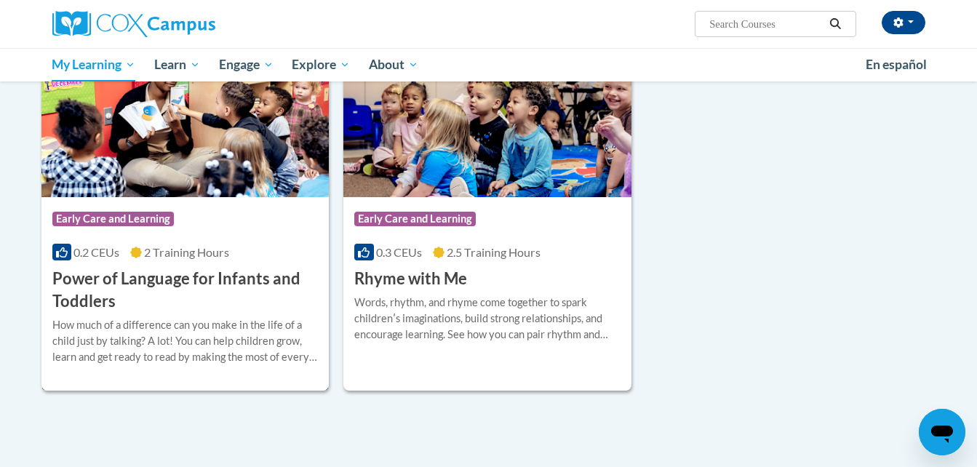
click at [171, 274] on h3 "Power of Language for Infants and Toddlers" at bounding box center [185, 290] width 266 height 45
